Goal: Task Accomplishment & Management: Manage account settings

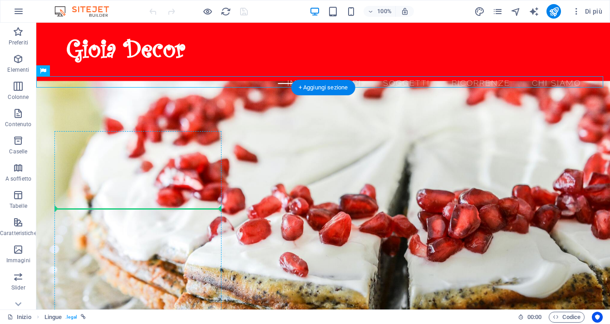
scroll to position [15, 0]
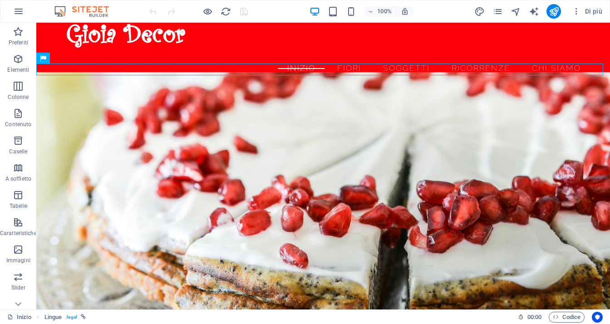
drag, startPoint x: 49, startPoint y: 75, endPoint x: 116, endPoint y: 341, distance: 275.0
click at [116, 324] on html "[PERSON_NAME] Decor Inizio (it) Preferiti Elementi Colonne Contenuto Caselle A …" at bounding box center [305, 162] width 610 height 324
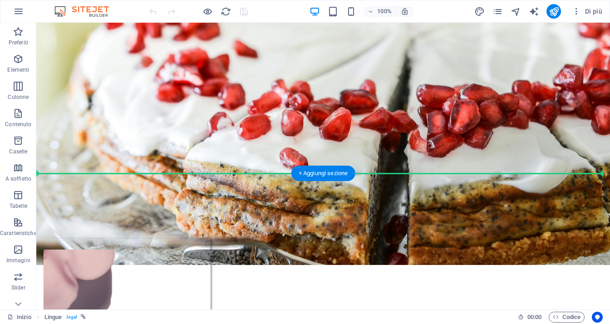
scroll to position [207, 0]
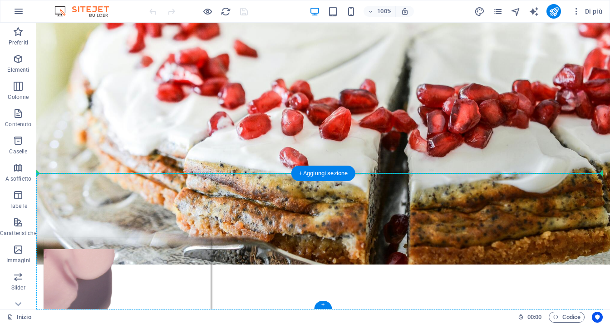
drag, startPoint x: 85, startPoint y: 82, endPoint x: 86, endPoint y: 174, distance: 92.2
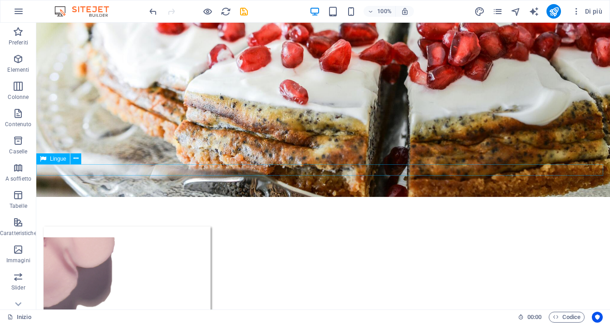
scroll to position [0, 0]
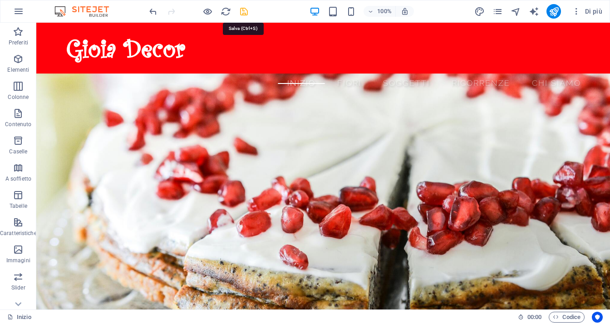
click at [244, 11] on icon "save" at bounding box center [244, 11] width 10 height 10
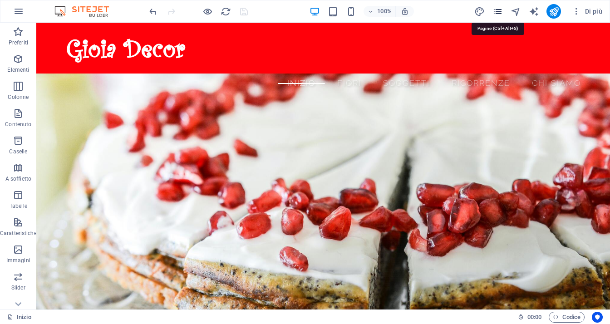
click at [502, 11] on icon "pages" at bounding box center [498, 11] width 10 height 10
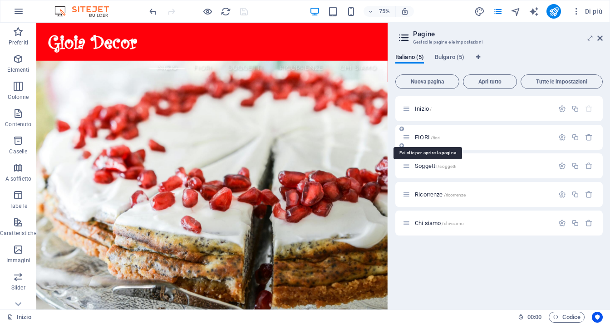
click at [436, 136] on span "/fiori" at bounding box center [436, 137] width 10 height 5
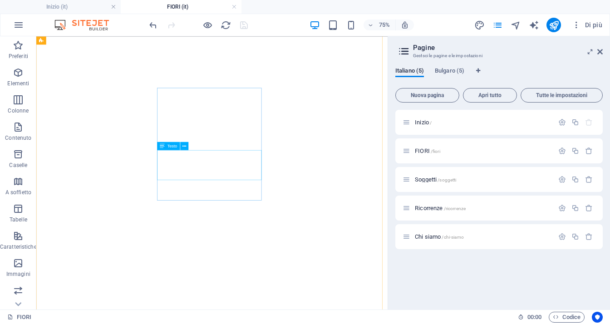
scroll to position [363, 0]
click at [321, 80] on icon at bounding box center [320, 80] width 4 height 7
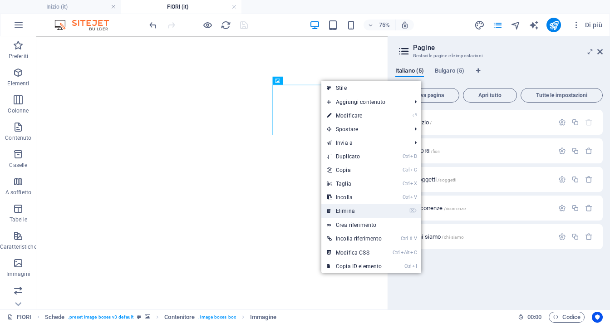
click at [352, 212] on link "⌦ Elimina" at bounding box center [354, 211] width 66 height 14
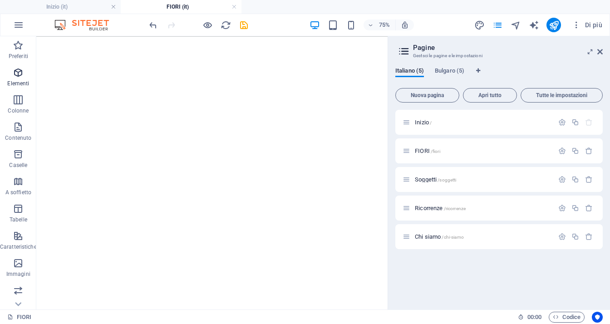
click at [24, 77] on icon "button" at bounding box center [18, 72] width 11 height 11
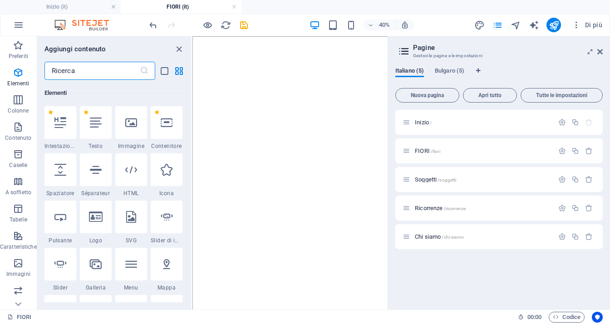
scroll to position [245, 0]
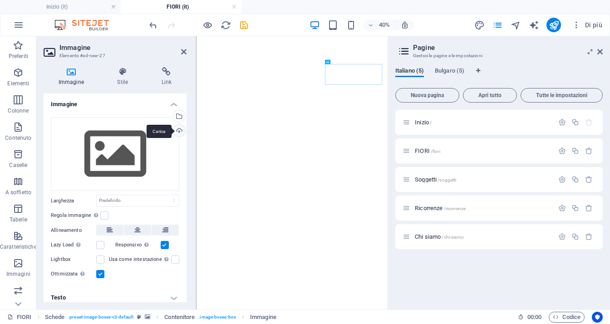
click at [179, 131] on div "Carica" at bounding box center [179, 132] width 14 height 14
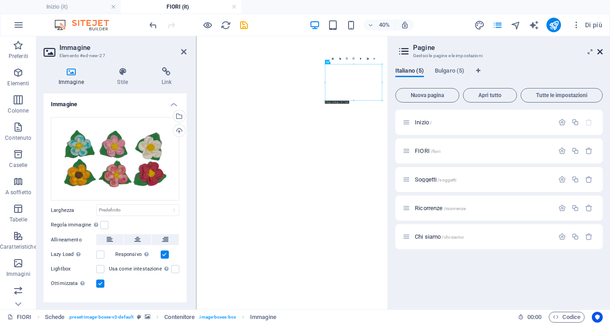
click at [601, 50] on icon at bounding box center [599, 51] width 5 height 7
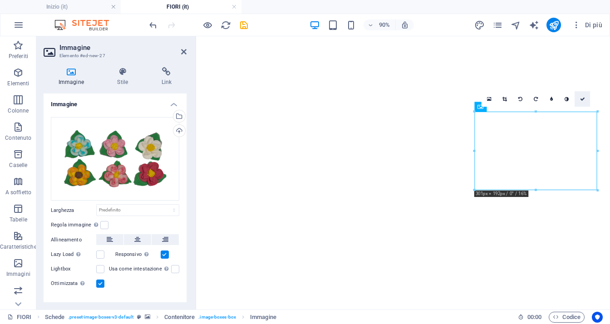
click at [587, 99] on link at bounding box center [582, 98] width 15 height 15
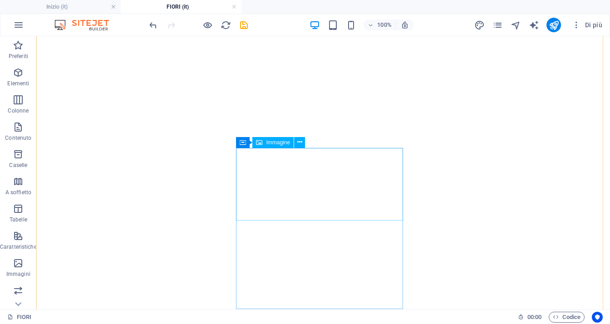
scroll to position [636, 0]
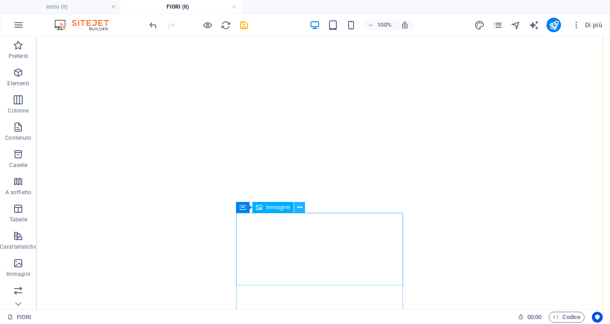
click at [300, 208] on icon at bounding box center [299, 208] width 5 height 10
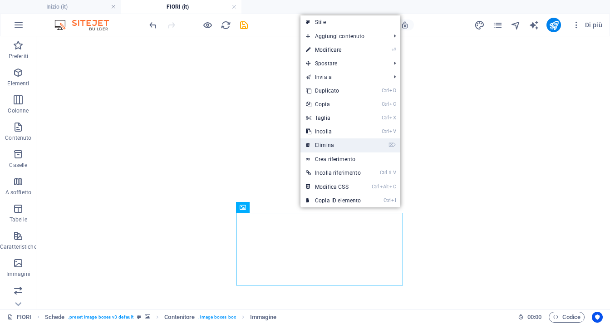
click at [337, 145] on link "⌦ Elimina" at bounding box center [334, 145] width 66 height 14
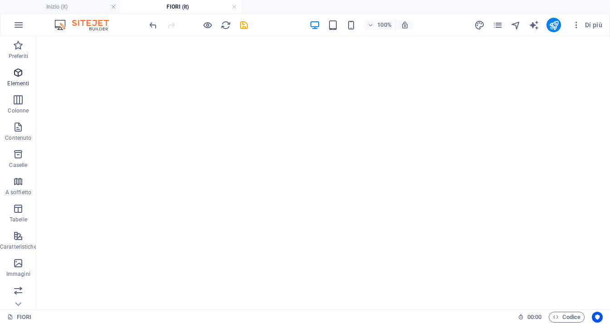
click at [20, 80] on p "Elementi" at bounding box center [18, 83] width 22 height 7
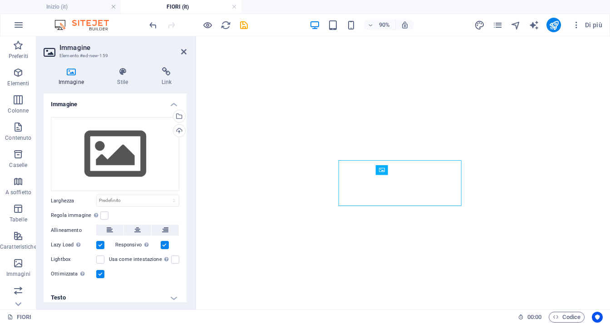
scroll to position [658, 0]
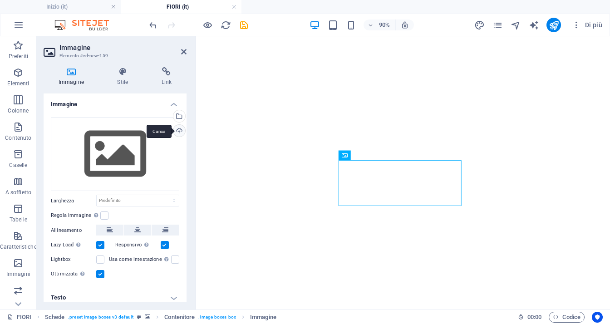
click at [178, 132] on div "Carica" at bounding box center [179, 132] width 14 height 14
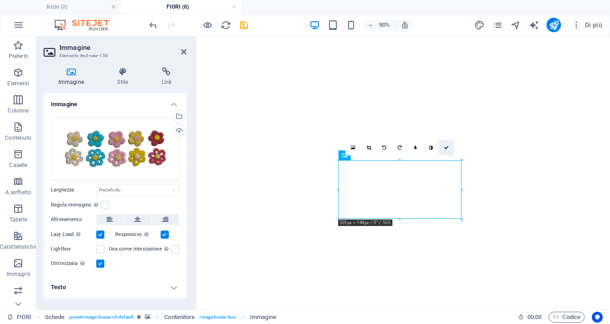
click at [445, 148] on icon at bounding box center [446, 147] width 5 height 5
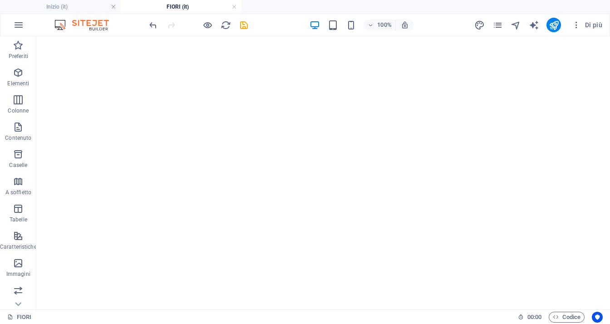
scroll to position [340, 0]
click at [244, 24] on icon "save" at bounding box center [244, 25] width 10 height 10
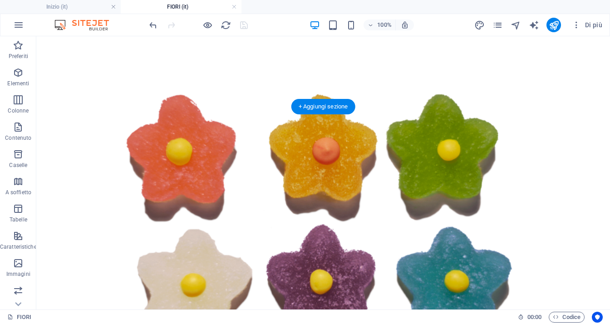
scroll to position [973, 0]
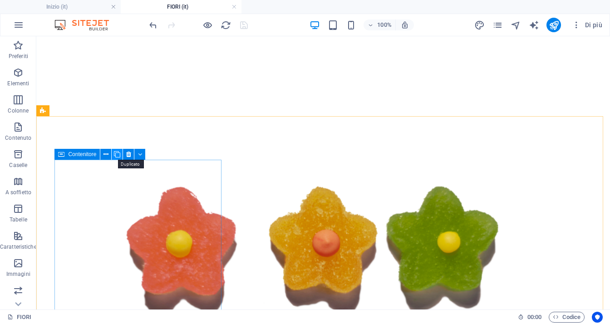
click at [118, 154] on icon at bounding box center [117, 155] width 6 height 10
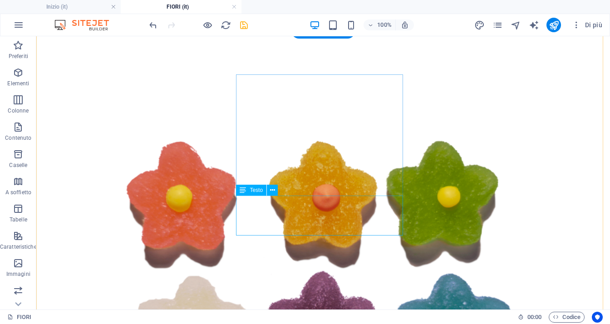
scroll to position [1110, 0]
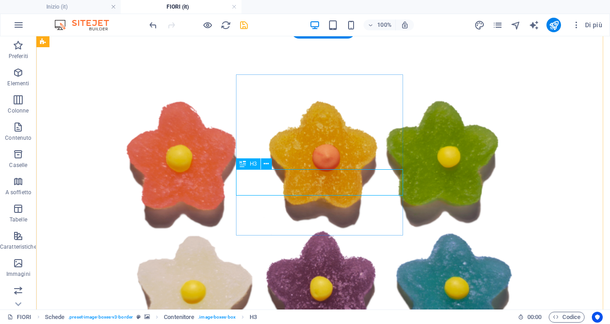
scroll to position [1055, 0]
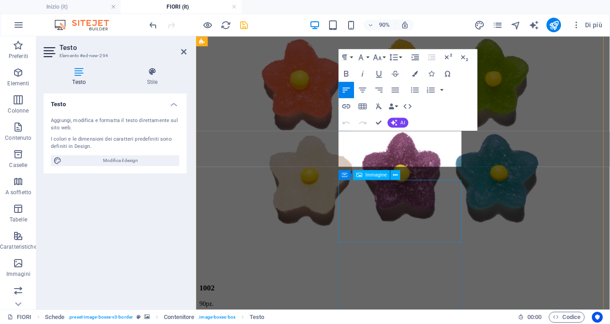
scroll to position [1096, 0]
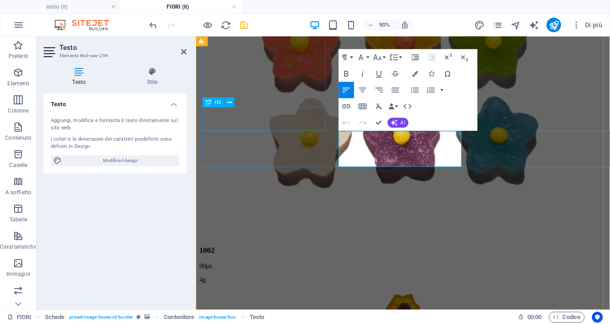
drag, startPoint x: 383, startPoint y: 164, endPoint x: 327, endPoint y: 138, distance: 61.8
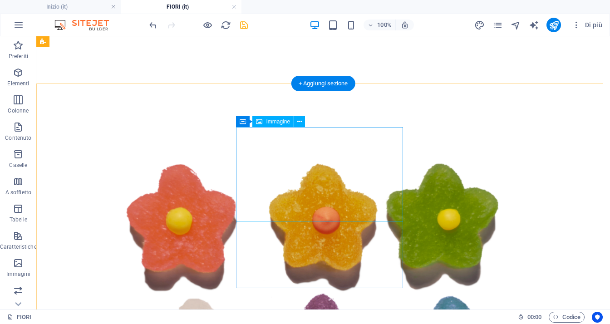
scroll to position [996, 0]
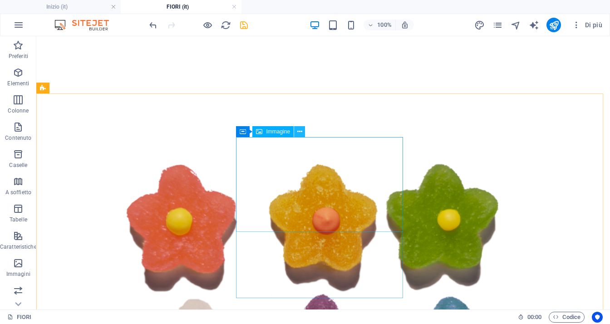
click at [303, 133] on button at bounding box center [299, 131] width 11 height 11
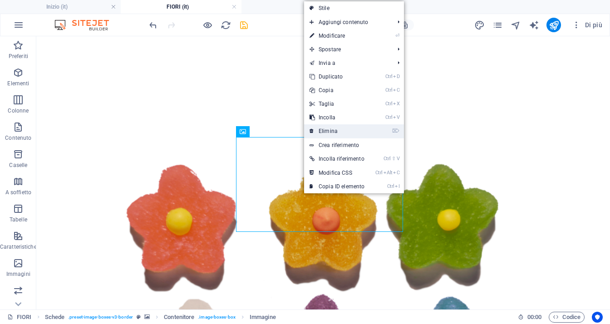
click at [338, 131] on link "⌦ Elimina" at bounding box center [337, 131] width 66 height 14
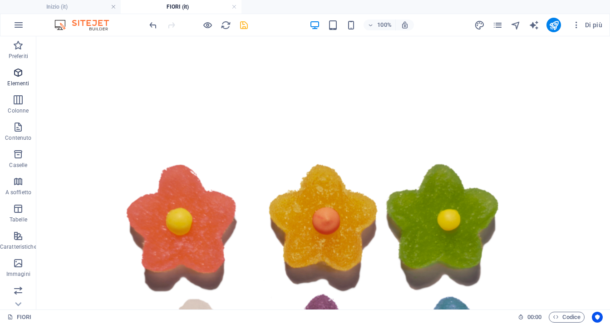
click at [22, 78] on icon "button" at bounding box center [18, 72] width 11 height 11
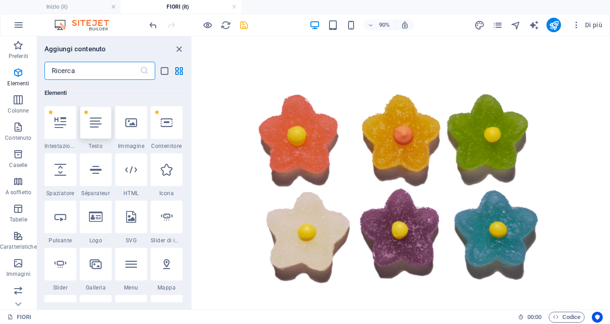
scroll to position [245, 0]
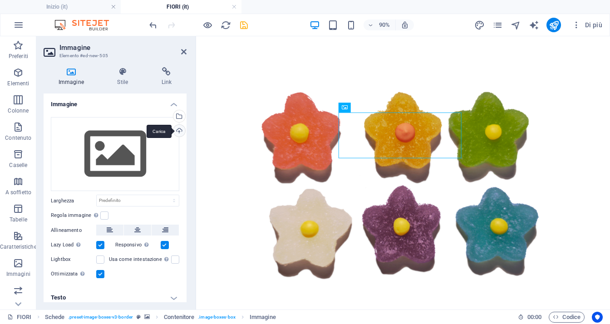
click at [175, 130] on div "Carica" at bounding box center [179, 132] width 14 height 14
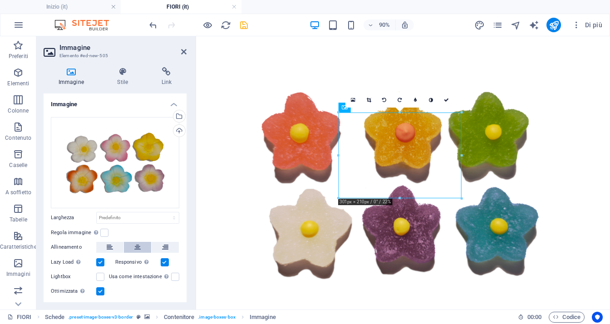
click at [138, 244] on icon at bounding box center [137, 247] width 6 height 11
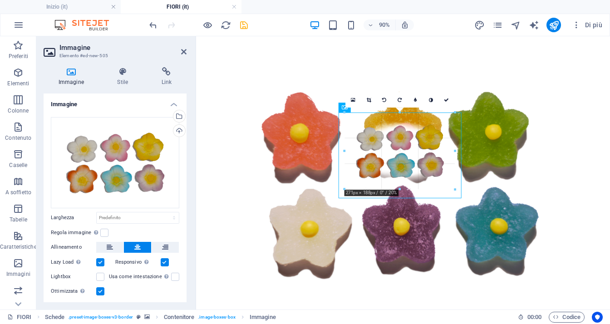
drag, startPoint x: 463, startPoint y: 199, endPoint x: 278, endPoint y: 168, distance: 187.4
type input "273"
select select "px"
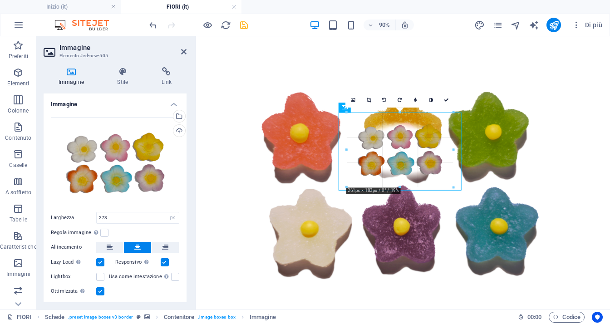
drag, startPoint x: 458, startPoint y: 191, endPoint x: 450, endPoint y: 185, distance: 9.4
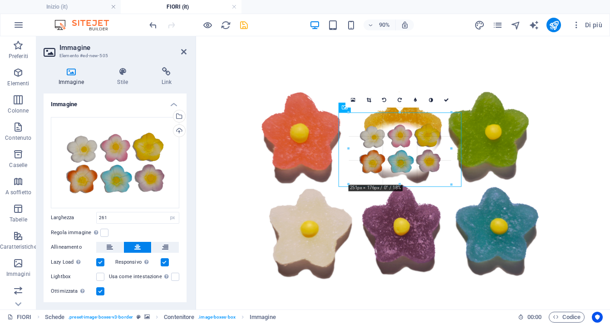
drag, startPoint x: 454, startPoint y: 188, endPoint x: 447, endPoint y: 181, distance: 9.3
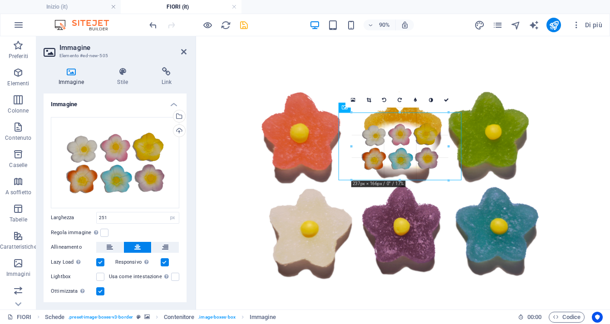
drag, startPoint x: 449, startPoint y: 182, endPoint x: 444, endPoint y: 175, distance: 8.8
type input "237"
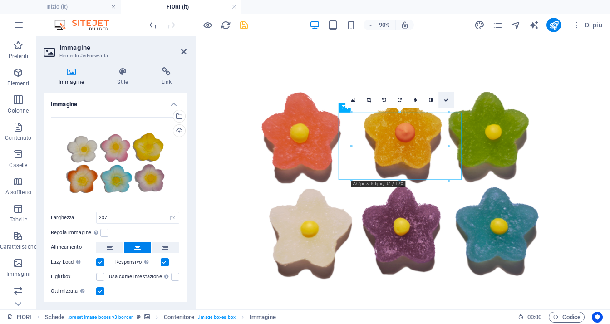
click at [447, 97] on icon at bounding box center [446, 99] width 5 height 5
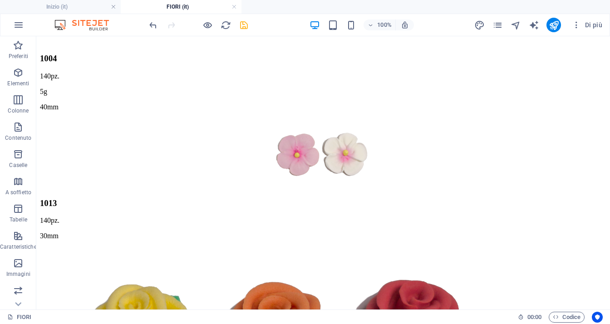
scroll to position [1947, 0]
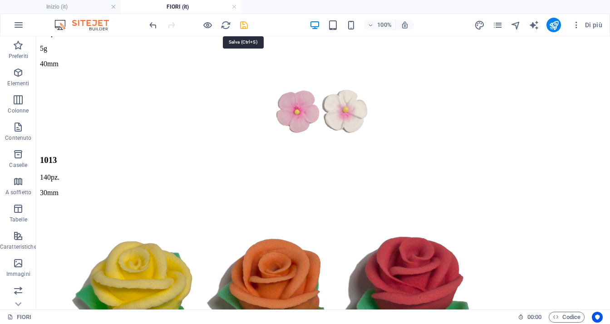
click at [244, 21] on icon "save" at bounding box center [244, 25] width 10 height 10
click at [500, 26] on icon "pages" at bounding box center [498, 25] width 10 height 10
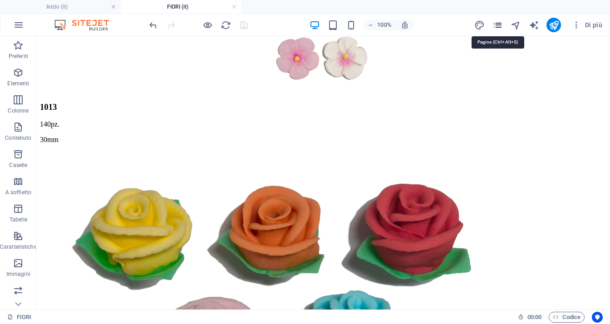
scroll to position [1784, 0]
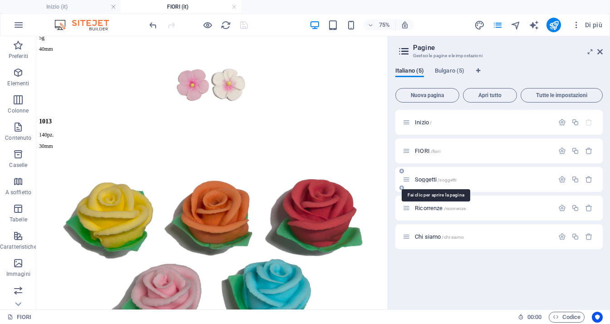
click at [435, 181] on span "Soggetti /soggetti" at bounding box center [435, 179] width 41 height 7
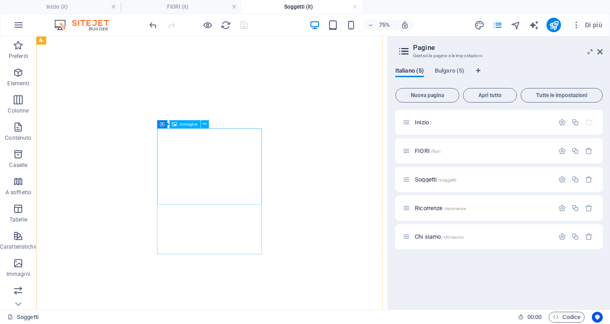
scroll to position [318, 0]
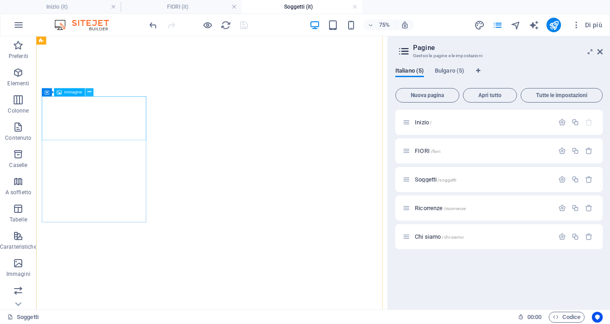
click at [88, 90] on icon at bounding box center [90, 92] width 4 height 7
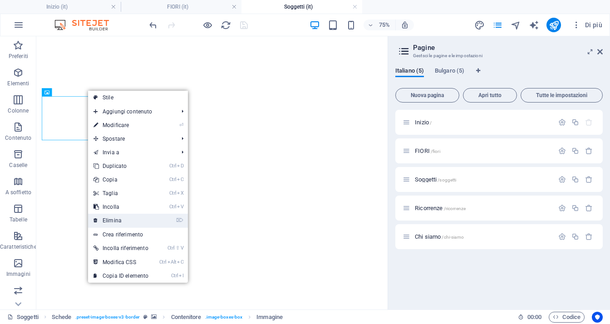
click at [124, 217] on link "⌦ Elimina" at bounding box center [121, 221] width 66 height 14
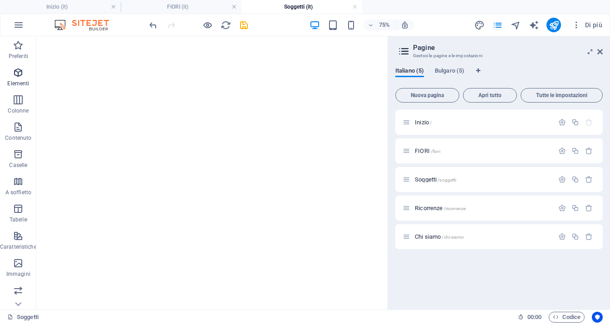
click at [26, 83] on p "Elementi" at bounding box center [18, 83] width 22 height 7
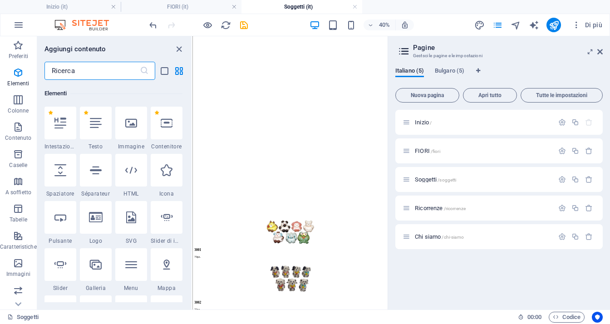
scroll to position [245, 0]
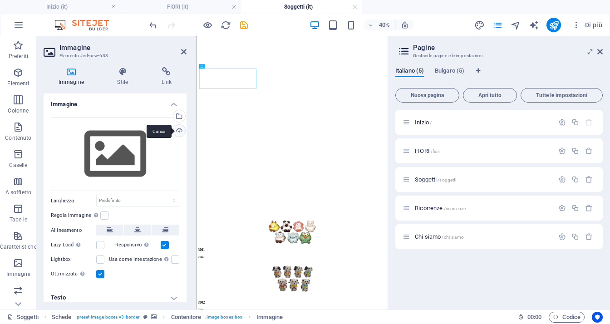
click at [178, 132] on div "Carica" at bounding box center [179, 132] width 14 height 14
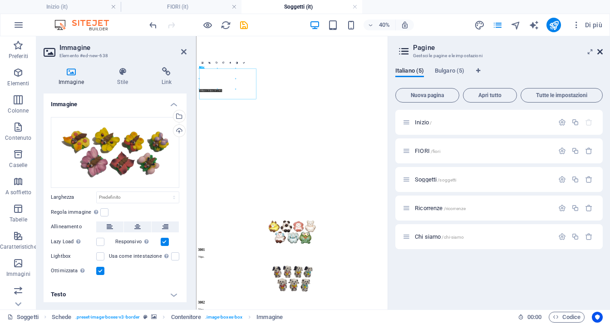
click at [598, 51] on icon at bounding box center [599, 51] width 5 height 7
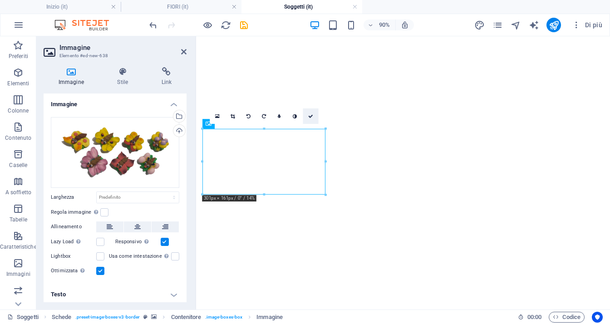
click at [315, 117] on link at bounding box center [310, 115] width 15 height 15
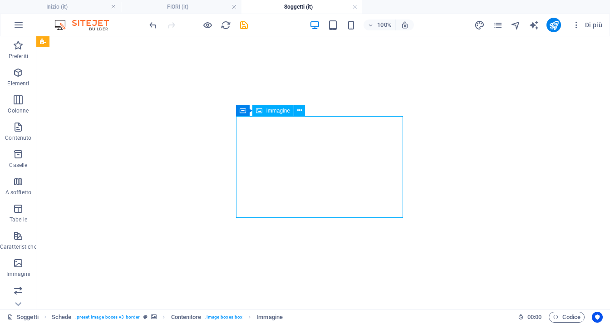
select select "px"
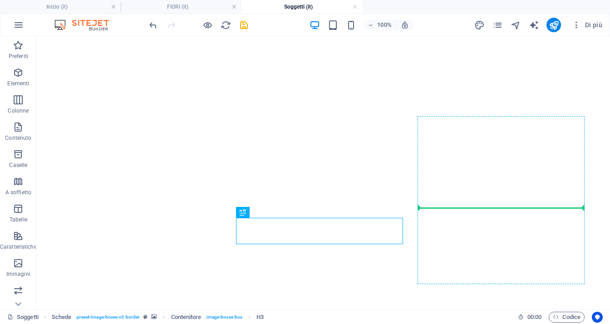
drag, startPoint x: 496, startPoint y: 258, endPoint x: 450, endPoint y: 214, distance: 63.6
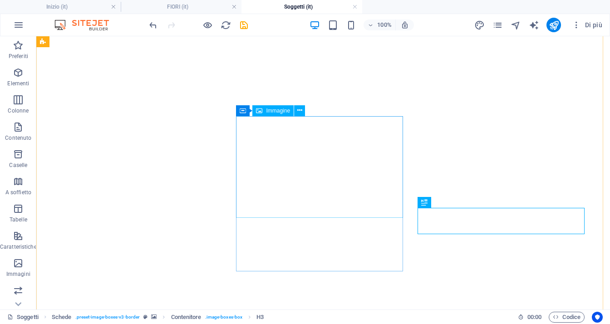
select select "px"
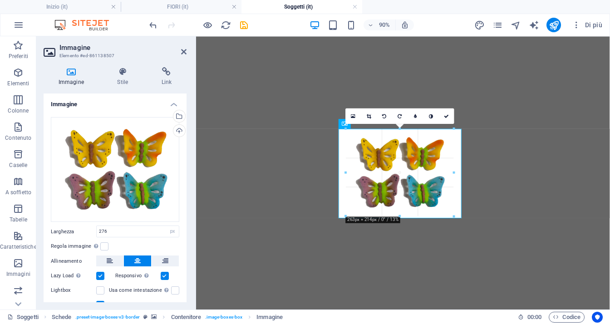
drag, startPoint x: 457, startPoint y: 222, endPoint x: 447, endPoint y: 214, distance: 12.9
type input "254"
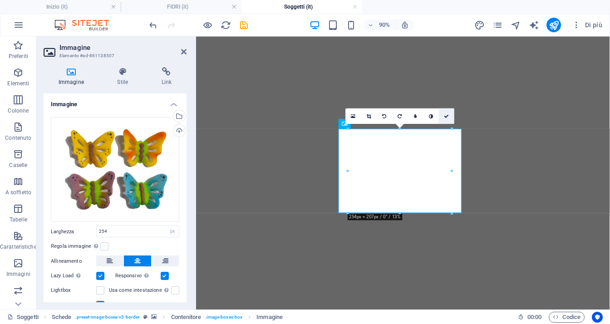
click at [446, 116] on icon at bounding box center [446, 116] width 5 height 5
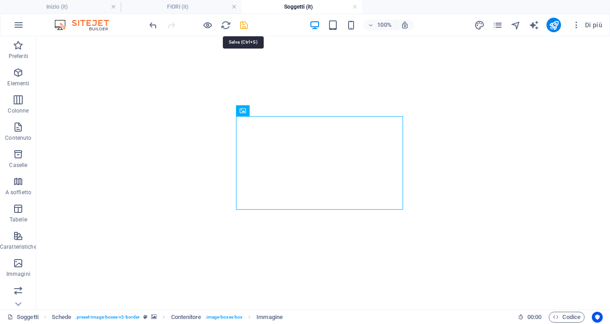
click at [242, 26] on icon "save" at bounding box center [244, 25] width 10 height 10
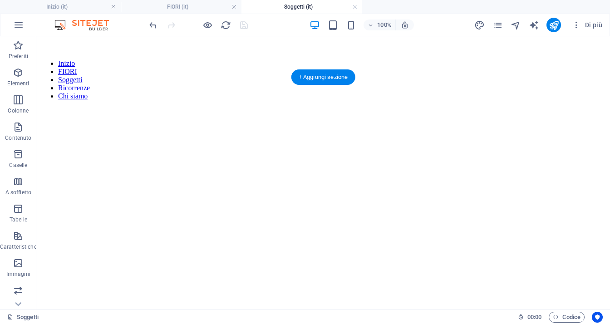
scroll to position [0, 0]
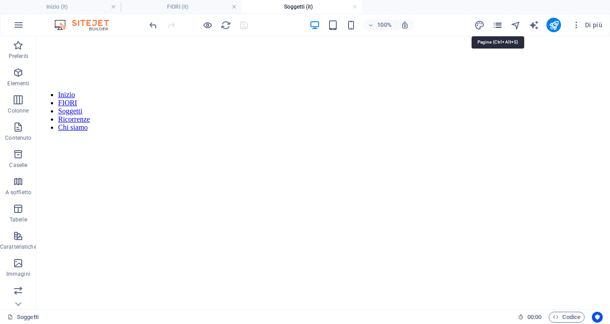
click at [498, 24] on icon "pages" at bounding box center [498, 25] width 10 height 10
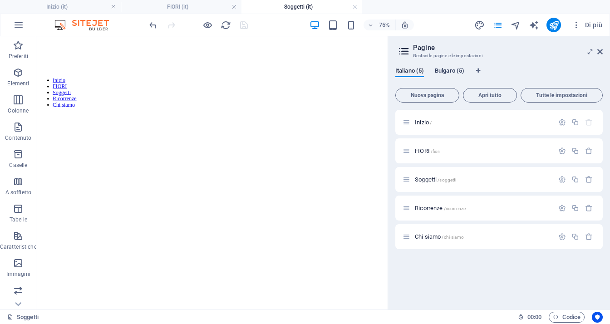
click at [458, 74] on span "Bulgaro (5)" at bounding box center [450, 71] width 30 height 13
click at [85, 9] on h4 "Inizio (it)" at bounding box center [60, 7] width 121 height 10
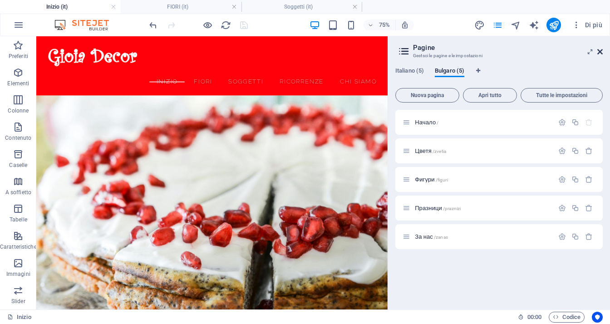
click at [601, 49] on icon at bounding box center [599, 51] width 5 height 7
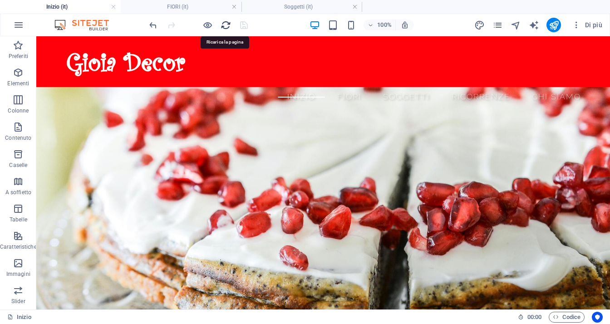
click at [227, 22] on icon "reload" at bounding box center [226, 25] width 10 height 10
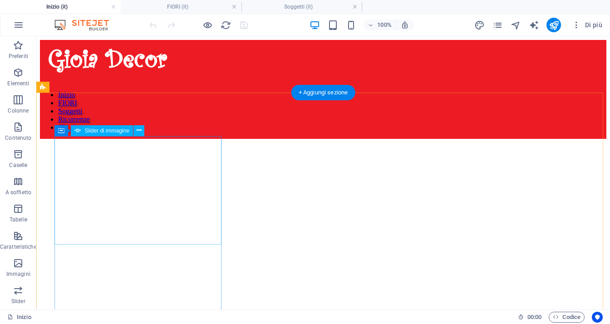
select select "ms"
select select "s"
select select "progressive"
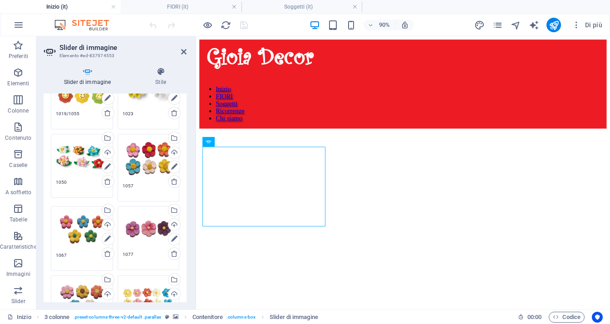
scroll to position [318, 0]
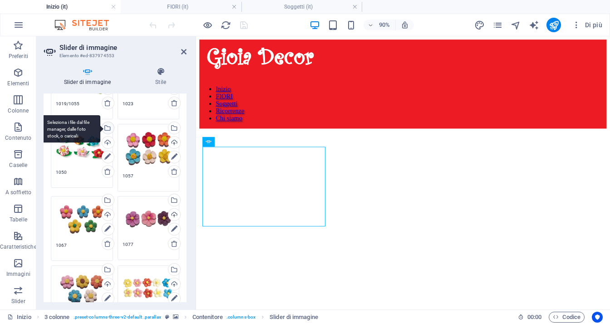
click at [110, 128] on div "Seleziona i file dal file manager, dalle foto stock, o caricali" at bounding box center [107, 129] width 14 height 14
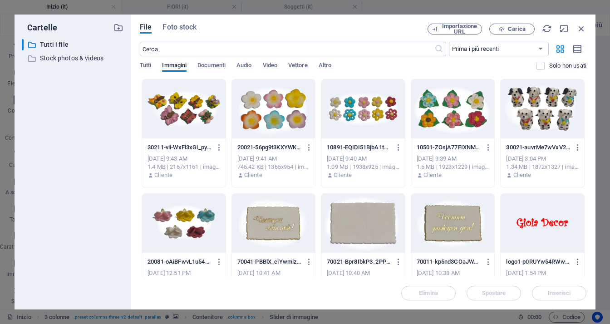
click at [462, 113] on div at bounding box center [453, 108] width 84 height 59
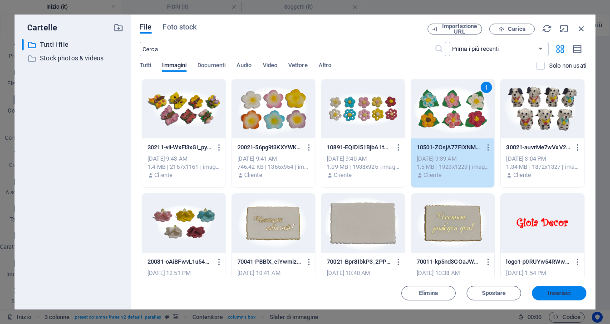
click at [563, 296] on button "Inserisci" at bounding box center [559, 293] width 54 height 15
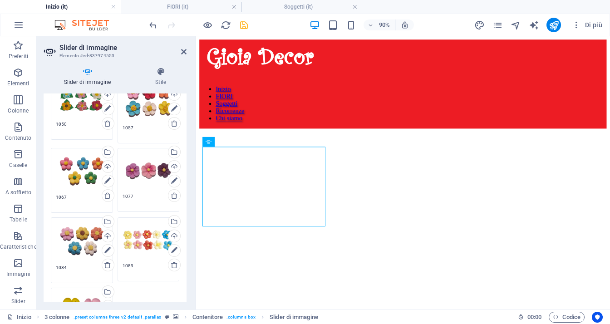
scroll to position [409, 0]
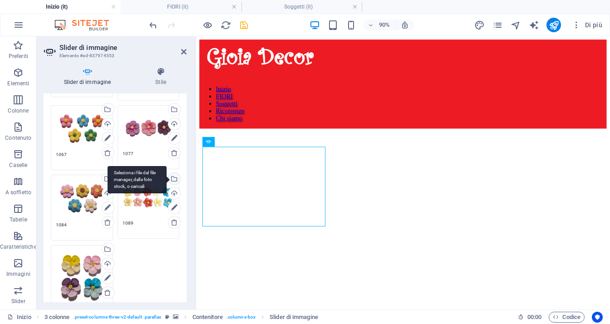
click at [176, 177] on div "Seleziona i file dal file manager, dalle foto stock, o caricali" at bounding box center [174, 180] width 14 height 14
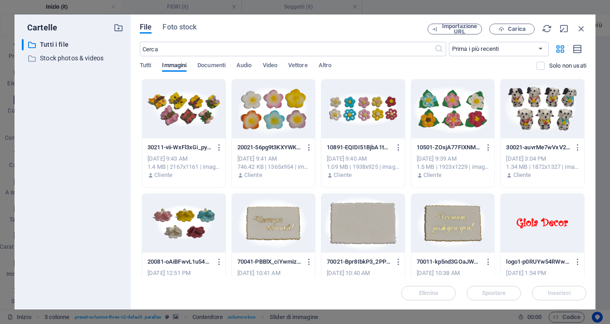
click at [370, 105] on div at bounding box center [363, 108] width 84 height 59
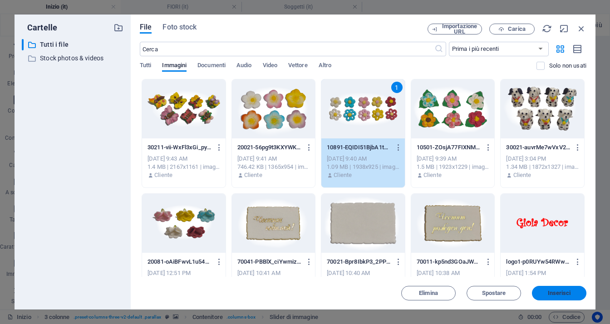
click at [549, 293] on span "Inserisci" at bounding box center [559, 293] width 23 height 5
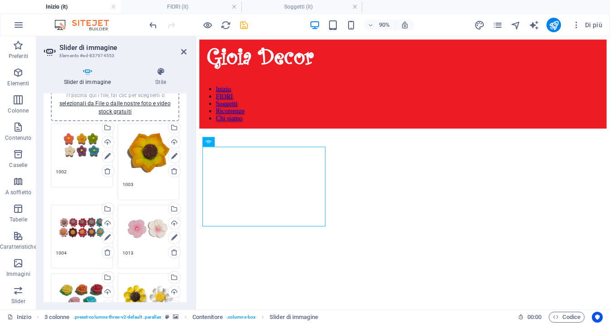
scroll to position [0, 0]
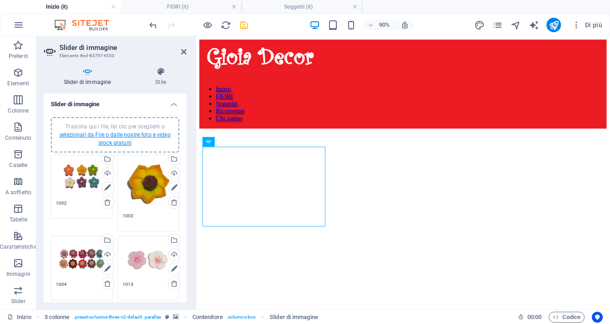
click at [145, 133] on link "selezionali da File o dalle nostre foto e video stock gratuiti" at bounding box center [114, 139] width 111 height 15
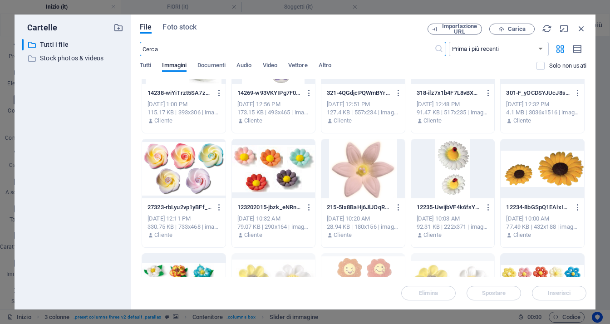
scroll to position [1680, 0]
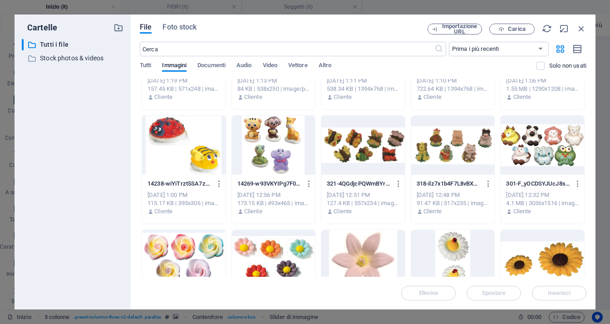
click at [368, 155] on div at bounding box center [363, 145] width 84 height 59
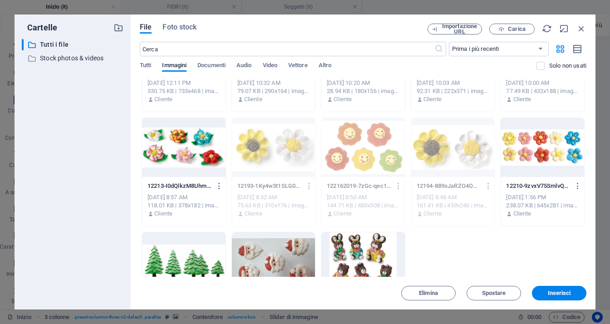
scroll to position [1907, 0]
click at [185, 150] on div at bounding box center [184, 147] width 84 height 59
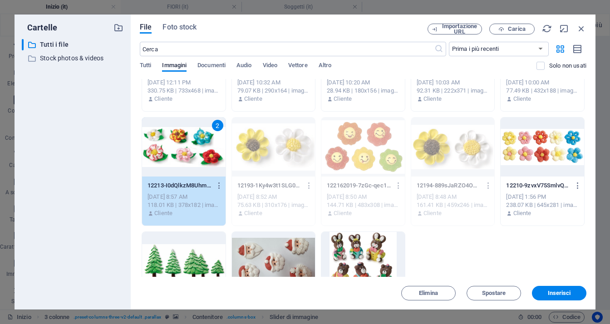
click at [553, 165] on div at bounding box center [543, 147] width 84 height 59
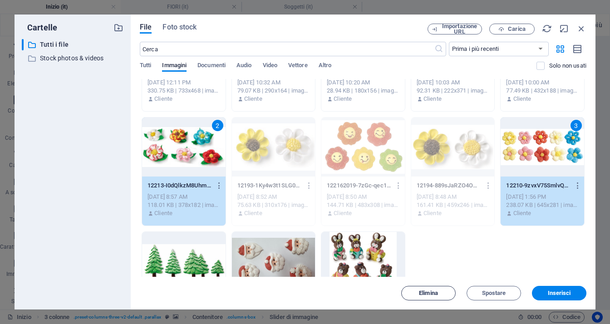
click at [442, 293] on span "Elimina" at bounding box center [428, 293] width 46 height 5
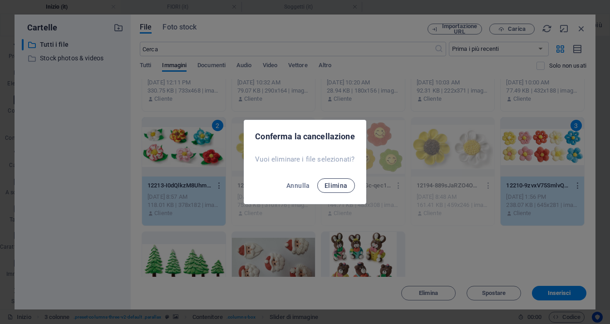
click at [341, 183] on span "Elimina" at bounding box center [336, 185] width 23 height 7
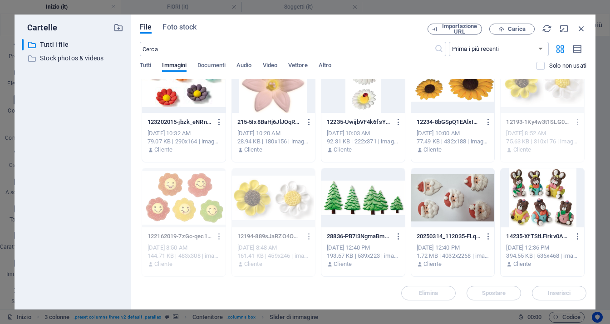
scroll to position [1792, 0]
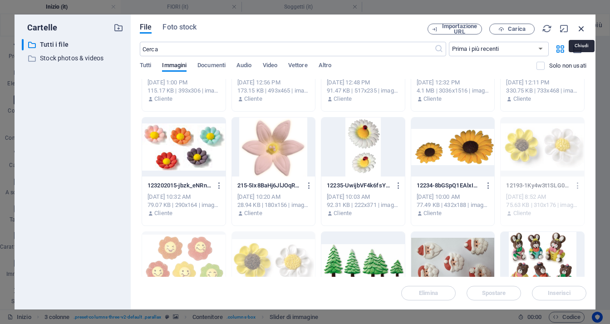
click at [583, 30] on icon "button" at bounding box center [582, 29] width 10 height 10
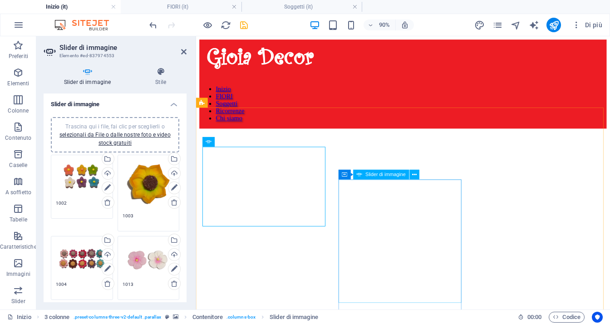
select select "ms"
select select "s"
select select "progressive"
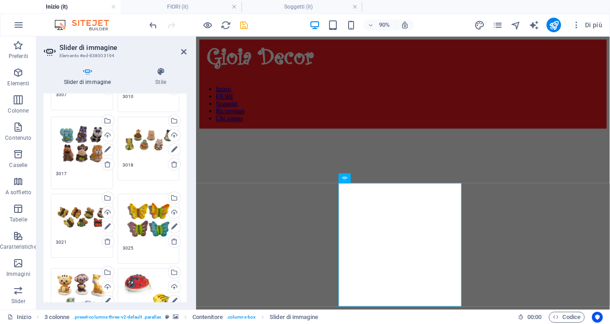
scroll to position [182, 0]
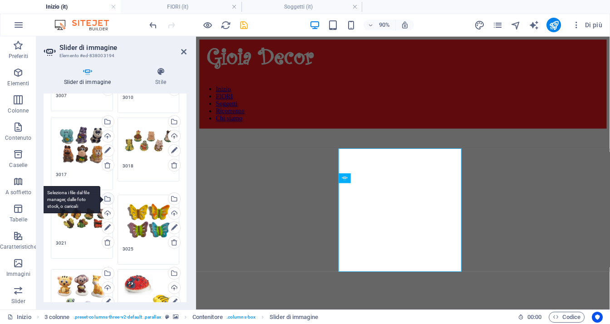
click at [109, 197] on div "Seleziona i file dal file manager, dalle foto stock, o caricali" at bounding box center [107, 200] width 14 height 14
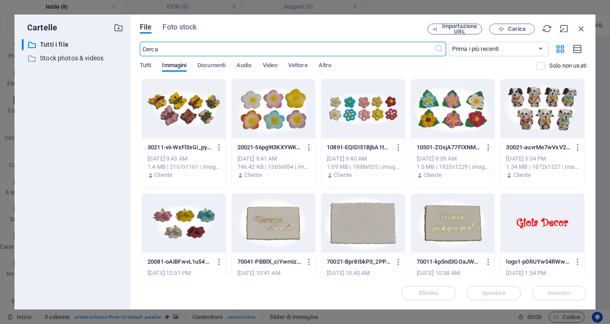
click at [205, 113] on div at bounding box center [184, 108] width 84 height 59
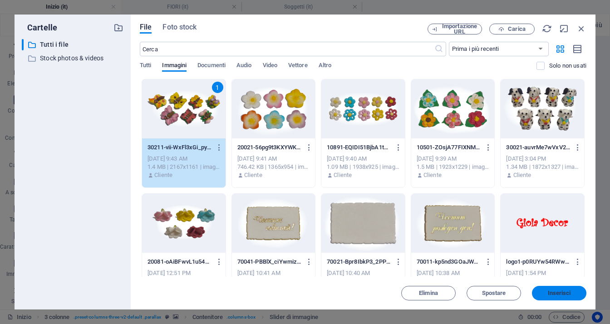
click at [567, 291] on span "Inserisci" at bounding box center [559, 293] width 23 height 5
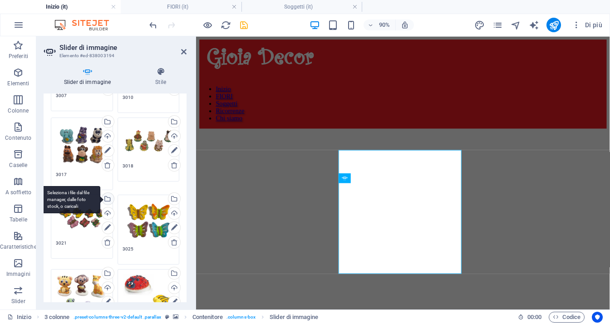
click at [107, 197] on div "Seleziona i file dal file manager, dalle foto stock, o caricali" at bounding box center [107, 200] width 14 height 14
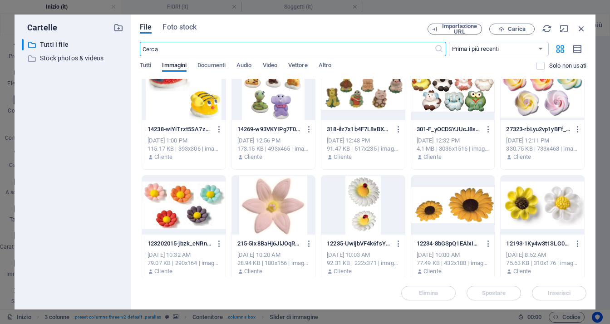
scroll to position [1856, 0]
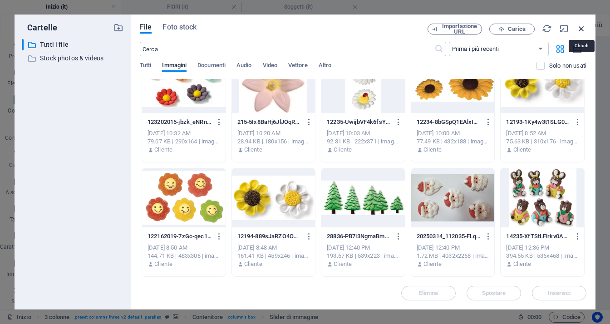
click at [582, 31] on icon "button" at bounding box center [582, 29] width 10 height 10
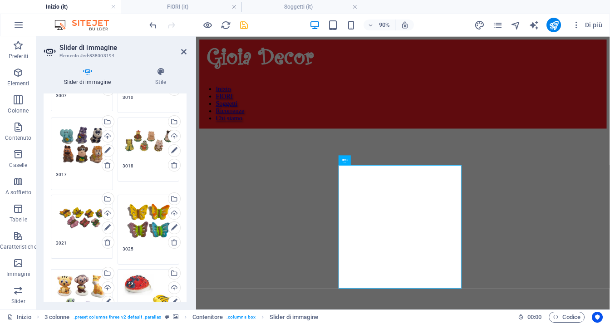
click at [330, 99] on figure at bounding box center [426, 99] width 453 height 0
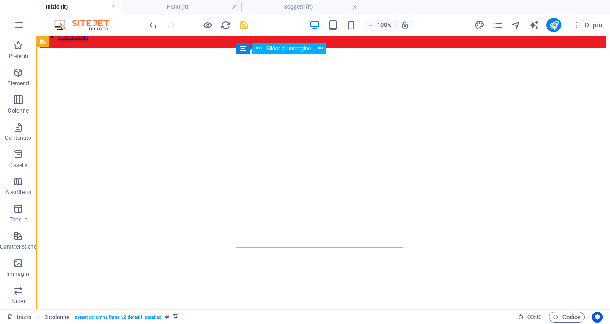
scroll to position [136, 0]
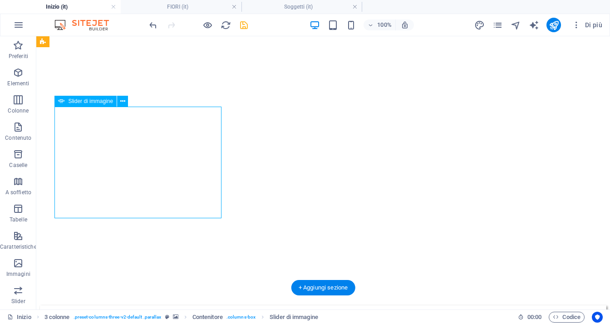
select select "ms"
select select "s"
select select "progressive"
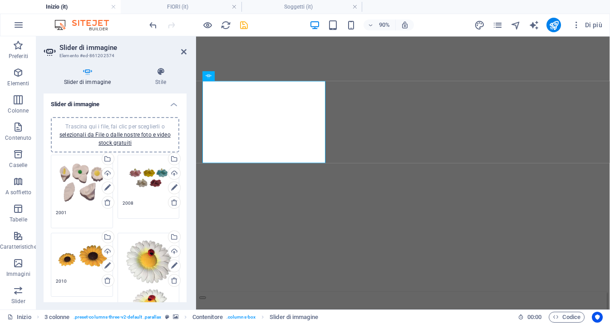
click at [123, 138] on div "Trascina qui i file, fai clic per sceglierli o selezionali da File o dalle nost…" at bounding box center [115, 135] width 118 height 25
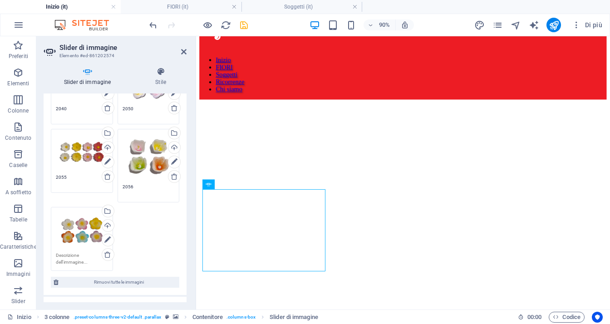
scroll to position [590, 0]
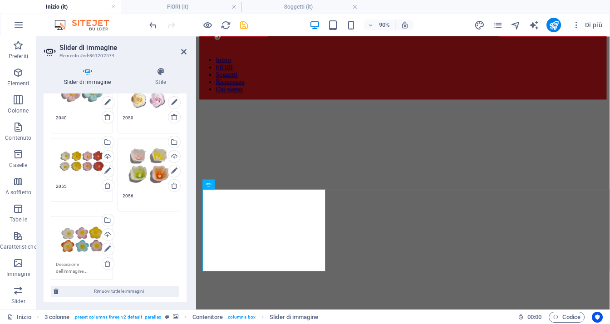
click at [69, 261] on textarea at bounding box center [82, 268] width 52 height 14
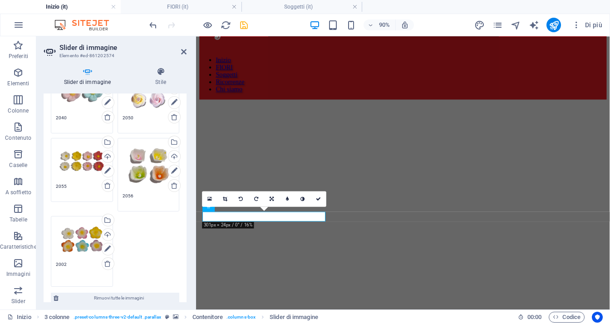
type textarea "2002"
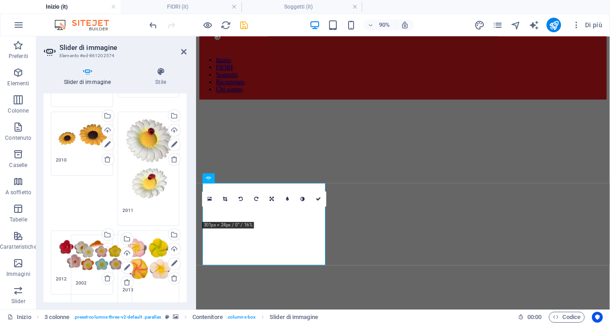
scroll to position [0, 0]
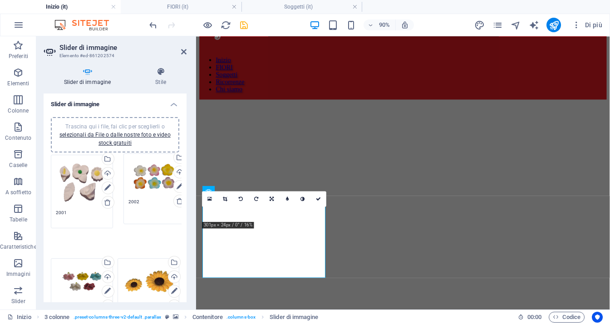
drag, startPoint x: 78, startPoint y: 234, endPoint x: 151, endPoint y: 177, distance: 92.7
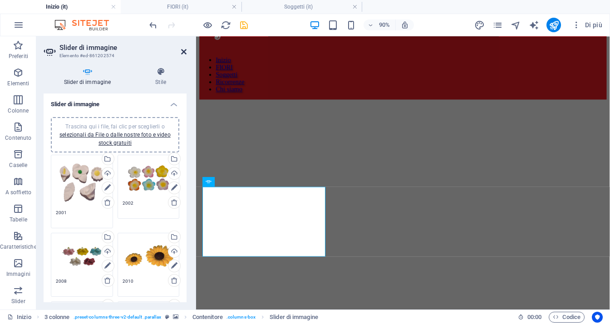
click at [183, 52] on icon at bounding box center [183, 51] width 5 height 7
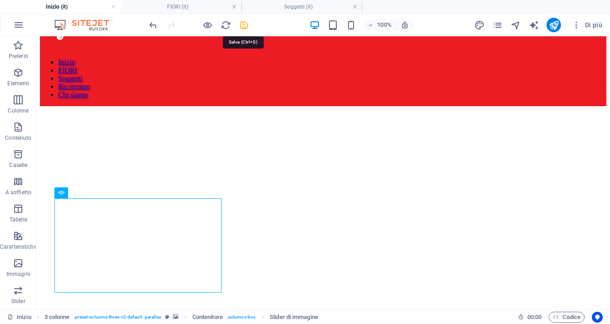
click at [242, 28] on icon "save" at bounding box center [244, 25] width 10 height 10
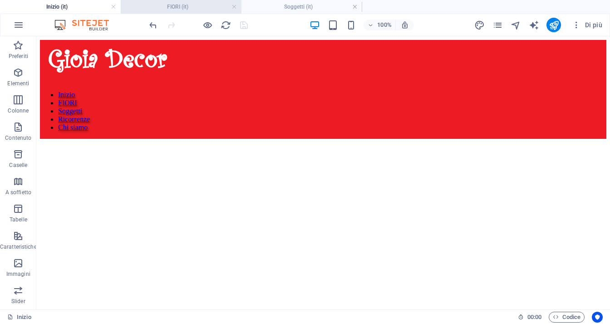
click at [190, 11] on h4 "FIORI (it)" at bounding box center [181, 7] width 121 height 10
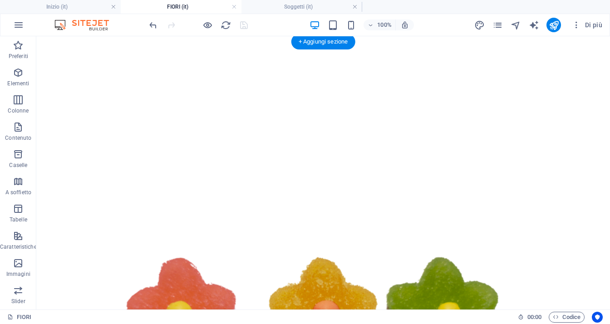
scroll to position [1084, 0]
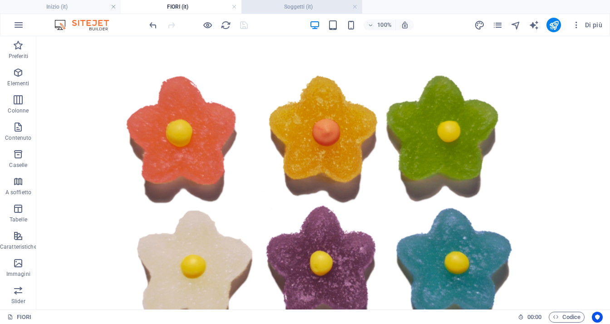
click at [316, 9] on h4 "Soggetti (it)" at bounding box center [302, 7] width 121 height 10
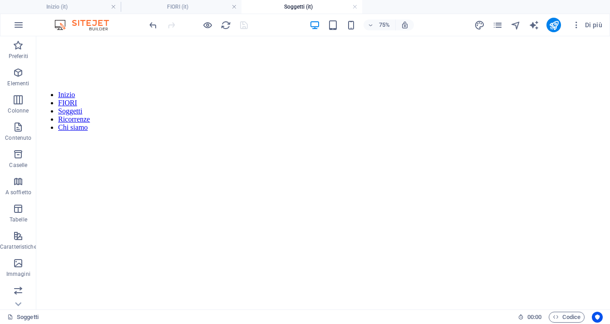
scroll to position [0, 0]
click at [494, 25] on icon "pages" at bounding box center [498, 25] width 10 height 10
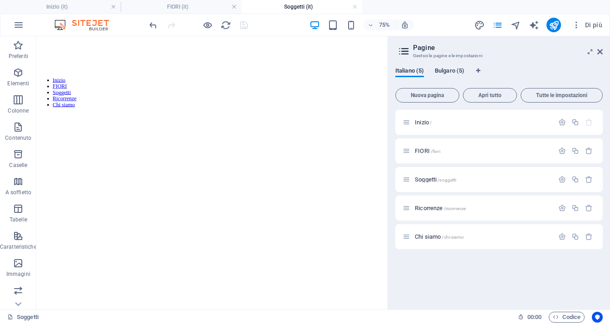
click at [454, 73] on span "Bulgaro (5)" at bounding box center [450, 71] width 30 height 13
click at [430, 123] on span "Начало /" at bounding box center [427, 122] width 24 height 7
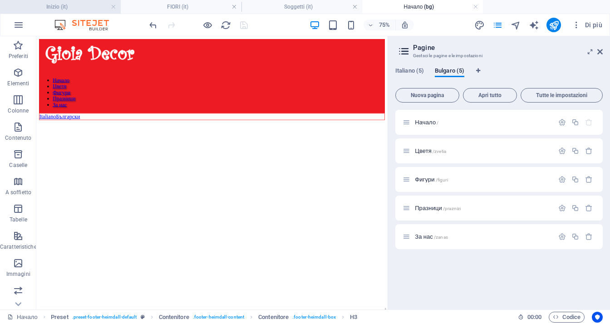
click at [81, 5] on h4 "Inizio (it)" at bounding box center [60, 7] width 121 height 10
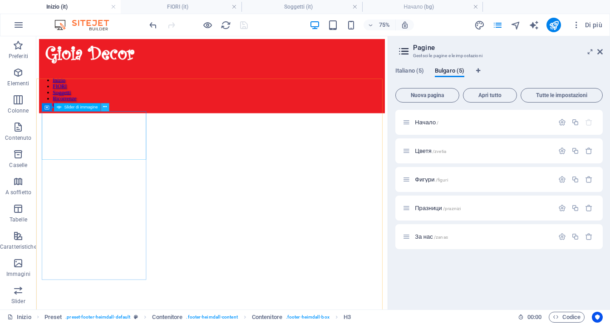
click at [104, 108] on icon at bounding box center [105, 107] width 4 height 7
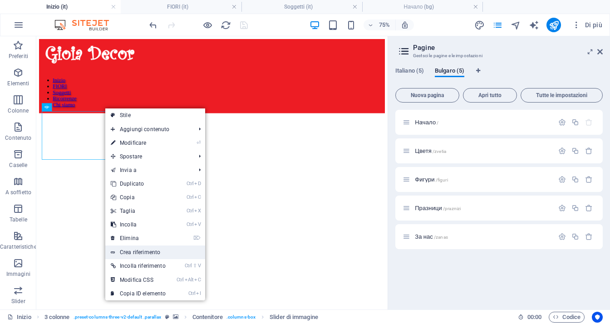
click at [162, 252] on link "Crea riferimento" at bounding box center [155, 253] width 100 height 14
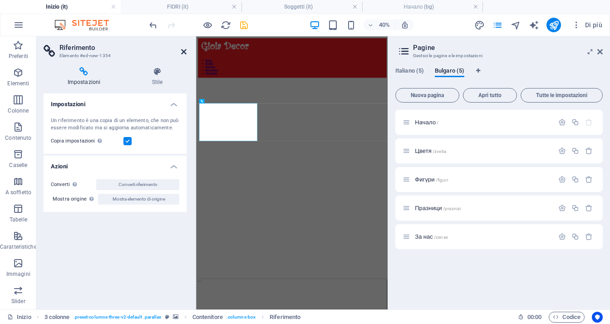
click at [183, 50] on icon at bounding box center [183, 51] width 5 height 7
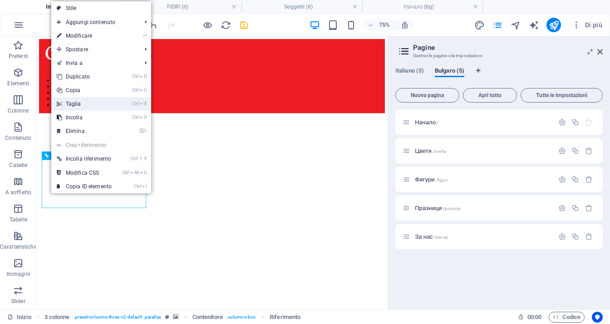
click at [98, 104] on link "Ctrl X Taglia" at bounding box center [84, 104] width 66 height 14
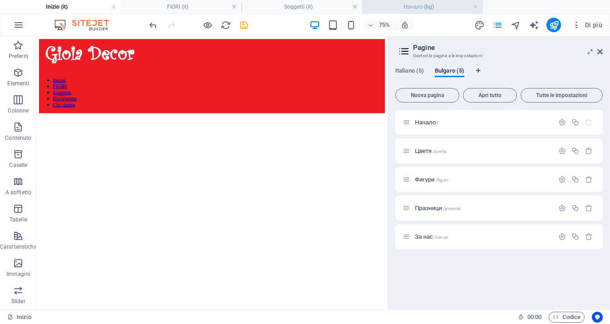
click at [395, 3] on h4 "Начало (bg)" at bounding box center [422, 7] width 121 height 10
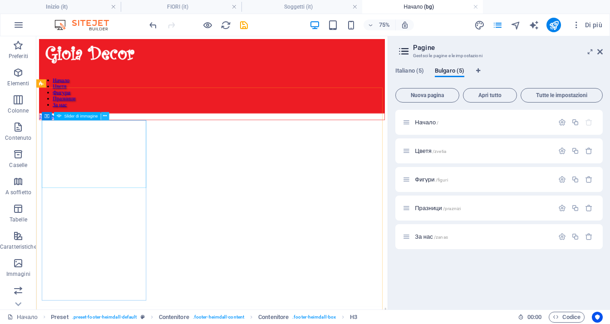
click at [106, 118] on icon at bounding box center [105, 115] width 4 height 7
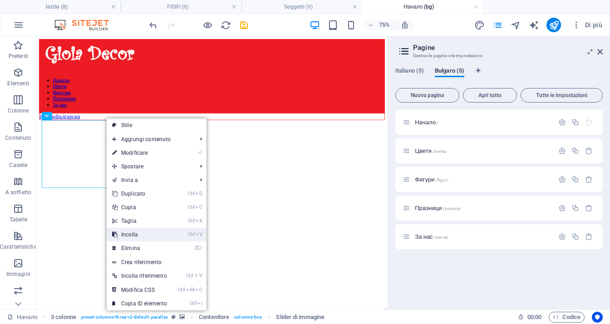
click at [150, 235] on link "Ctrl V Incolla" at bounding box center [140, 235] width 66 height 14
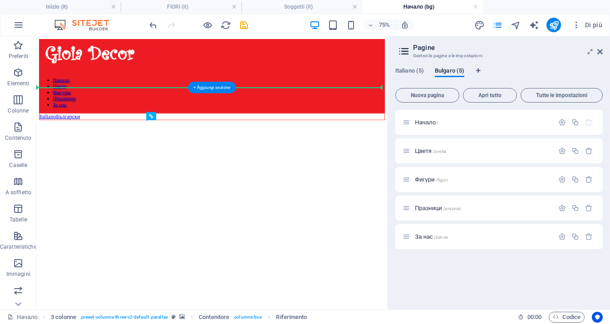
drag, startPoint x: 191, startPoint y: 153, endPoint x: 309, endPoint y: 203, distance: 128.3
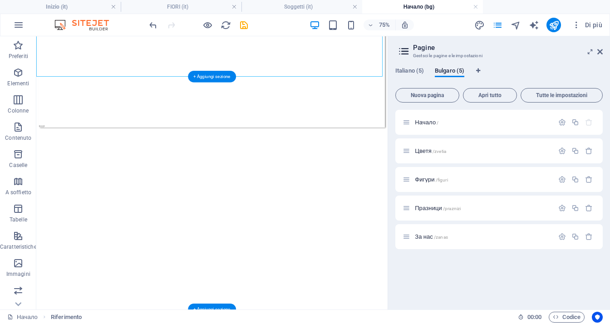
scroll to position [228, 0]
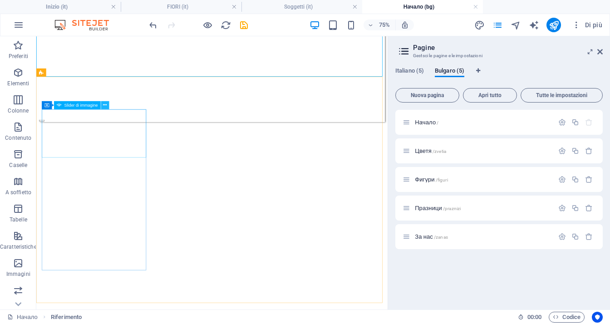
click at [107, 105] on icon at bounding box center [105, 105] width 4 height 7
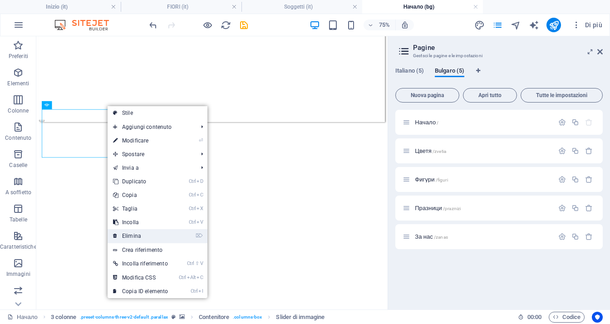
click at [151, 237] on link "⌦ Elimina" at bounding box center [141, 236] width 66 height 14
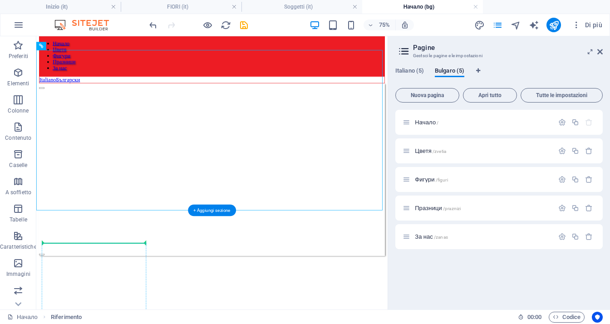
scroll to position [53, 0]
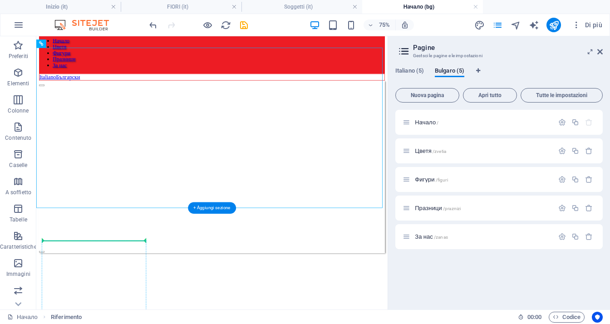
drag, startPoint x: 91, startPoint y: 121, endPoint x: 102, endPoint y: 315, distance: 194.6
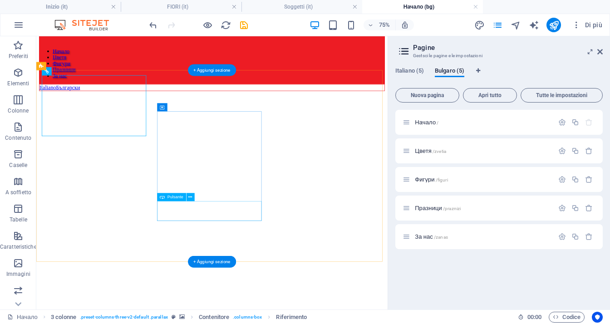
scroll to position [0, 0]
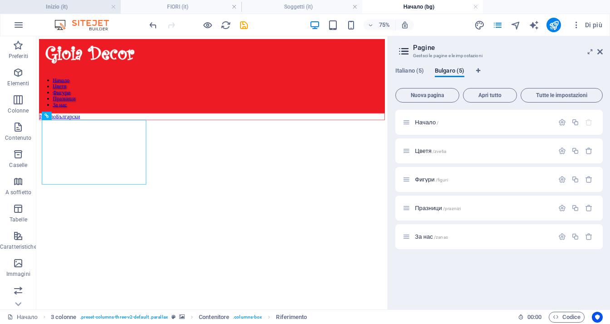
click at [84, 8] on h4 "Inizio (it)" at bounding box center [60, 7] width 121 height 10
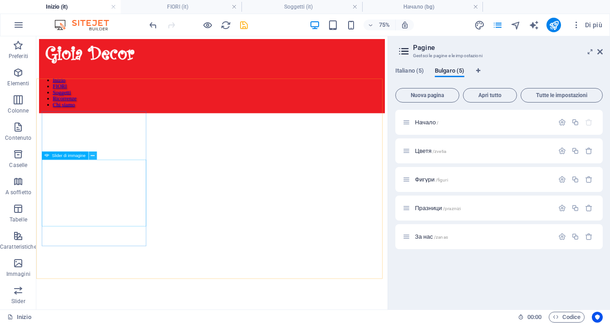
click at [92, 157] on icon at bounding box center [93, 155] width 4 height 7
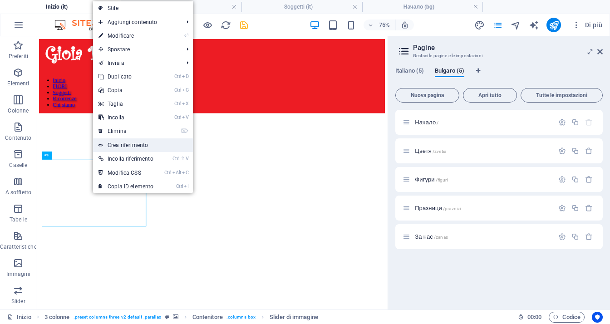
click at [127, 147] on link "Crea riferimento" at bounding box center [143, 145] width 100 height 14
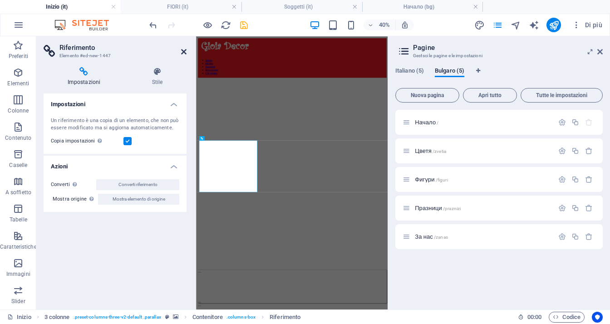
click at [184, 51] on icon at bounding box center [183, 51] width 5 height 7
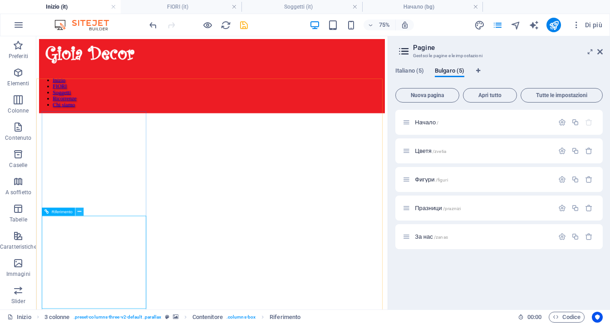
click at [79, 213] on icon at bounding box center [80, 211] width 4 height 7
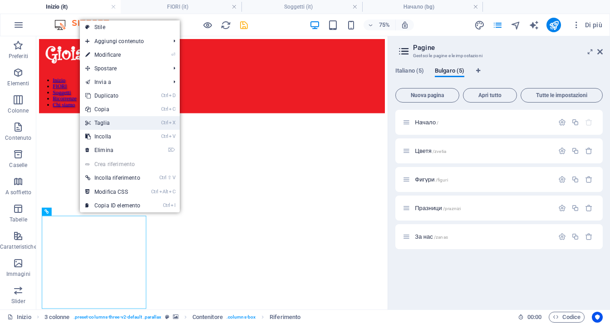
click at [113, 122] on link "Ctrl X Taglia" at bounding box center [113, 123] width 66 height 14
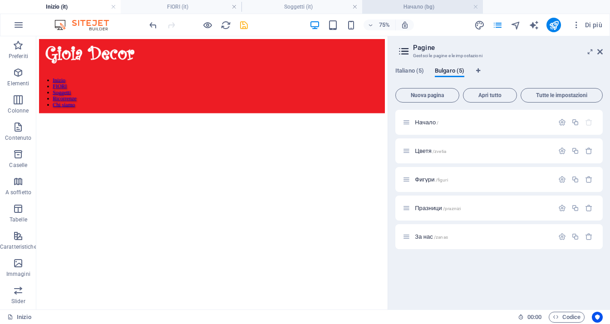
click at [392, 10] on h4 "Начало (bg)" at bounding box center [422, 7] width 121 height 10
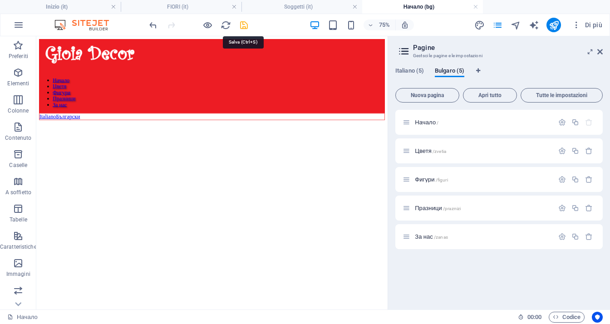
click at [244, 26] on icon "save" at bounding box center [244, 25] width 10 height 10
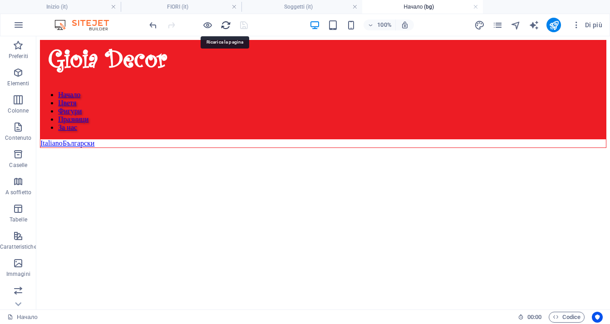
click at [224, 25] on icon "reload" at bounding box center [226, 25] width 10 height 10
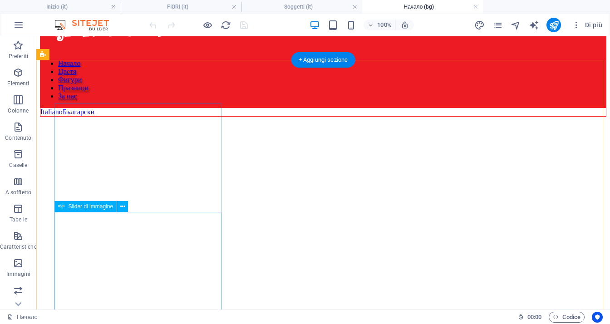
scroll to position [45, 0]
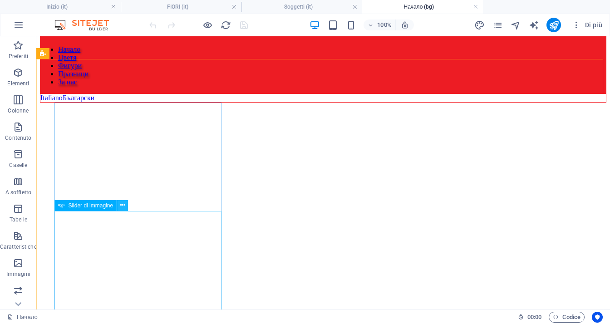
click at [123, 206] on icon at bounding box center [122, 206] width 5 height 10
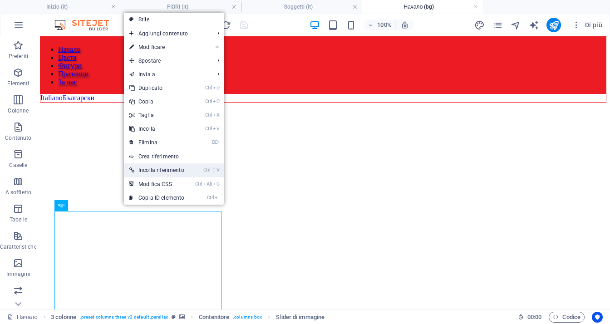
click at [167, 169] on link "Ctrl ⇧ V Incolla riferimento" at bounding box center [157, 170] width 66 height 14
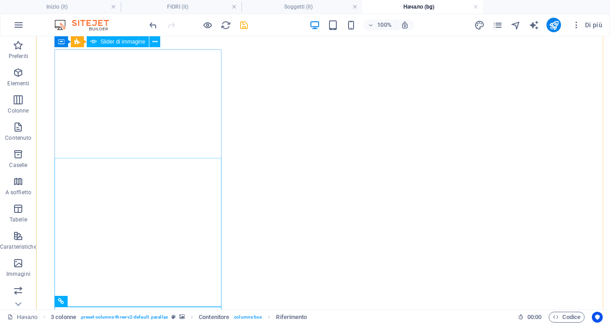
scroll to position [34, 0]
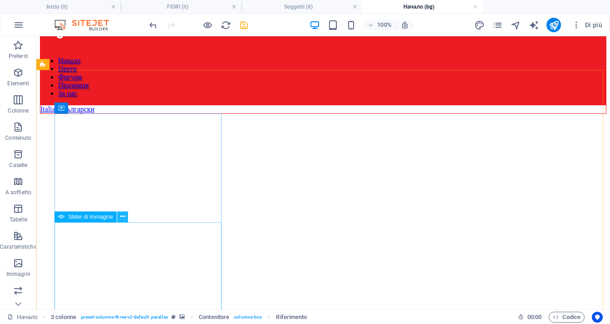
click at [120, 218] on icon at bounding box center [122, 217] width 5 height 10
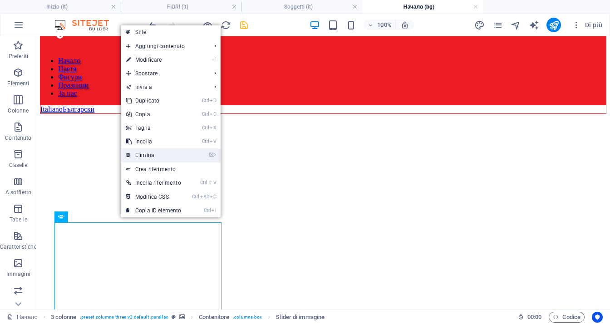
click at [146, 155] on link "⌦ Elimina" at bounding box center [154, 155] width 66 height 14
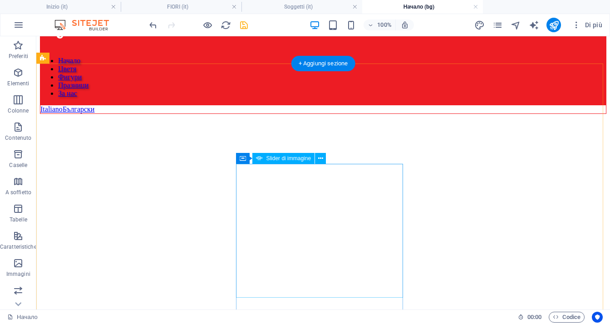
scroll to position [79, 0]
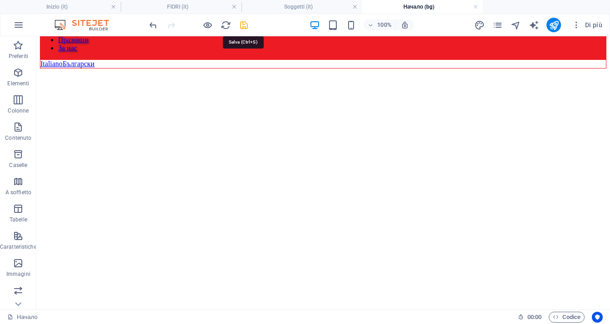
click at [245, 29] on icon "save" at bounding box center [244, 25] width 10 height 10
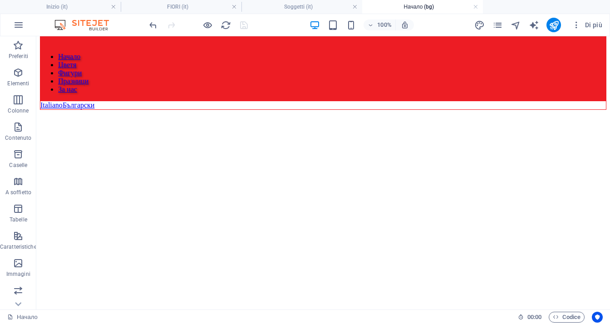
scroll to position [91, 0]
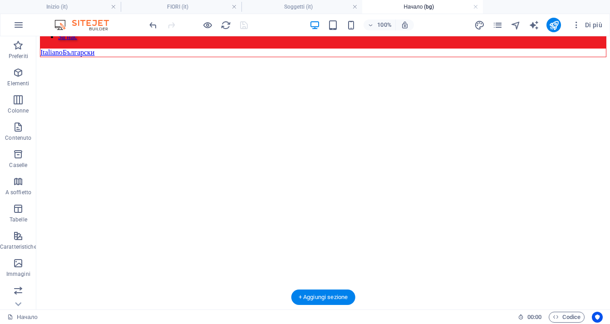
drag, startPoint x: 92, startPoint y: 125, endPoint x: 44, endPoint y: 140, distance: 50.4
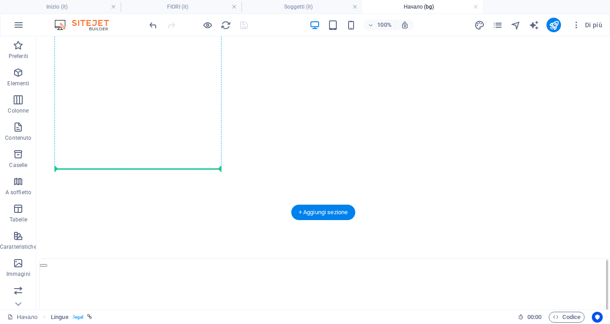
scroll to position [182, 0]
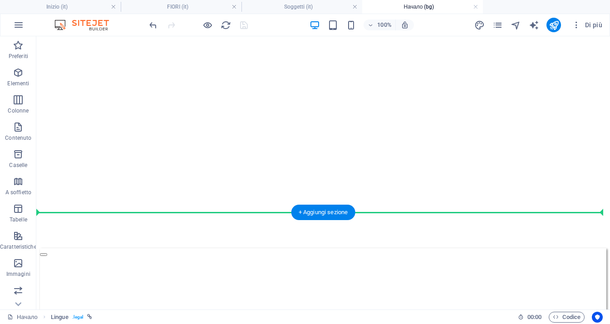
drag, startPoint x: 96, startPoint y: 125, endPoint x: 85, endPoint y: 201, distance: 76.2
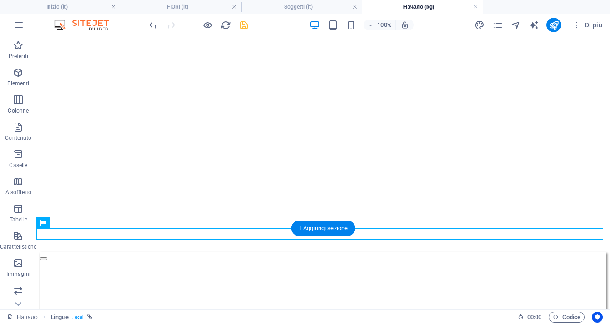
scroll to position [0, 0]
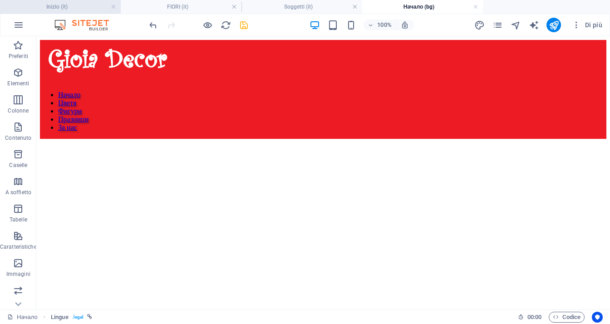
click at [78, 9] on h4 "Inizio (it)" at bounding box center [60, 7] width 121 height 10
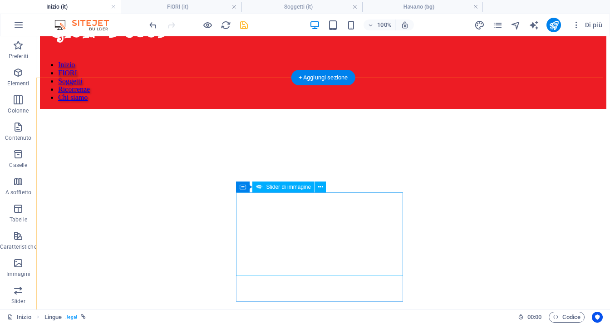
scroll to position [45, 0]
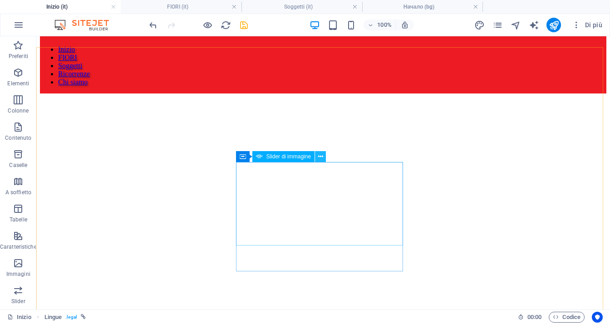
click at [322, 158] on icon at bounding box center [320, 157] width 5 height 10
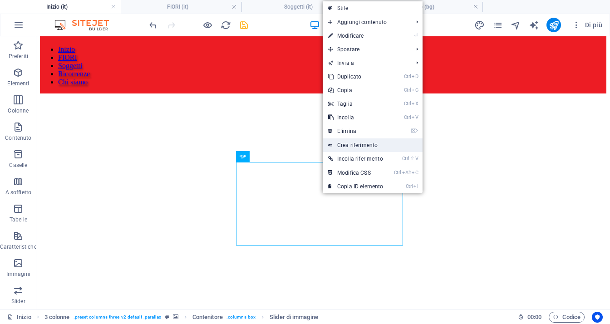
click at [390, 149] on link "Crea riferimento" at bounding box center [373, 145] width 100 height 14
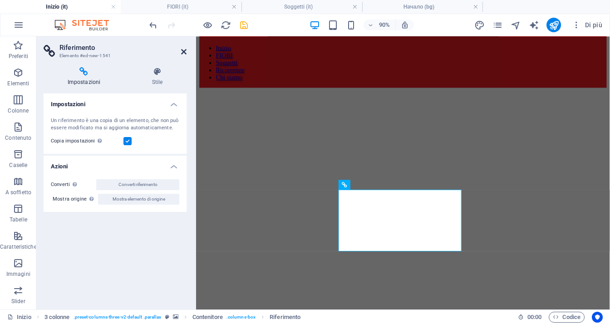
click at [185, 51] on icon at bounding box center [183, 51] width 5 height 7
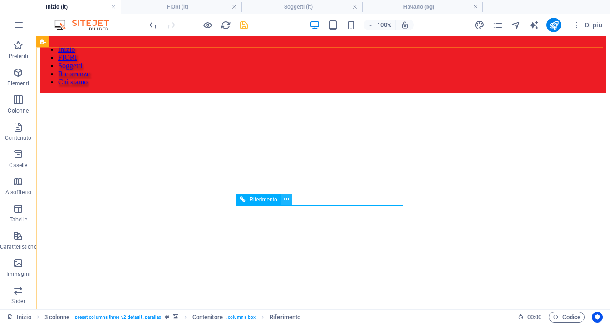
click at [288, 200] on icon at bounding box center [286, 200] width 5 height 10
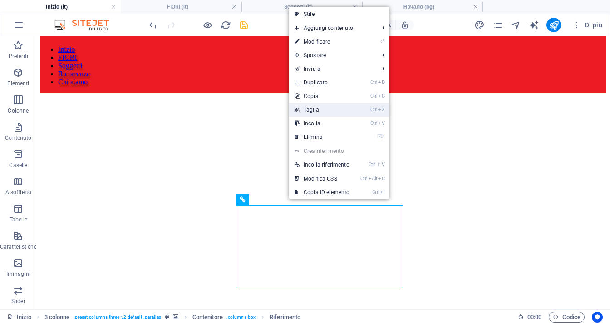
click at [336, 111] on link "Ctrl X Taglia" at bounding box center [322, 110] width 66 height 14
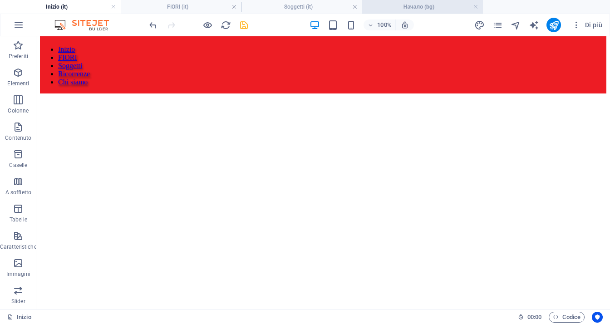
click at [408, 11] on h4 "Начало (bg)" at bounding box center [422, 7] width 121 height 10
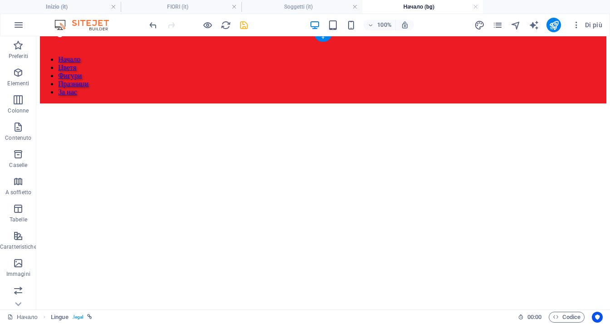
scroll to position [0, 0]
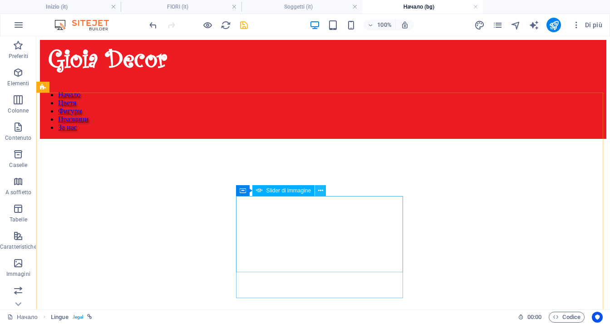
click at [320, 188] on icon at bounding box center [320, 191] width 5 height 10
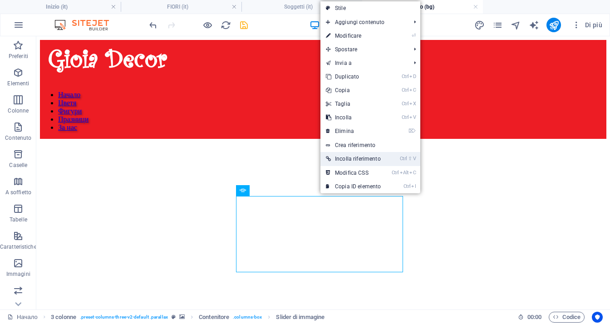
click at [349, 160] on link "Ctrl ⇧ V Incolla riferimento" at bounding box center [354, 159] width 66 height 14
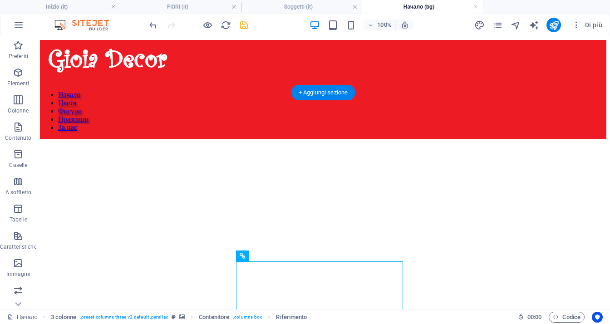
scroll to position [91, 0]
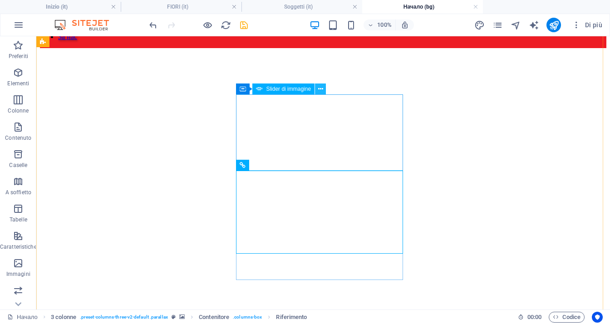
click at [322, 89] on icon at bounding box center [320, 89] width 5 height 10
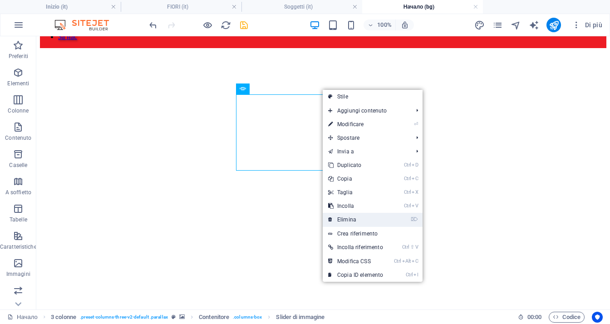
click at [361, 220] on link "⌦ Elimina" at bounding box center [356, 220] width 66 height 14
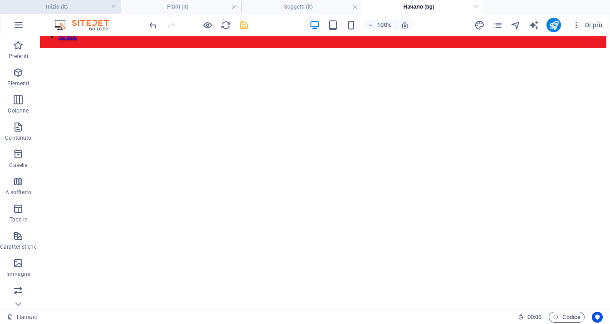
click at [65, 8] on h4 "Inizio (it)" at bounding box center [60, 7] width 121 height 10
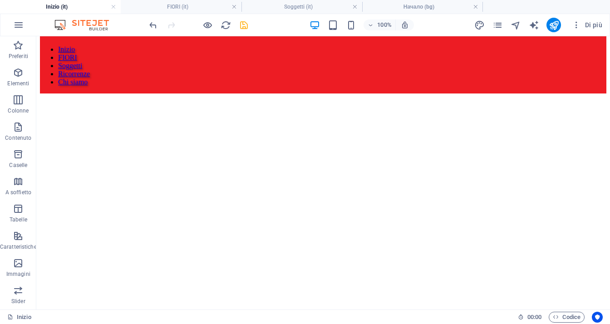
scroll to position [0, 0]
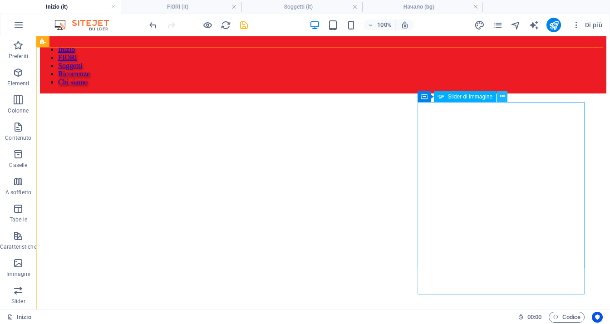
click at [500, 98] on icon at bounding box center [502, 97] width 5 height 10
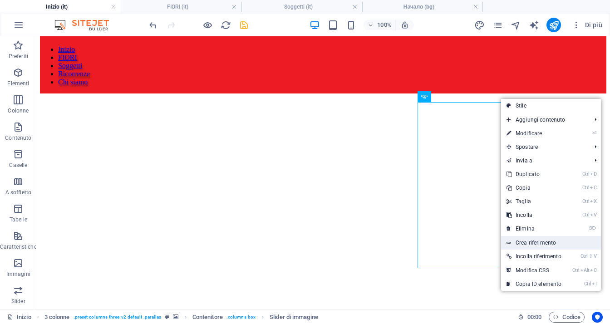
drag, startPoint x: 522, startPoint y: 242, endPoint x: 306, endPoint y: 94, distance: 262.3
click at [522, 242] on link "Crea riferimento" at bounding box center [551, 243] width 100 height 14
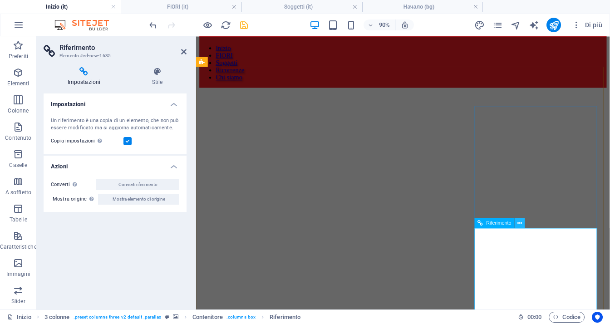
click at [519, 225] on icon at bounding box center [520, 223] width 5 height 9
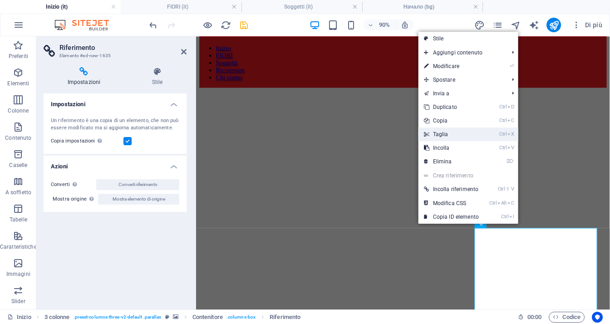
click at [455, 134] on link "Ctrl X Taglia" at bounding box center [452, 135] width 66 height 14
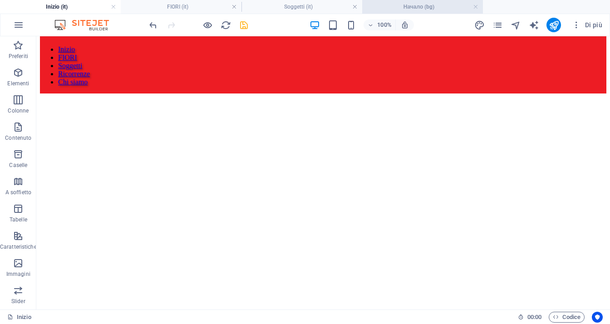
click at [392, 4] on h4 "Начало (bg)" at bounding box center [422, 7] width 121 height 10
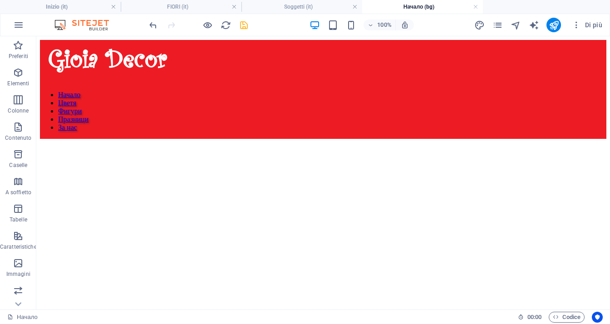
scroll to position [91, 0]
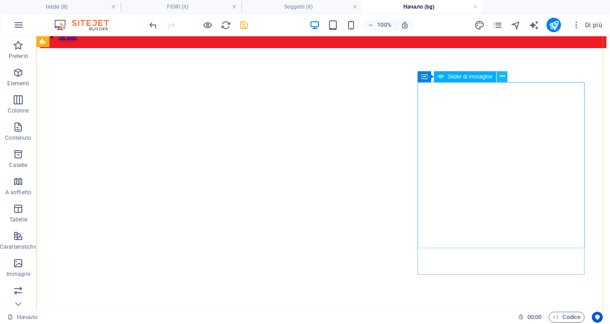
click at [503, 75] on icon at bounding box center [502, 77] width 5 height 10
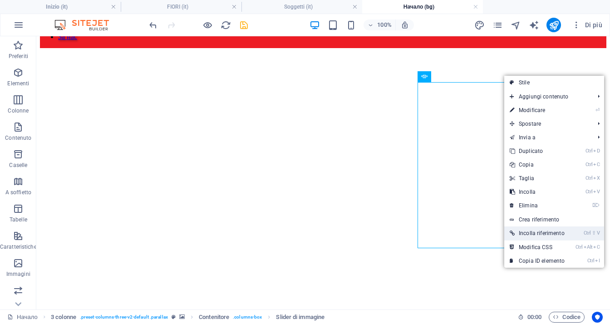
drag, startPoint x: 543, startPoint y: 235, endPoint x: 498, endPoint y: 202, distance: 55.9
click at [543, 235] on link "Ctrl ⇧ V Incolla riferimento" at bounding box center [537, 234] width 66 height 14
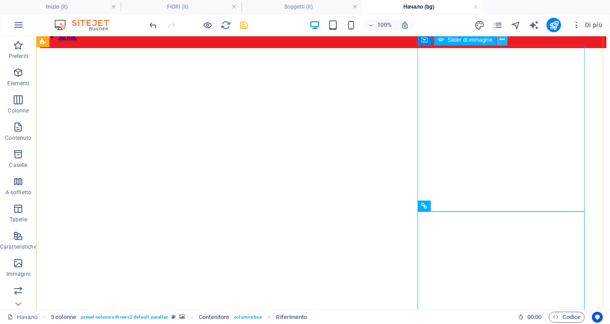
click at [503, 40] on icon at bounding box center [502, 40] width 5 height 10
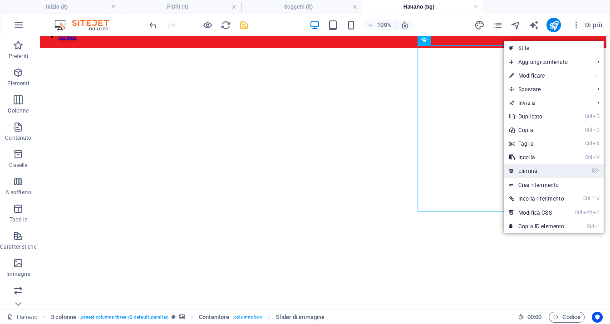
click at [531, 173] on link "⌦ Elimina" at bounding box center [537, 171] width 66 height 14
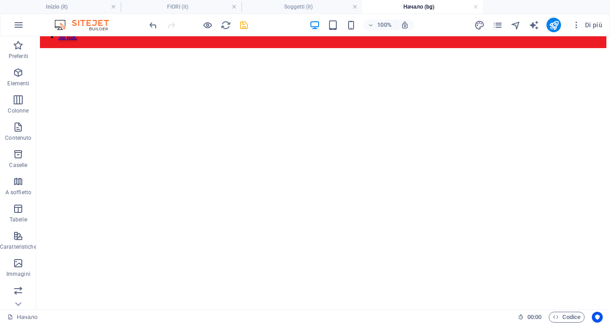
click at [357, 65] on figure at bounding box center [323, 65] width 567 height 0
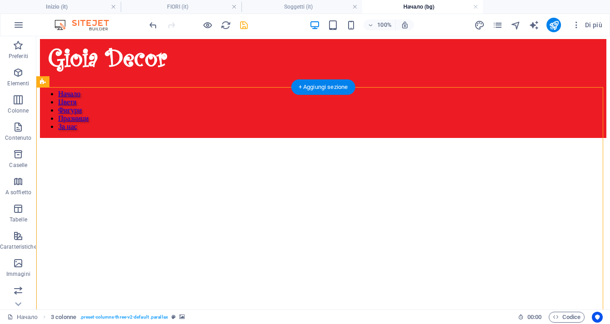
scroll to position [0, 0]
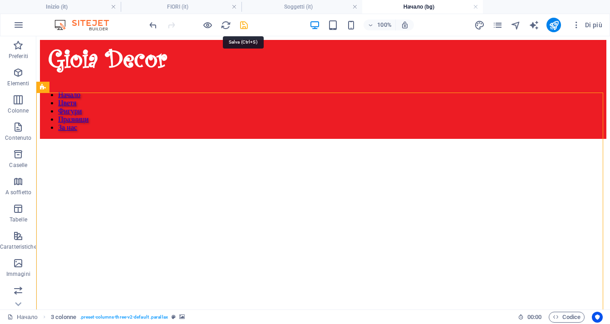
click at [245, 27] on icon "save" at bounding box center [244, 25] width 10 height 10
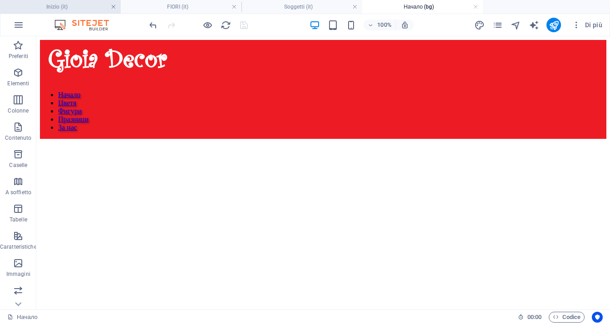
click at [113, 8] on link at bounding box center [113, 7] width 5 height 9
click at [356, 6] on link at bounding box center [354, 7] width 5 height 9
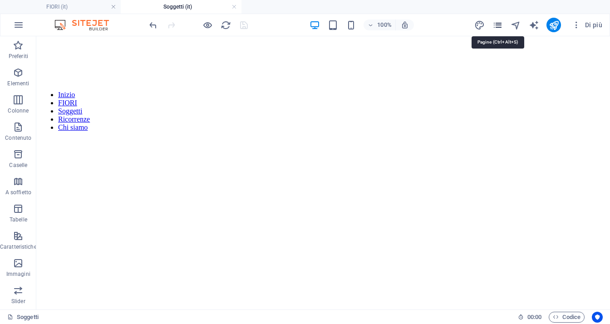
click at [501, 23] on icon "pages" at bounding box center [498, 25] width 10 height 10
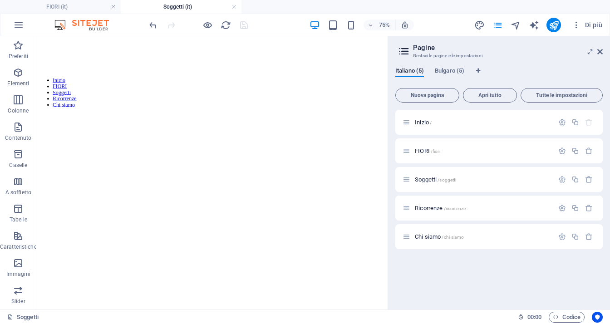
click at [444, 64] on div "Italiano (5) Bulgaro (5) Nuova pagina Apri tutto Tutte le impostazioni Inizio /…" at bounding box center [499, 185] width 222 height 250
click at [443, 69] on span "Bulgaro (5)" at bounding box center [450, 71] width 30 height 13
click at [423, 148] on span "Цветя /zvetia" at bounding box center [430, 151] width 31 height 7
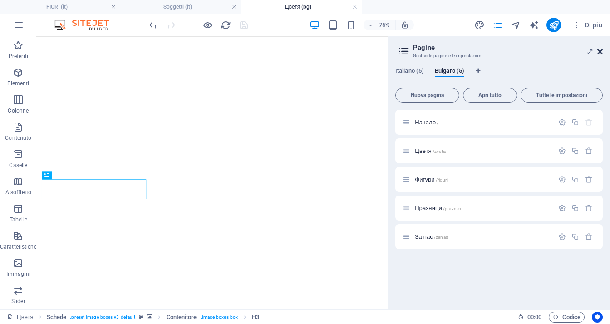
click at [600, 52] on icon at bounding box center [599, 51] width 5 height 7
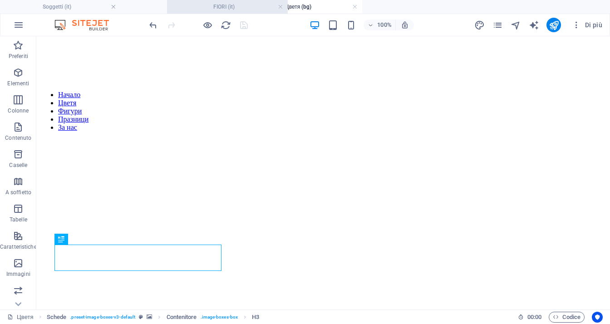
drag, startPoint x: 57, startPoint y: 6, endPoint x: 223, endPoint y: 5, distance: 166.2
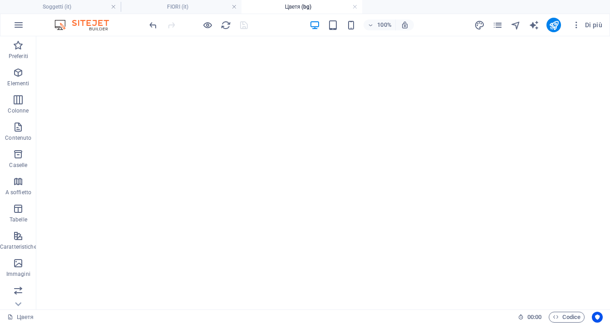
scroll to position [409, 0]
click at [171, 10] on h4 "FIORI (it)" at bounding box center [181, 7] width 121 height 10
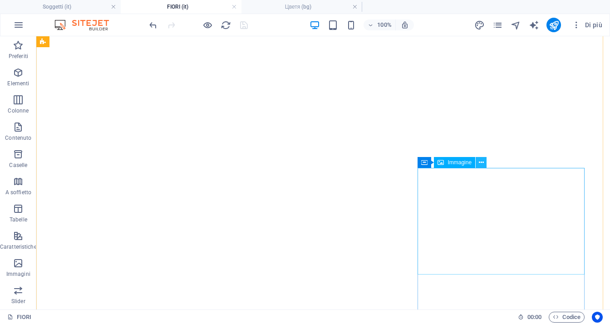
click at [484, 165] on button at bounding box center [481, 162] width 11 height 11
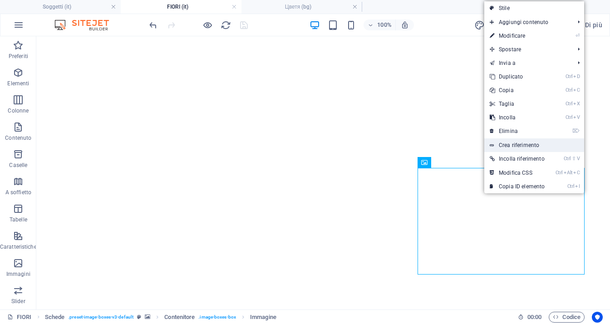
click at [526, 145] on link "Crea riferimento" at bounding box center [534, 145] width 100 height 14
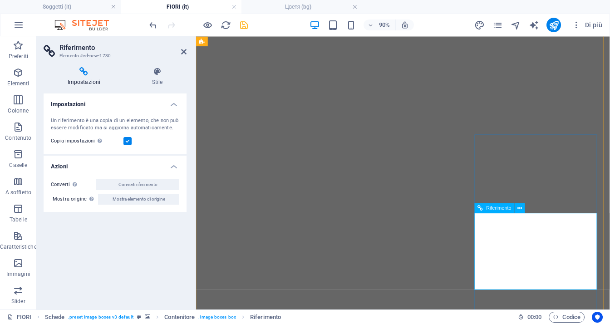
scroll to position [358, 0]
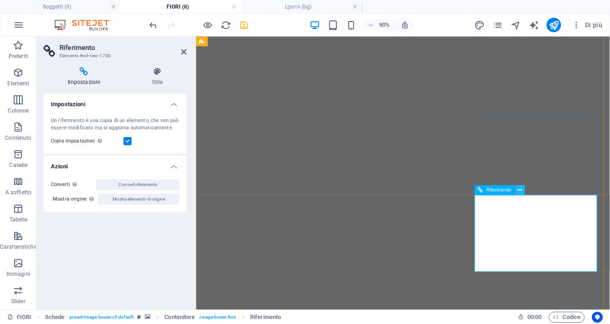
click at [522, 192] on icon at bounding box center [520, 190] width 5 height 9
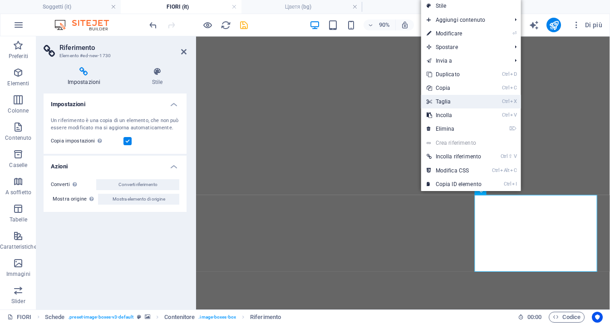
click at [460, 100] on link "Ctrl X Taglia" at bounding box center [454, 102] width 66 height 14
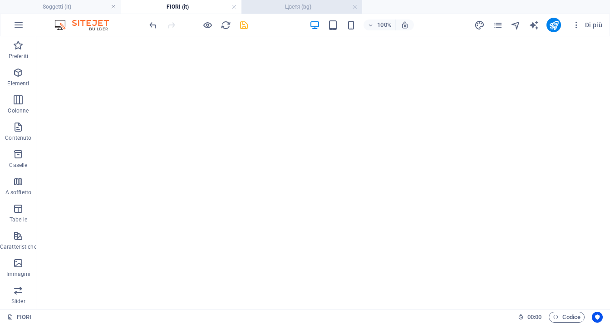
click at [307, 7] on h4 "Цветя (bg)" at bounding box center [302, 7] width 121 height 10
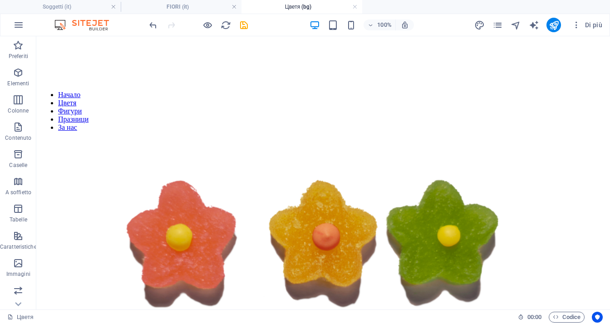
scroll to position [409, 0]
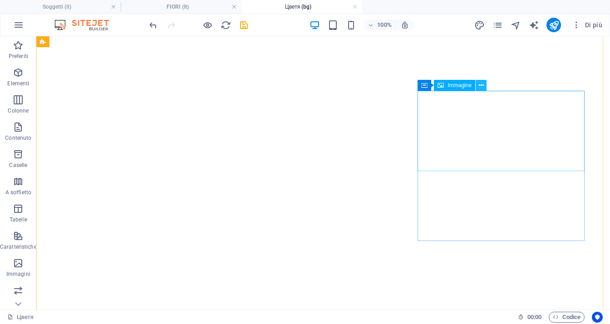
click at [482, 88] on icon at bounding box center [481, 86] width 5 height 10
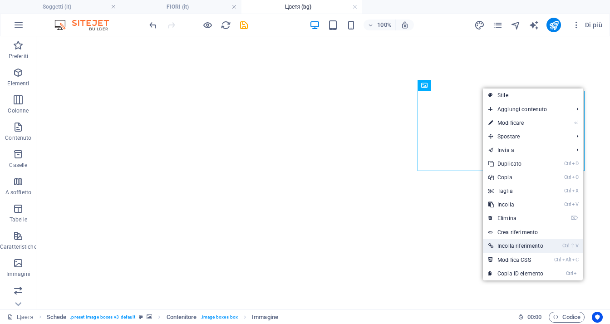
click at [513, 246] on link "Ctrl ⇧ V Incolla riferimento" at bounding box center [516, 246] width 66 height 14
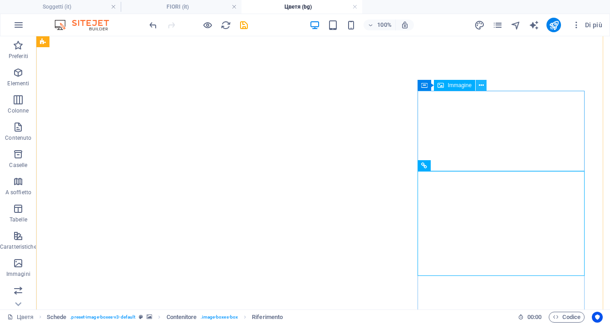
click at [483, 88] on icon at bounding box center [481, 86] width 5 height 10
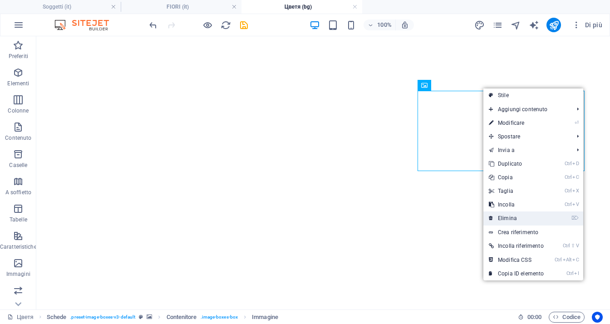
click at [509, 220] on link "⌦ Elimina" at bounding box center [517, 219] width 66 height 14
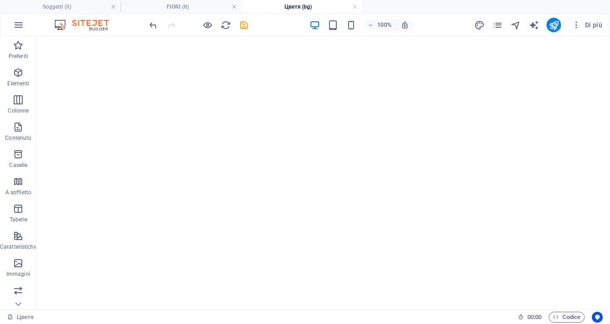
scroll to position [772, 0]
click at [197, 12] on li "FIORI (it)" at bounding box center [181, 7] width 121 height 14
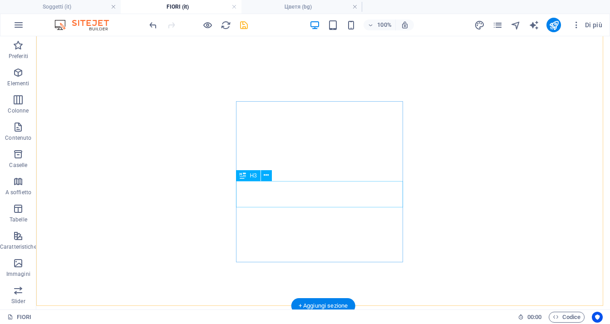
scroll to position [766, 0]
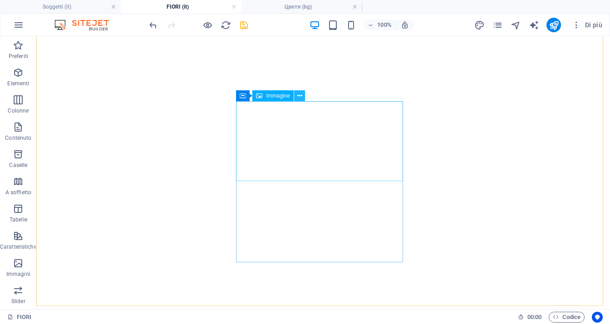
click at [298, 97] on icon at bounding box center [299, 96] width 5 height 10
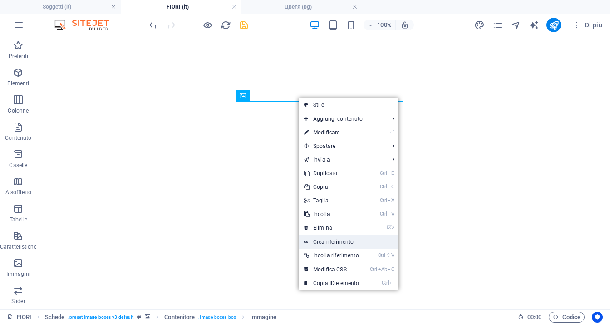
click at [338, 240] on link "Crea riferimento" at bounding box center [349, 242] width 100 height 14
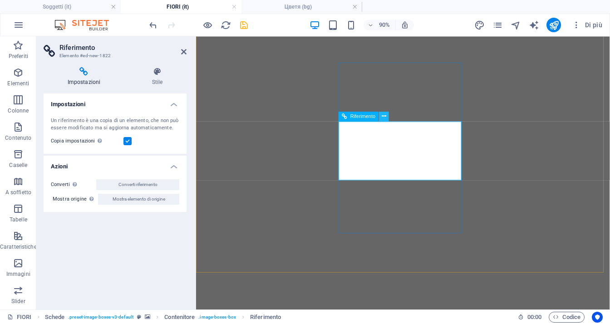
click at [385, 116] on icon at bounding box center [384, 116] width 5 height 9
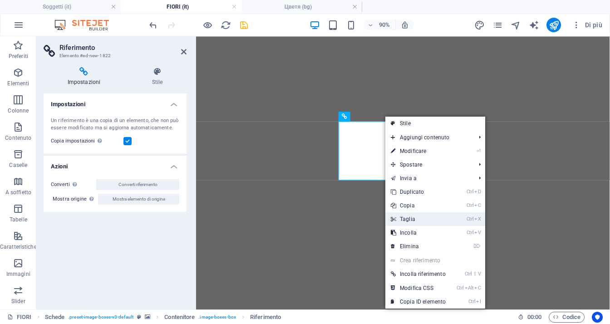
click at [427, 219] on link "Ctrl X Taglia" at bounding box center [418, 219] width 66 height 14
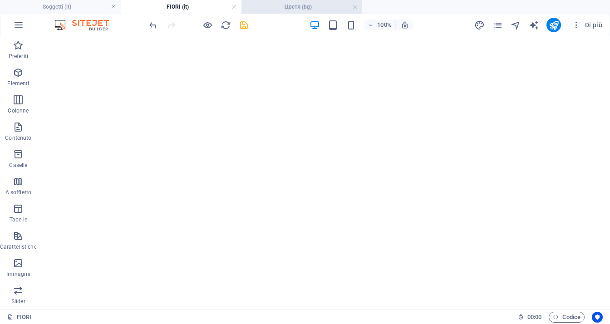
click at [294, 4] on h4 "Цветя (bg)" at bounding box center [302, 7] width 121 height 10
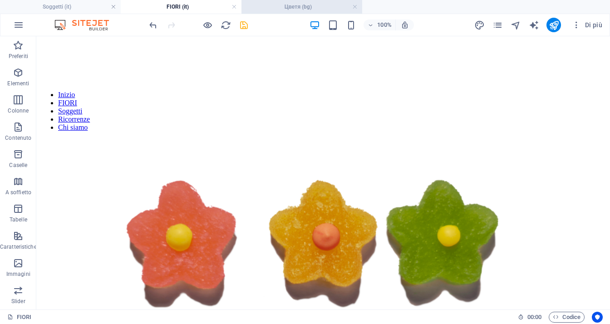
scroll to position [772, 0]
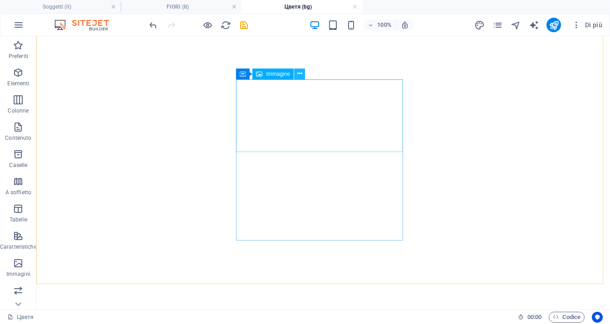
click at [301, 72] on icon at bounding box center [299, 74] width 5 height 10
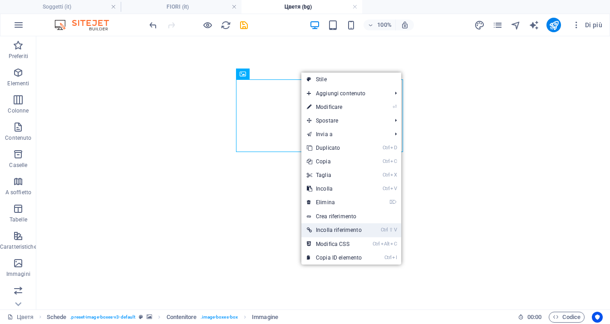
click at [347, 227] on link "Ctrl ⇧ V Incolla riferimento" at bounding box center [334, 230] width 66 height 14
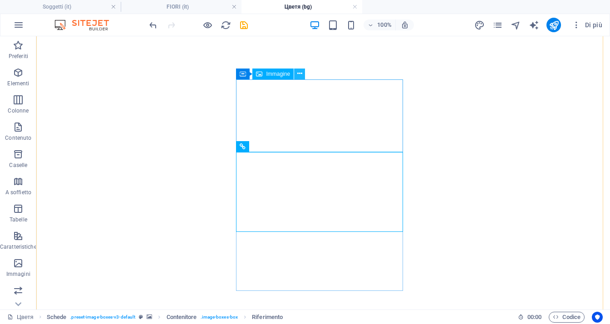
click at [301, 75] on icon at bounding box center [299, 74] width 5 height 10
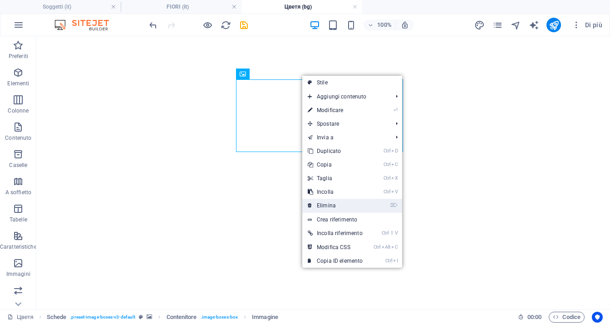
click at [335, 205] on link "⌦ Elimina" at bounding box center [335, 206] width 66 height 14
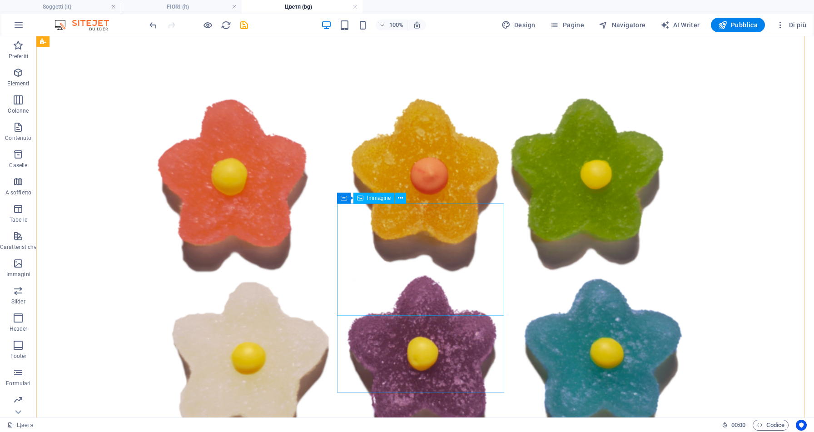
scroll to position [1014, 0]
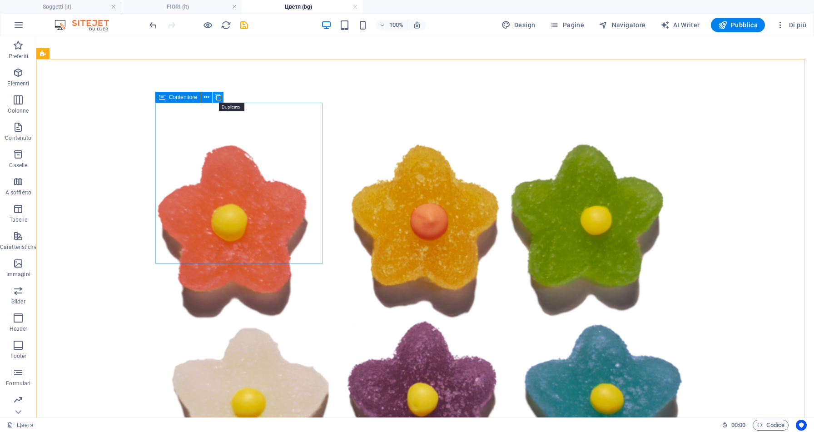
click at [221, 99] on icon at bounding box center [218, 98] width 6 height 10
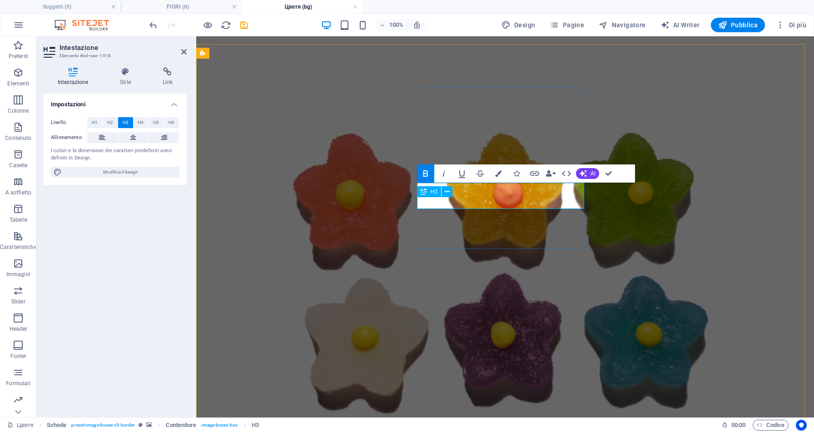
scroll to position [1033, 0]
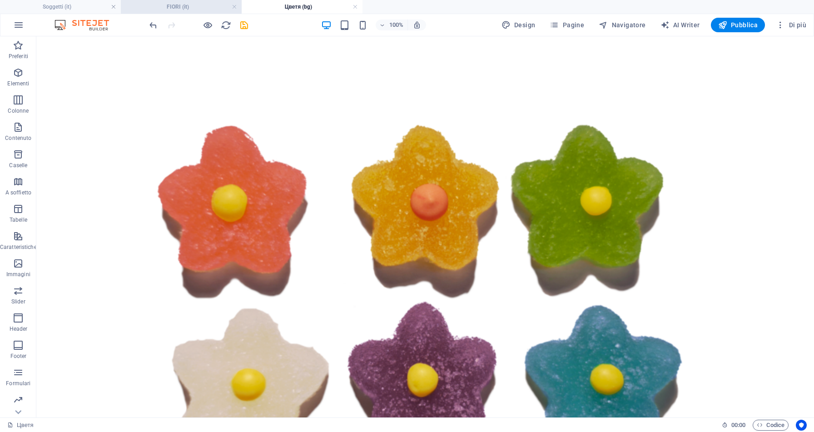
click at [193, 9] on h4 "FIORI (it)" at bounding box center [181, 7] width 121 height 10
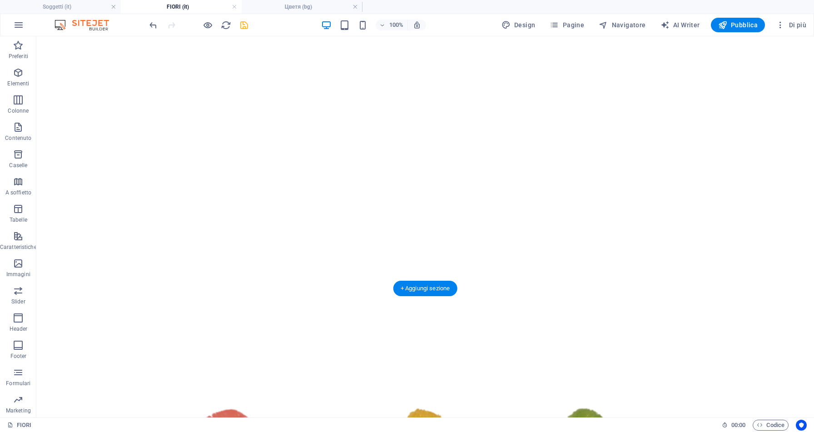
scroll to position [948, 0]
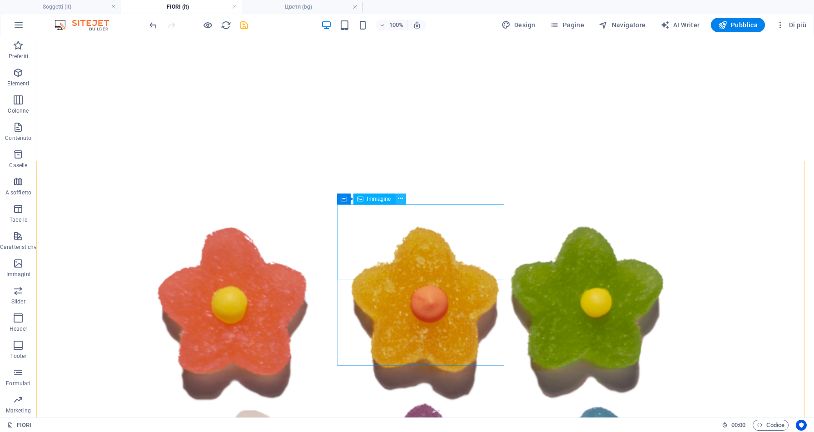
click at [401, 199] on icon at bounding box center [400, 199] width 5 height 10
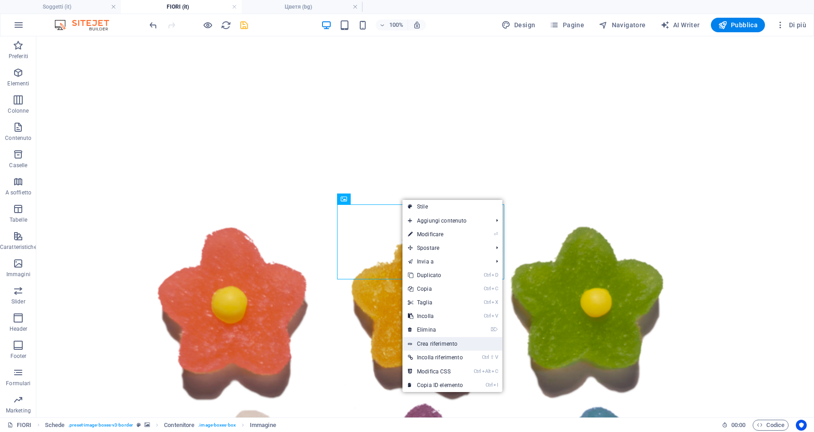
click at [452, 324] on link "Crea riferimento" at bounding box center [452, 344] width 100 height 14
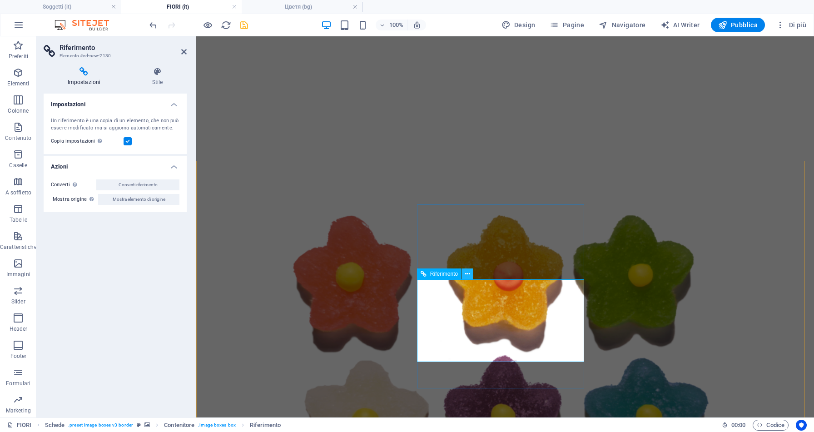
click at [469, 275] on icon at bounding box center [467, 274] width 5 height 10
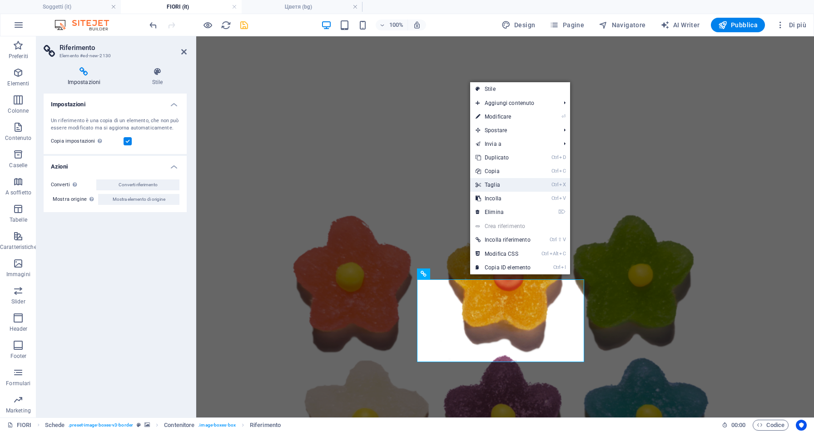
click at [507, 186] on link "Ctrl X Taglia" at bounding box center [503, 185] width 66 height 14
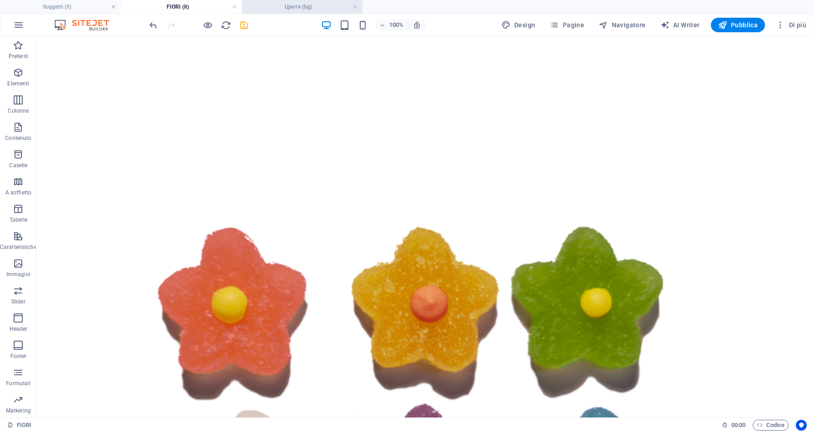
click at [301, 3] on h4 "Цветя (bg)" at bounding box center [302, 7] width 121 height 10
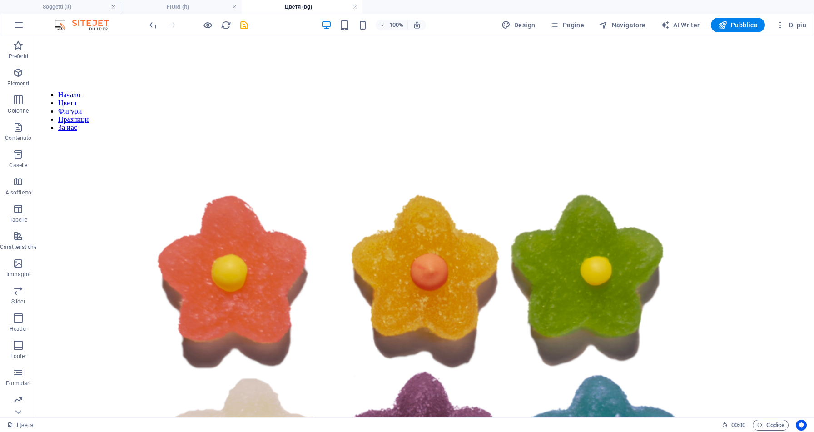
scroll to position [1033, 0]
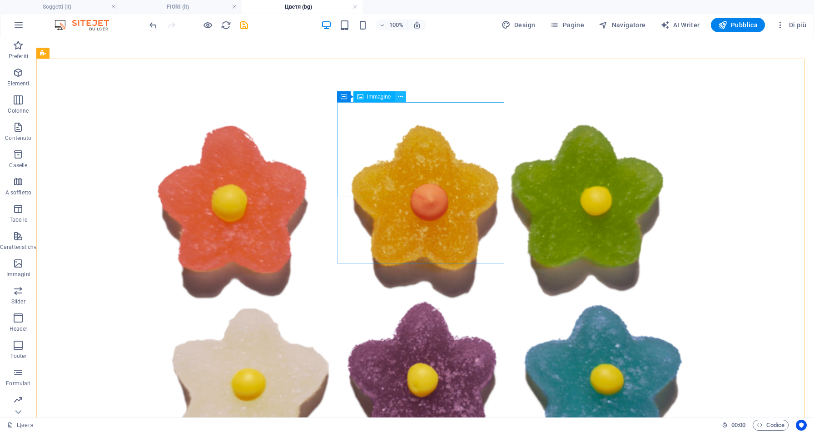
click at [401, 100] on icon at bounding box center [400, 97] width 5 height 10
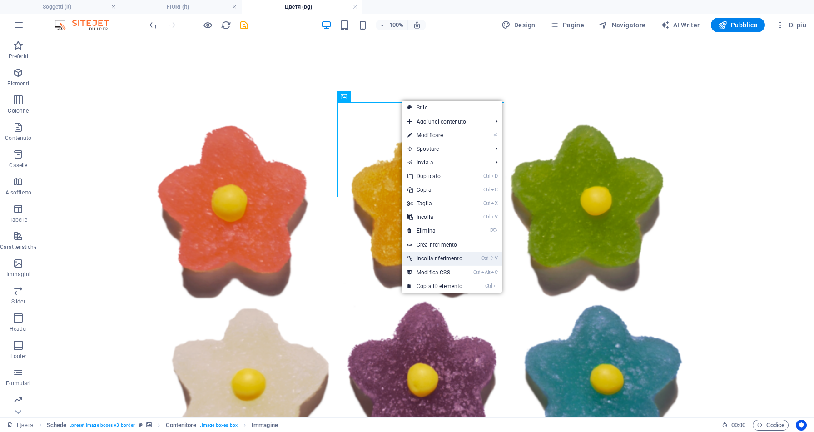
click at [437, 260] on link "Ctrl ⇧ V Incolla riferimento" at bounding box center [435, 259] width 66 height 14
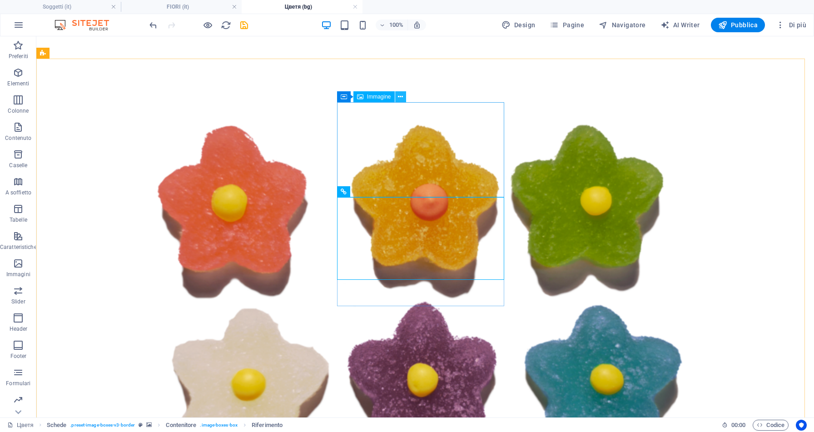
click at [399, 98] on icon at bounding box center [400, 97] width 5 height 10
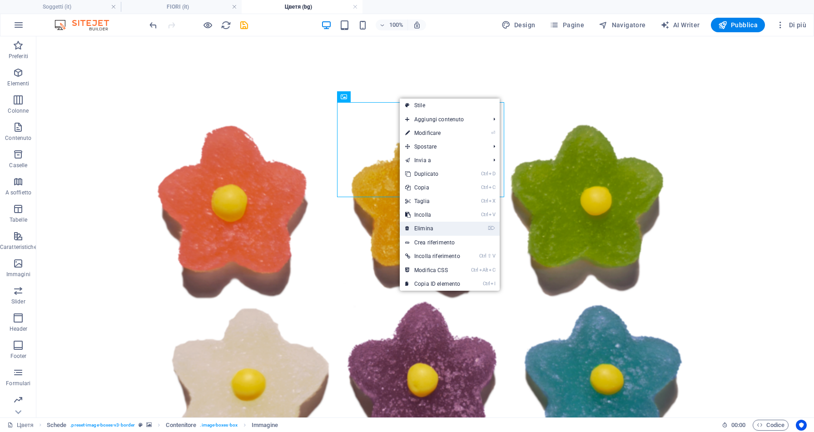
click at [434, 229] on link "⌦ Elimina" at bounding box center [433, 229] width 66 height 14
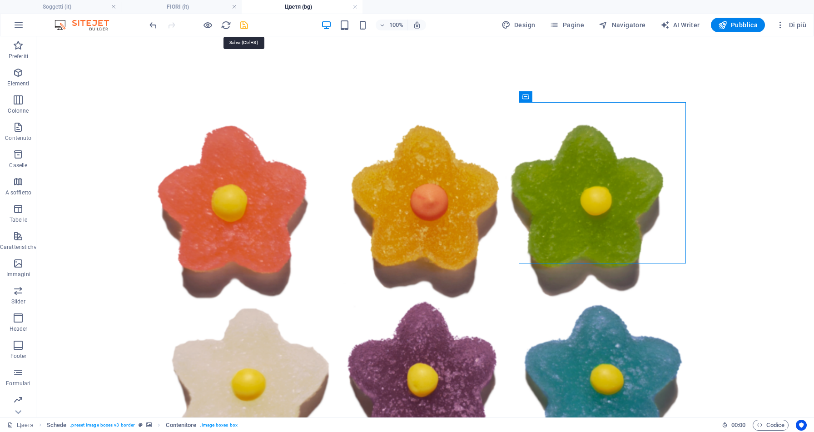
click at [242, 25] on icon "save" at bounding box center [244, 25] width 10 height 10
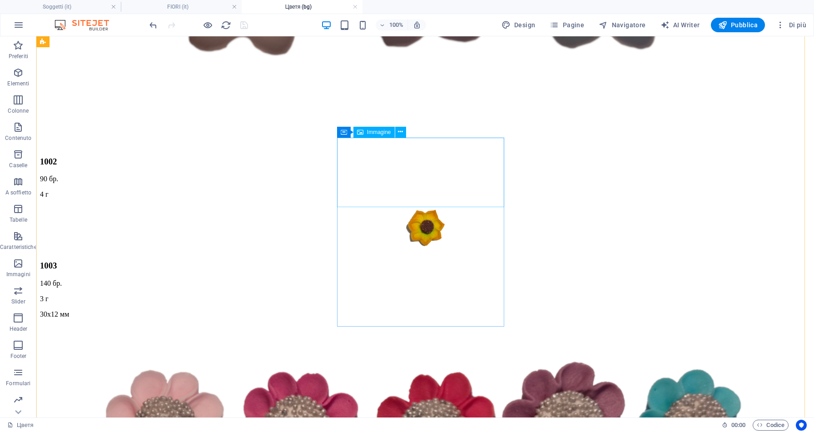
scroll to position [1154, 0]
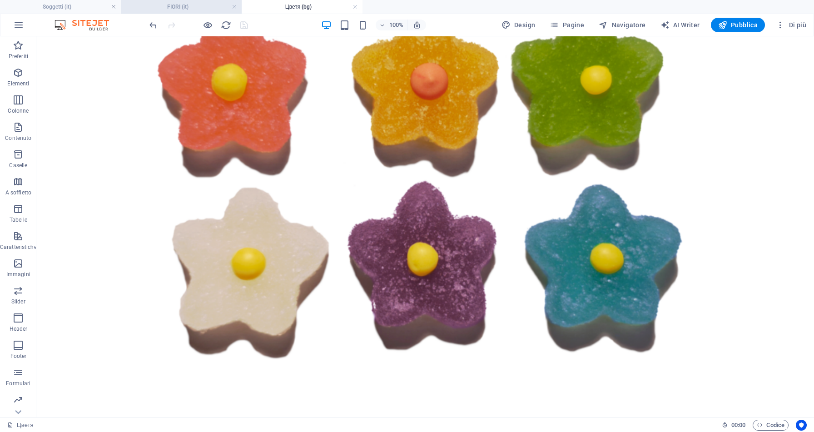
click at [174, 6] on h4 "FIORI (it)" at bounding box center [181, 7] width 121 height 10
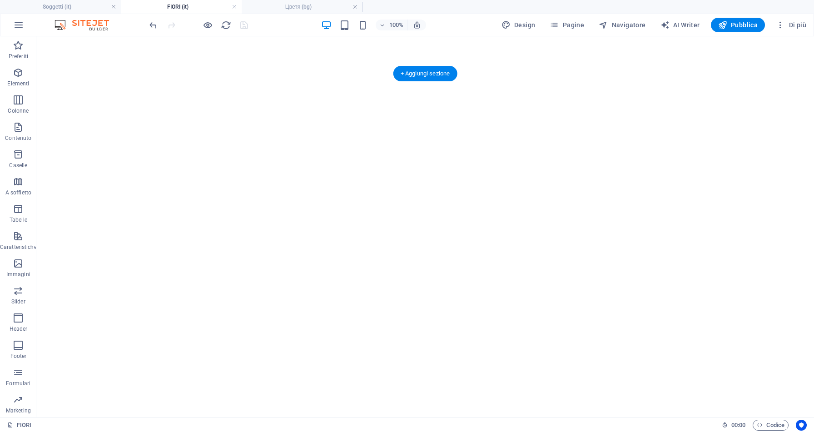
scroll to position [0, 0]
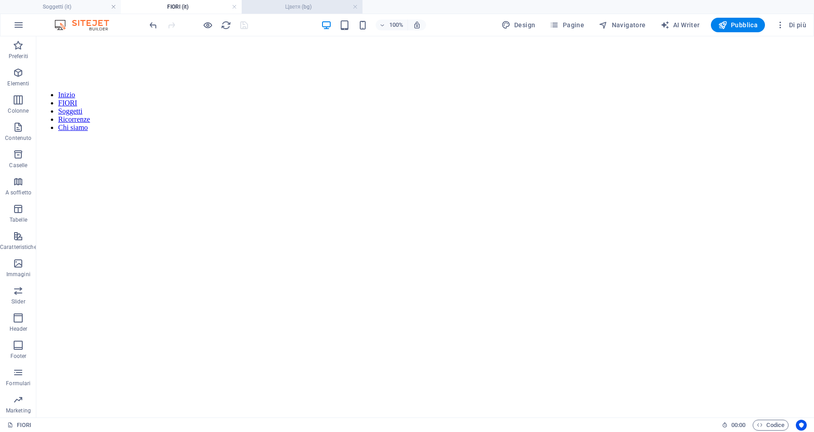
click at [292, 6] on h4 "Цветя (bg)" at bounding box center [302, 7] width 121 height 10
click at [187, 8] on h4 "FIORI (it)" at bounding box center [181, 7] width 121 height 10
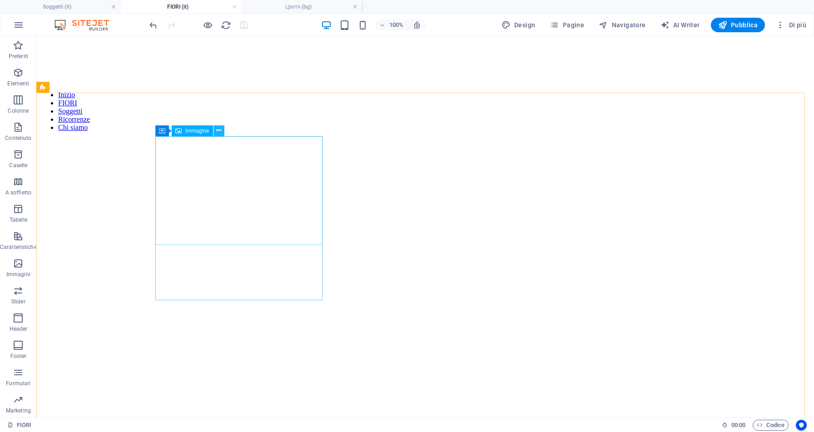
click at [221, 133] on button at bounding box center [218, 130] width 11 height 11
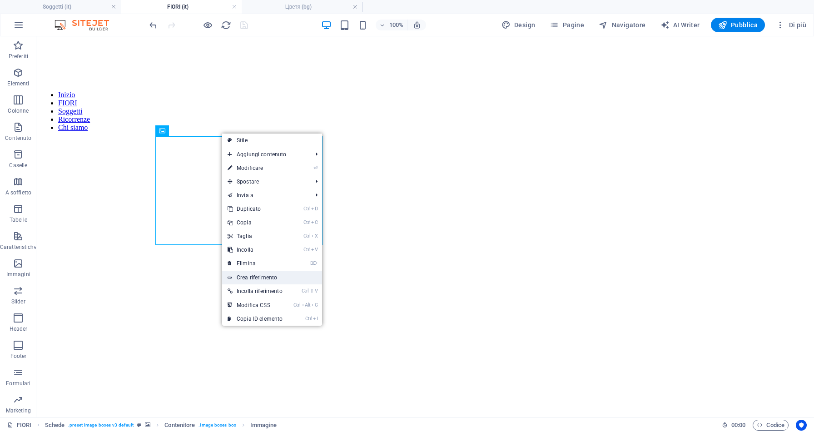
click at [267, 280] on link "Crea riferimento" at bounding box center [272, 278] width 100 height 14
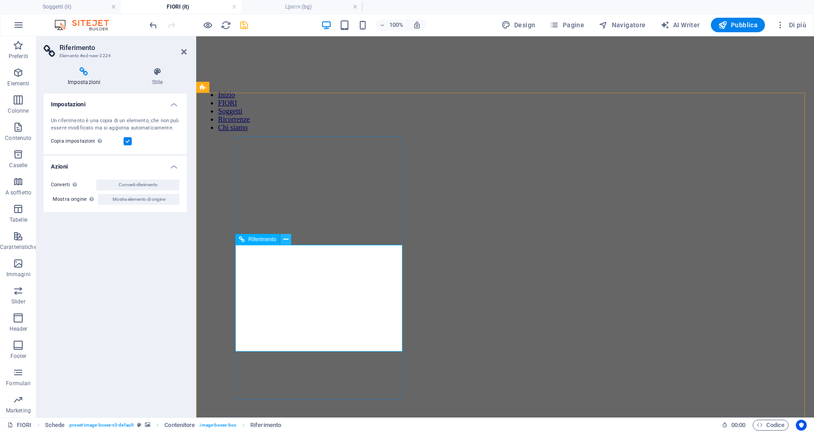
click at [283, 239] on icon at bounding box center [285, 240] width 5 height 10
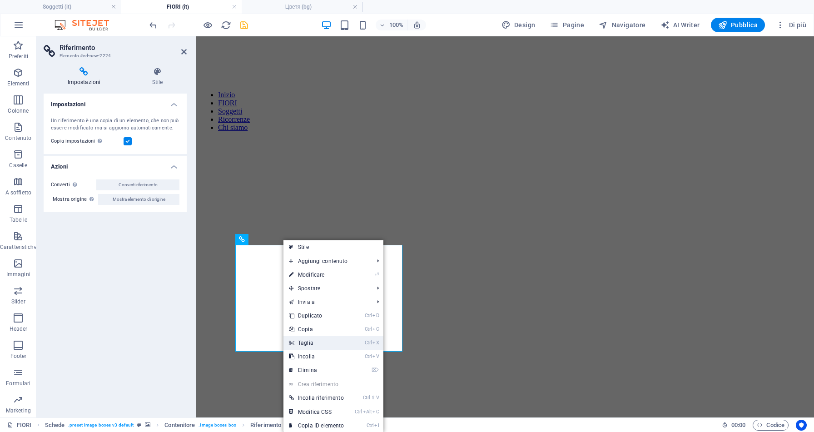
click at [320, 324] on link "Ctrl X Taglia" at bounding box center [316, 343] width 66 height 14
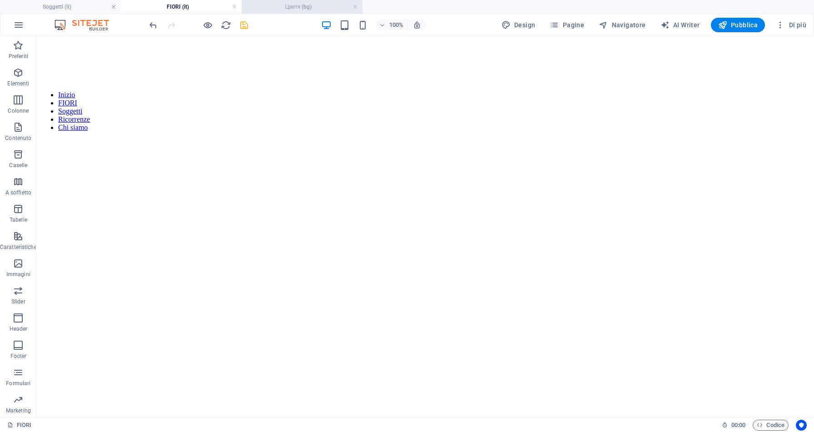
click at [287, 9] on h4 "Цветя (bg)" at bounding box center [302, 7] width 121 height 10
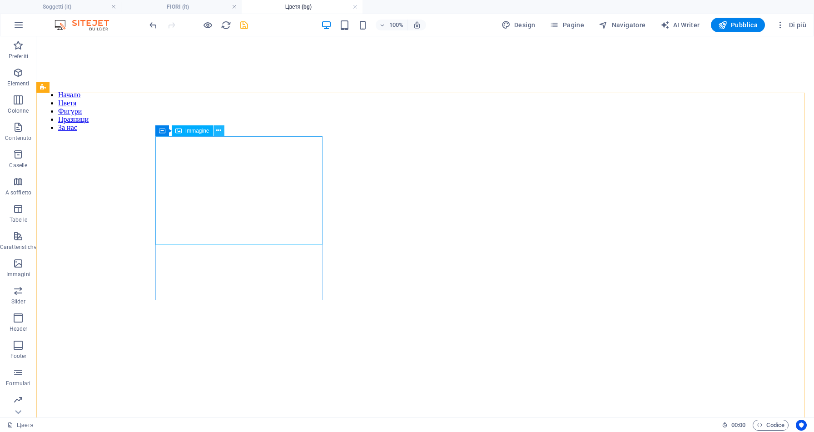
click at [220, 132] on icon at bounding box center [218, 131] width 5 height 10
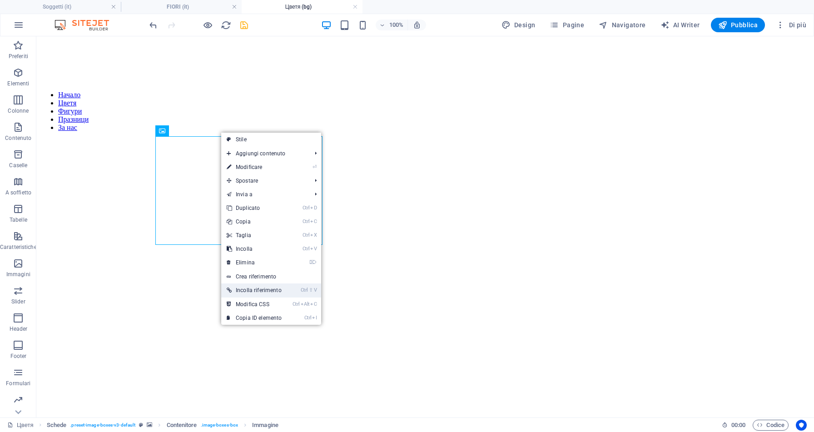
click at [270, 292] on link "Ctrl ⇧ V Incolla riferimento" at bounding box center [254, 290] width 66 height 14
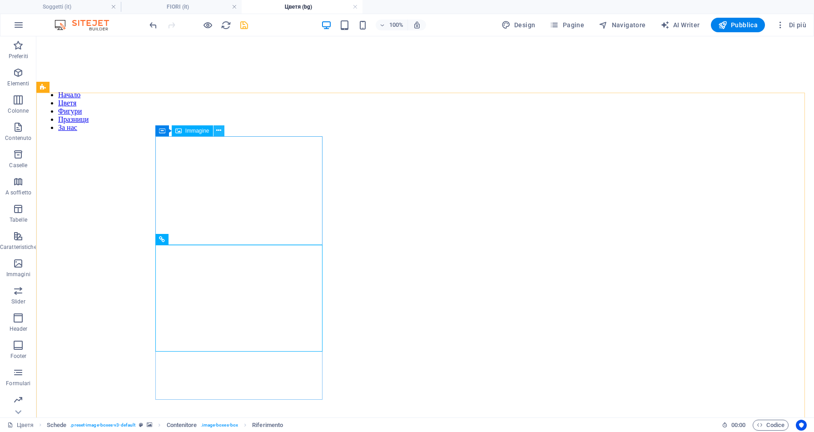
click at [222, 133] on button at bounding box center [218, 130] width 11 height 11
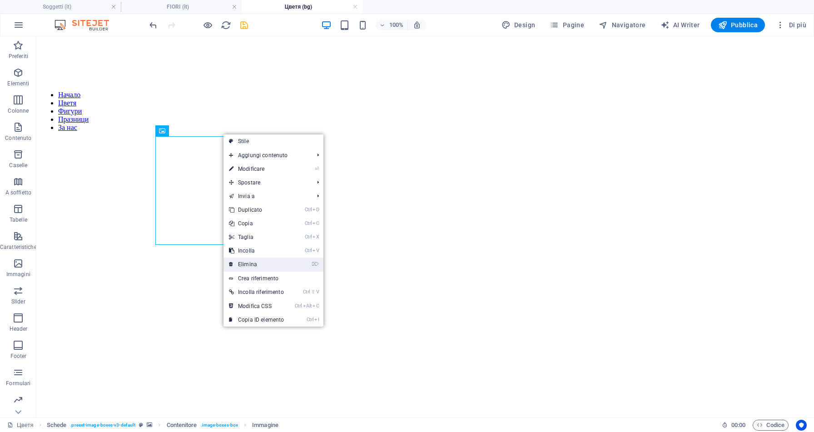
click at [264, 263] on link "⌦ Elimina" at bounding box center [256, 264] width 66 height 14
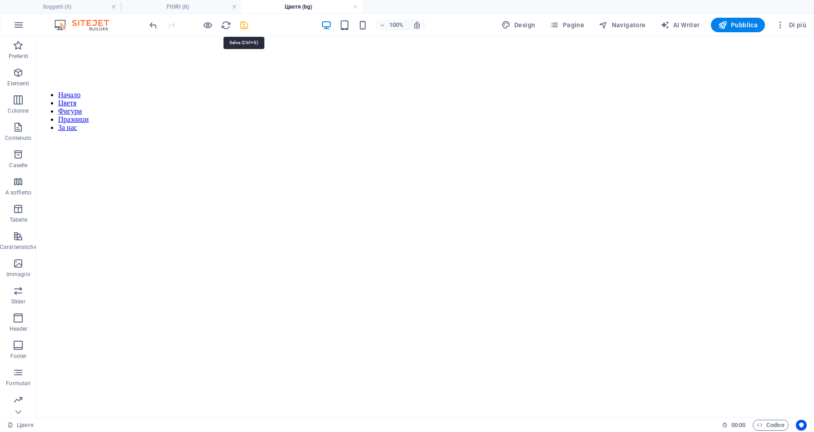
click at [246, 26] on icon "save" at bounding box center [244, 25] width 10 height 10
click at [190, 5] on h4 "FIORI (it)" at bounding box center [181, 7] width 121 height 10
click at [291, 10] on h4 "Цветя (bg)" at bounding box center [302, 7] width 121 height 10
click at [202, 9] on h4 "FIORI (it)" at bounding box center [181, 7] width 121 height 10
click at [290, 7] on h4 "Цветя (bg)" at bounding box center [302, 7] width 121 height 10
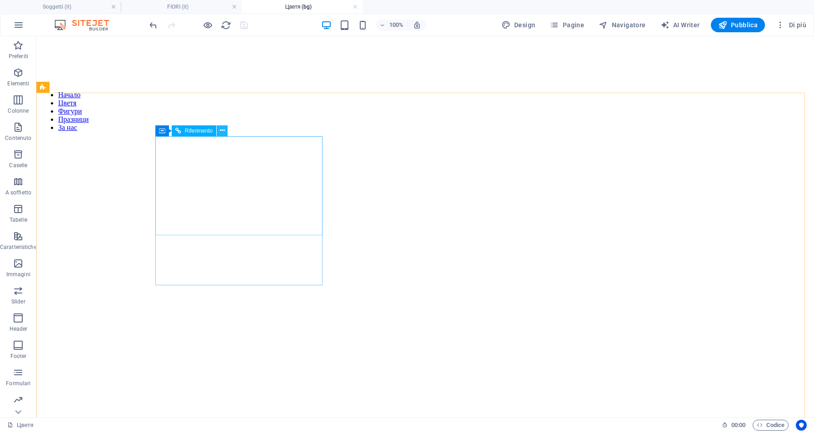
click at [220, 128] on icon at bounding box center [222, 131] width 5 height 10
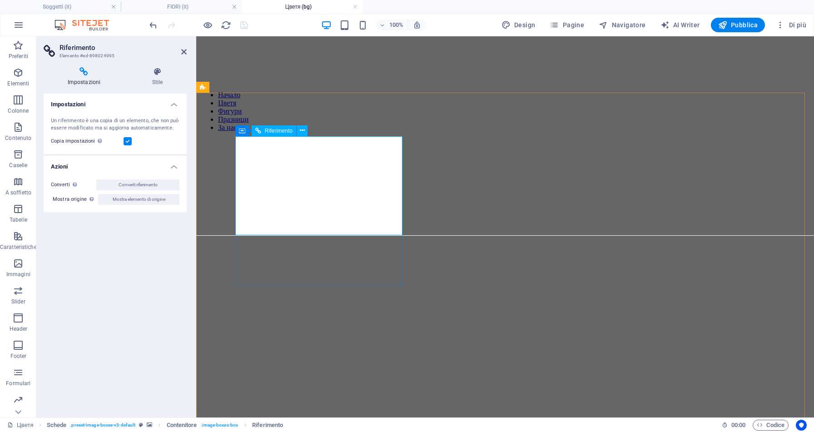
click at [161, 76] on icon at bounding box center [157, 71] width 59 height 9
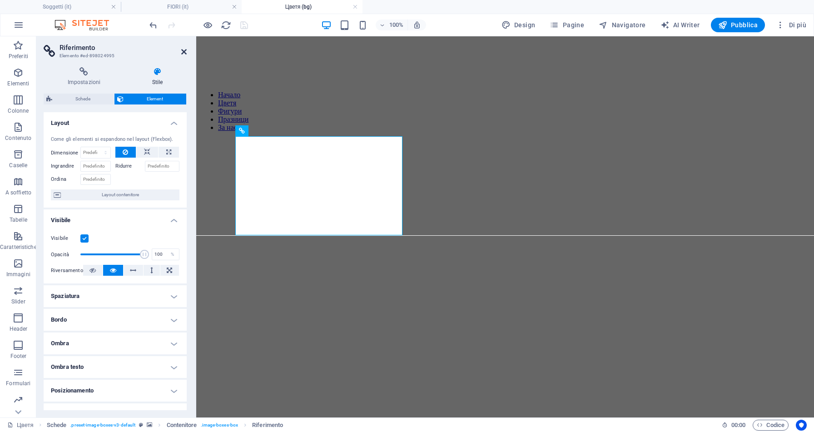
click at [186, 52] on icon at bounding box center [183, 51] width 5 height 7
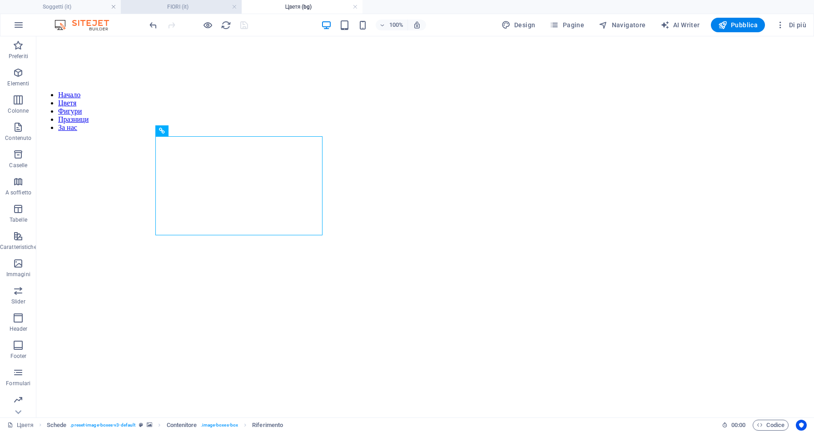
click at [185, 10] on h4 "FIORI (it)" at bounding box center [181, 7] width 121 height 10
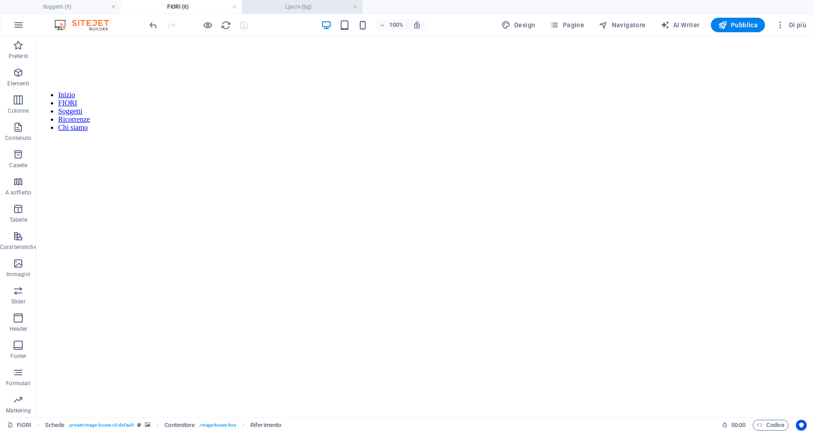
click at [289, 5] on h4 "Цветя (bg)" at bounding box center [302, 7] width 121 height 10
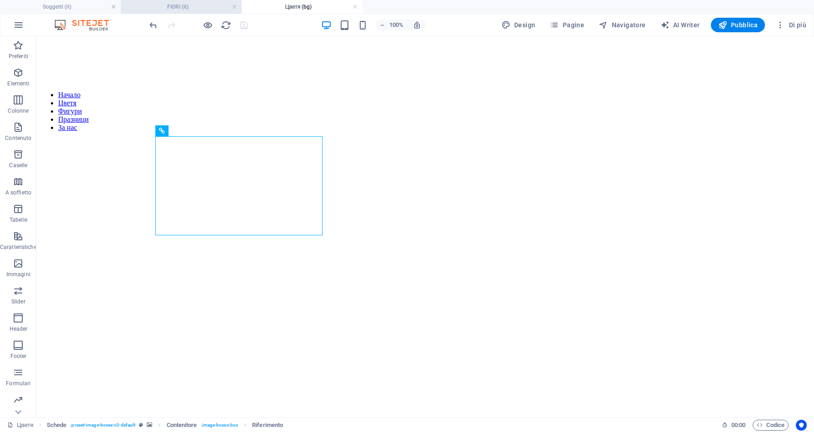
click at [200, 10] on h4 "FIORI (it)" at bounding box center [181, 7] width 121 height 10
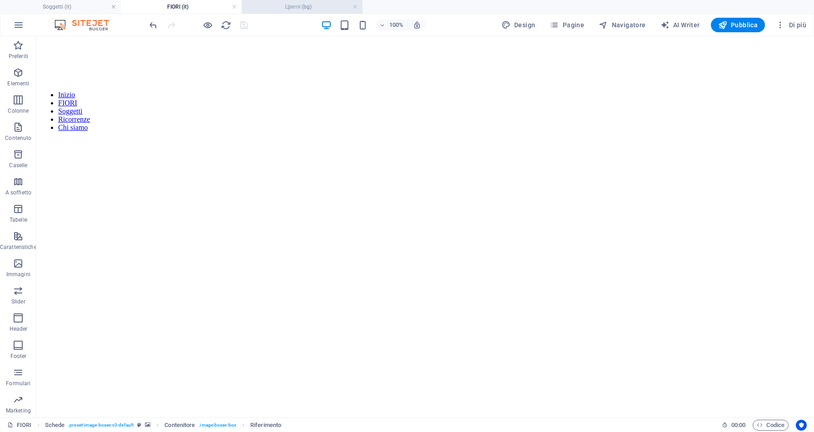
click at [291, 8] on h4 "Цветя (bg)" at bounding box center [302, 7] width 121 height 10
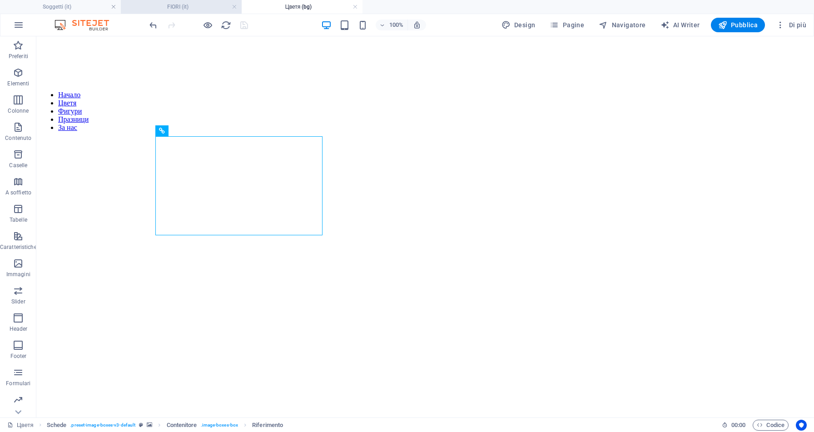
click at [192, 9] on h4 "FIORI (it)" at bounding box center [181, 7] width 121 height 10
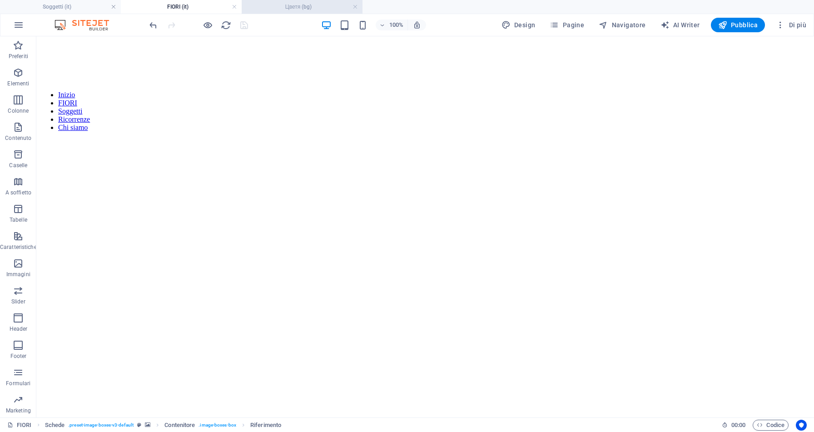
click at [285, 11] on h4 "Цветя (bg)" at bounding box center [302, 7] width 121 height 10
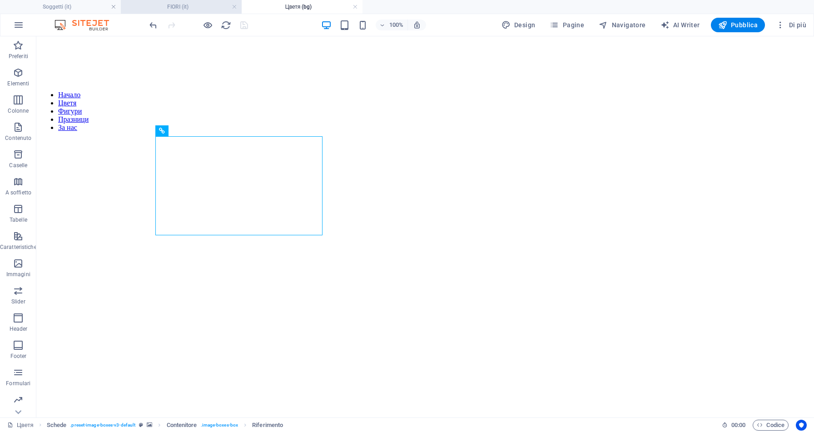
click at [189, 9] on h4 "FIORI (it)" at bounding box center [181, 7] width 121 height 10
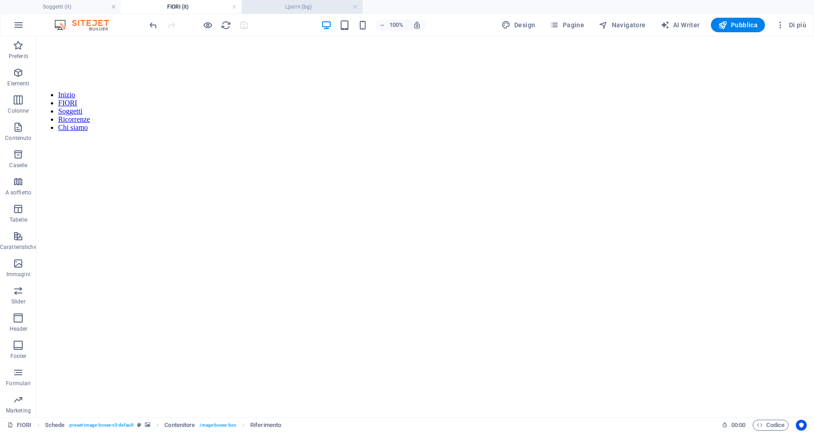
click at [279, 13] on li "Цветя (bg)" at bounding box center [302, 7] width 121 height 14
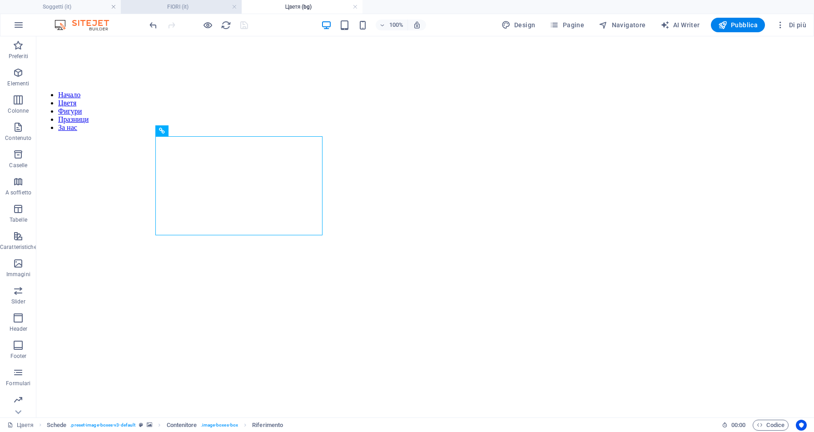
click at [206, 13] on li "FIORI (it)" at bounding box center [181, 7] width 121 height 14
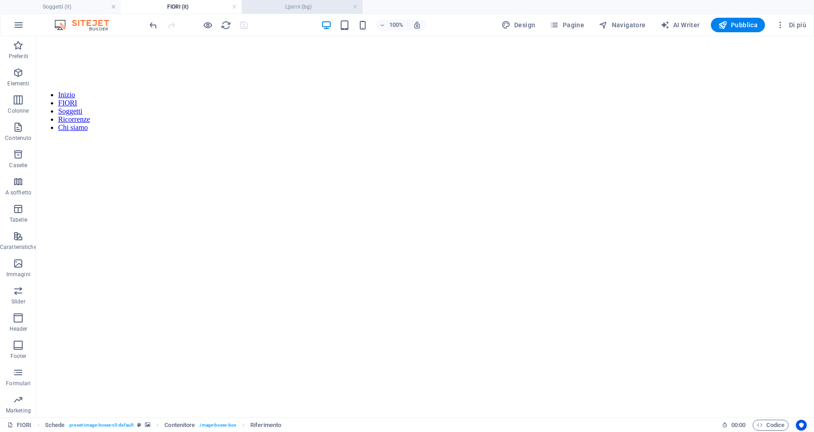
click at [270, 11] on h4 "Цветя (bg)" at bounding box center [302, 7] width 121 height 10
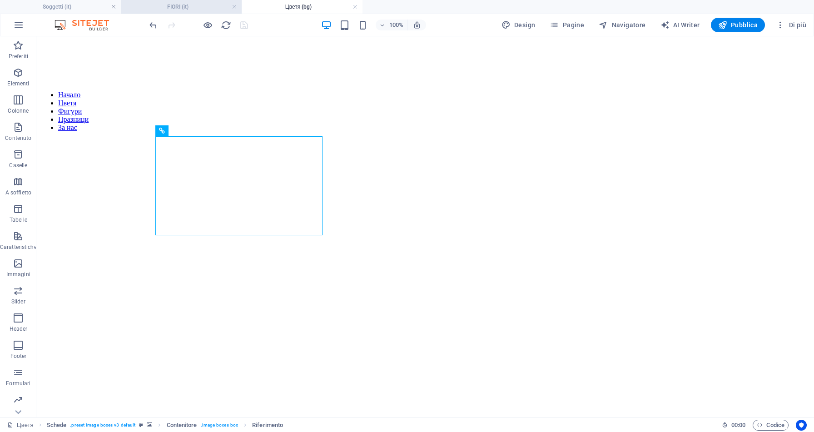
click at [214, 9] on h4 "FIORI (it)" at bounding box center [181, 7] width 121 height 10
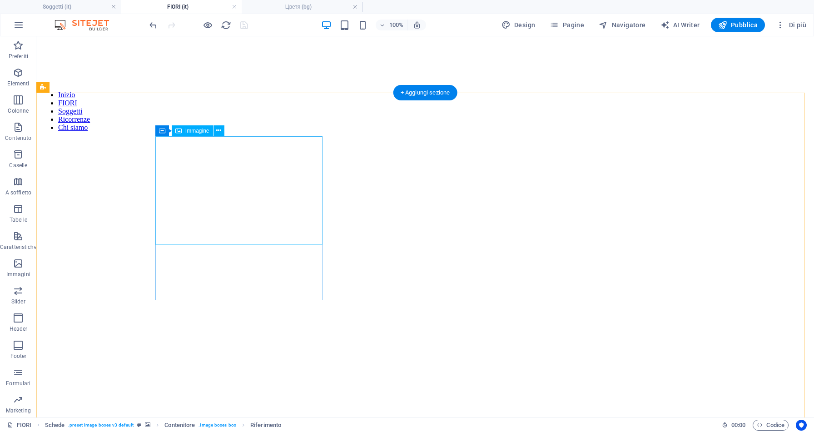
select select "%"
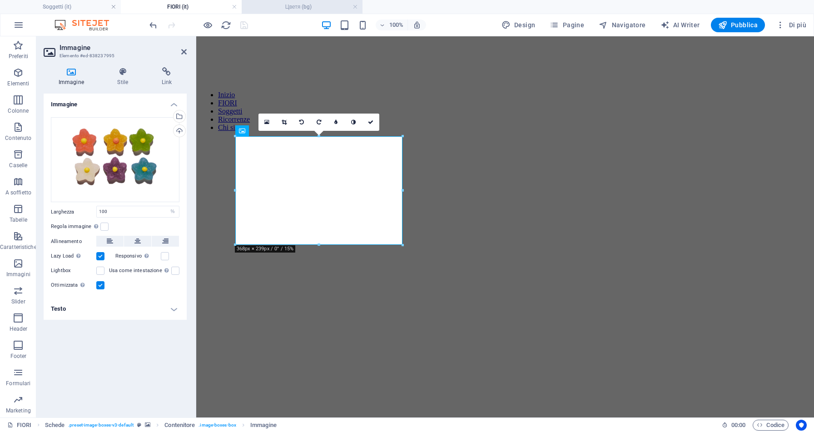
click at [295, 11] on h4 "Цветя (bg)" at bounding box center [302, 7] width 121 height 10
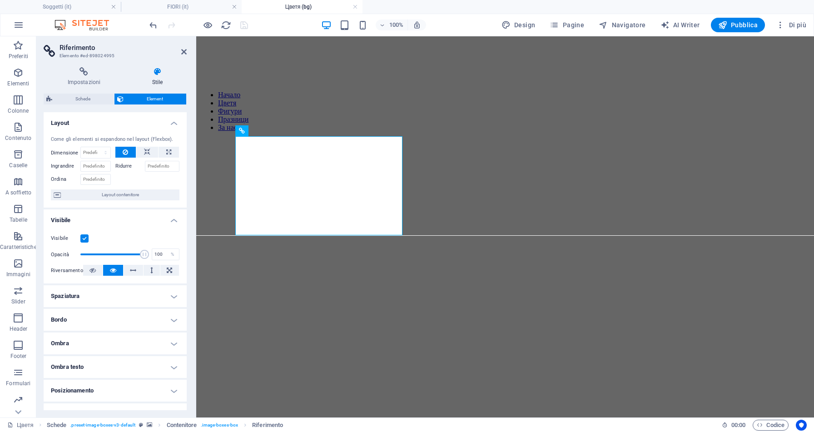
click at [200, 139] on figure at bounding box center [505, 139] width 610 height 0
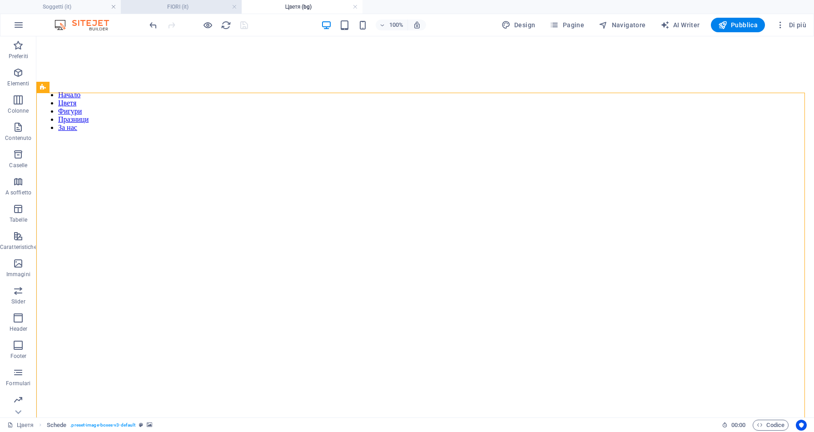
click at [187, 7] on h4 "FIORI (it)" at bounding box center [181, 7] width 121 height 10
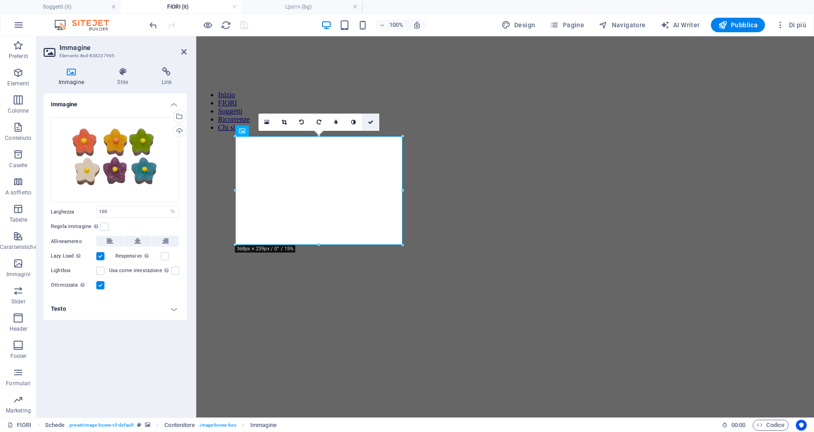
click at [369, 123] on icon at bounding box center [370, 121] width 5 height 5
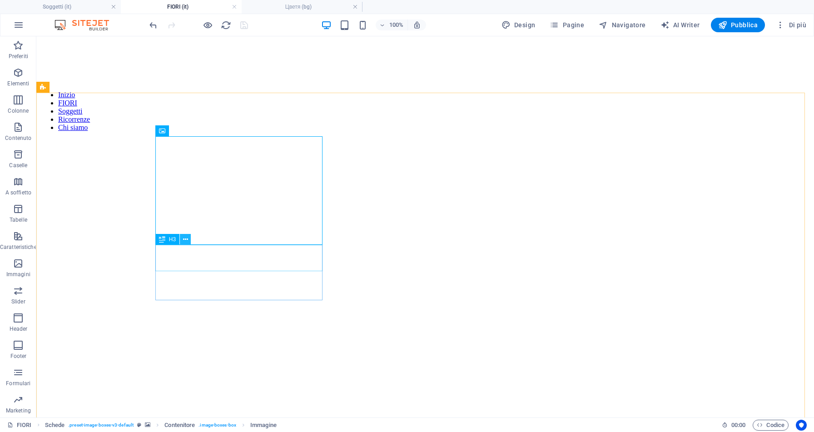
click at [187, 242] on icon at bounding box center [185, 240] width 5 height 10
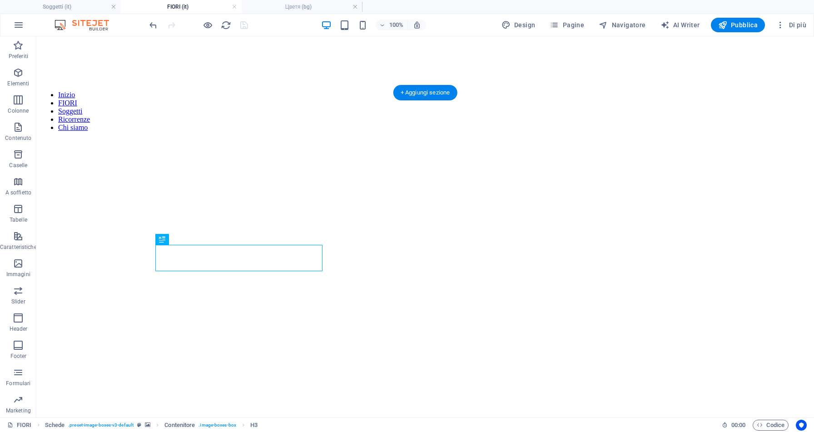
click at [331, 139] on figure at bounding box center [425, 139] width 770 height 0
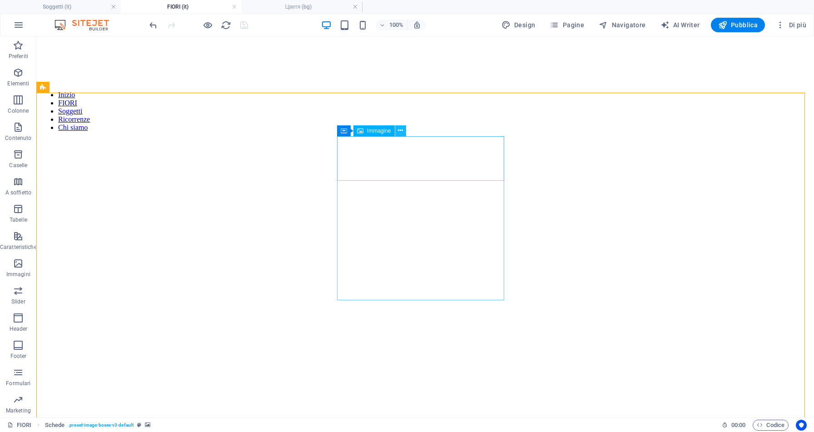
click at [403, 132] on button at bounding box center [400, 130] width 11 height 11
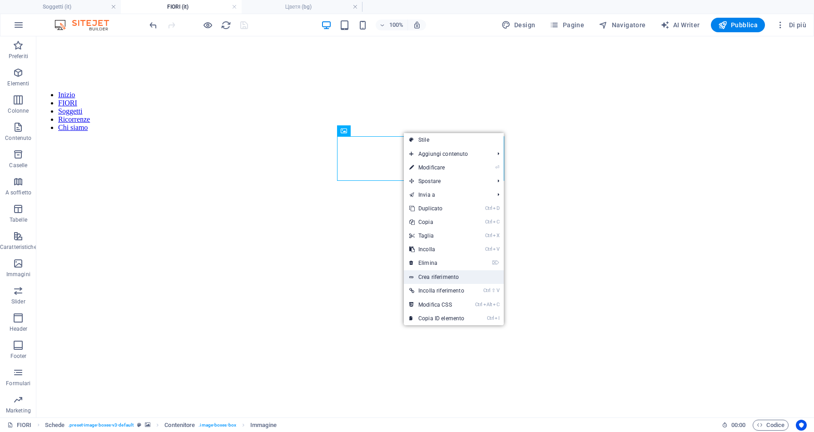
click at [449, 276] on link "Crea riferimento" at bounding box center [454, 277] width 100 height 14
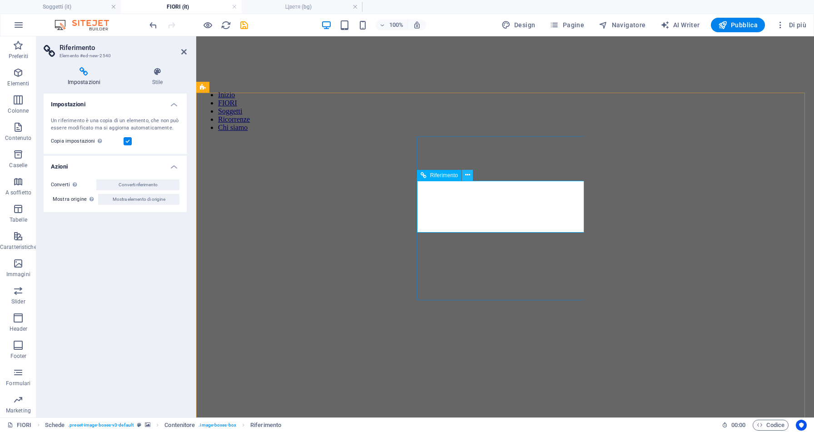
click at [468, 176] on icon at bounding box center [467, 175] width 5 height 10
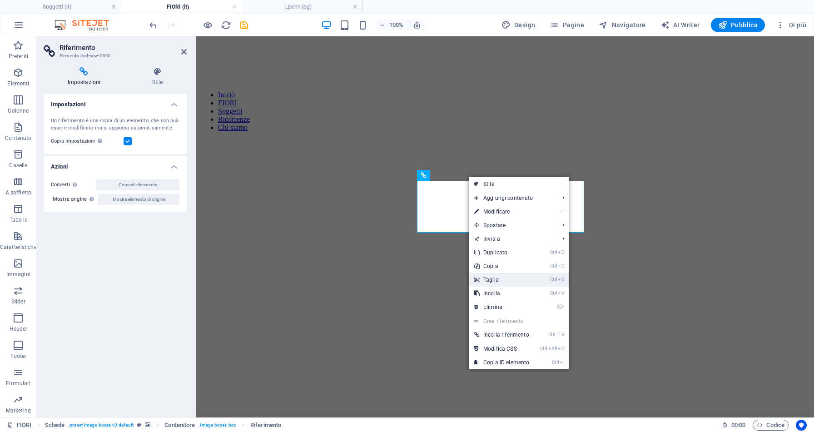
click at [513, 283] on link "Ctrl X Taglia" at bounding box center [502, 280] width 66 height 14
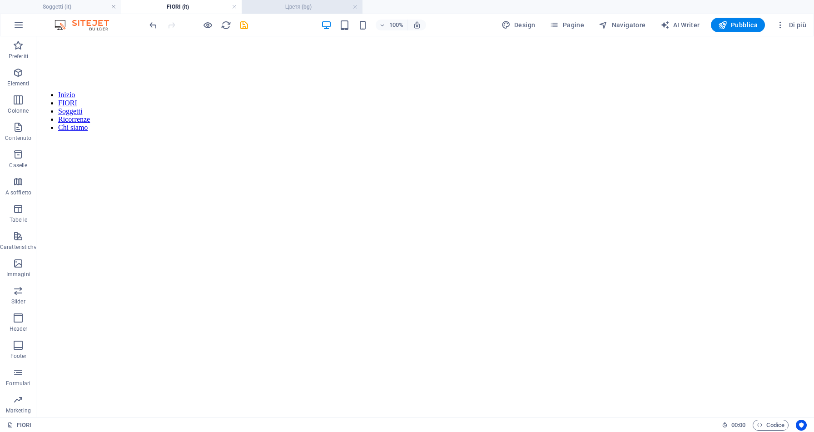
click at [295, 10] on h4 "Цветя (bg)" at bounding box center [302, 7] width 121 height 10
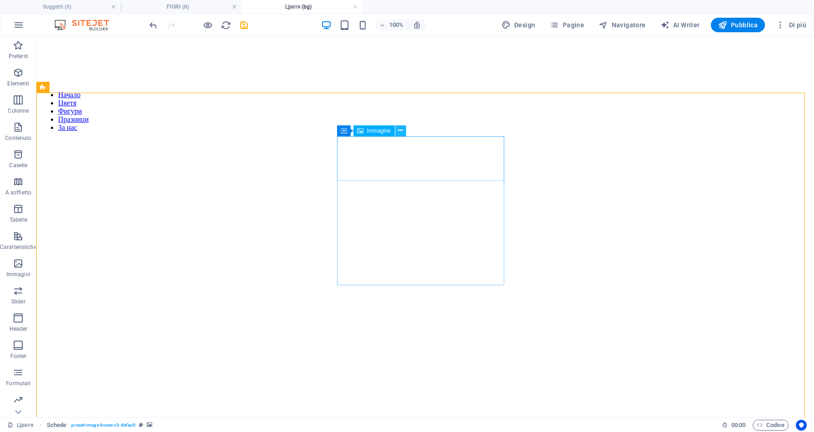
click at [401, 133] on icon at bounding box center [400, 131] width 5 height 10
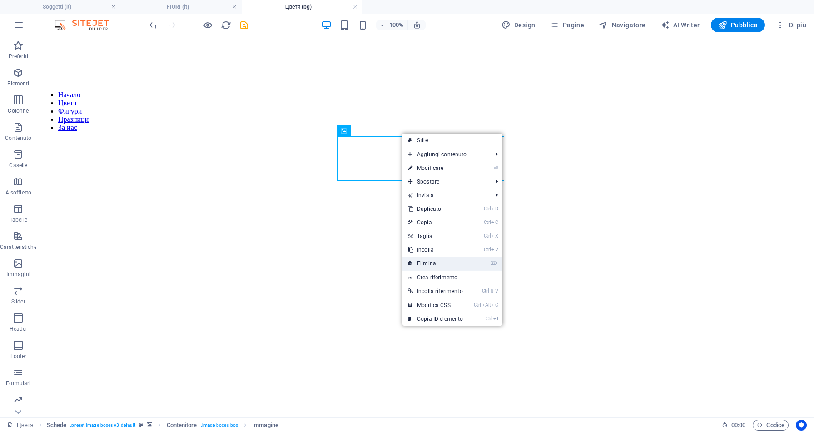
click at [448, 266] on link "⌦ Elimina" at bounding box center [435, 264] width 66 height 14
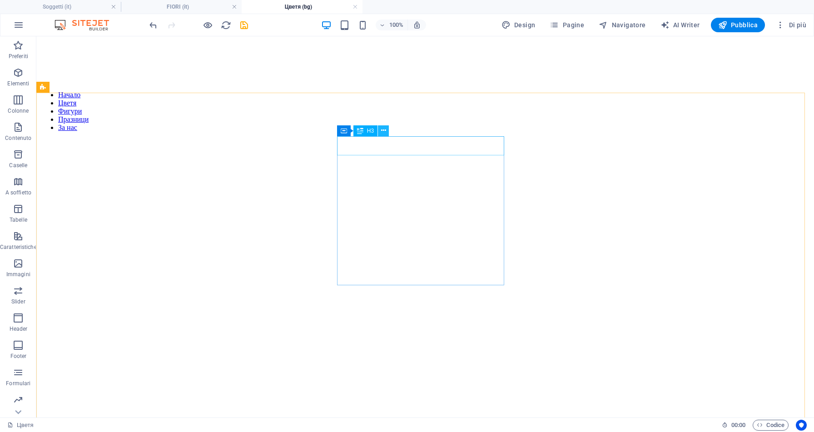
click at [384, 130] on icon at bounding box center [383, 131] width 5 height 10
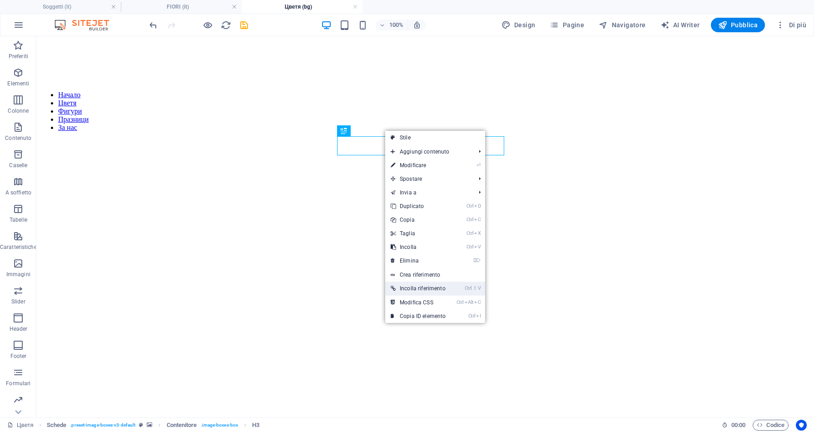
click at [425, 286] on link "Ctrl ⇧ V Incolla riferimento" at bounding box center [418, 288] width 66 height 14
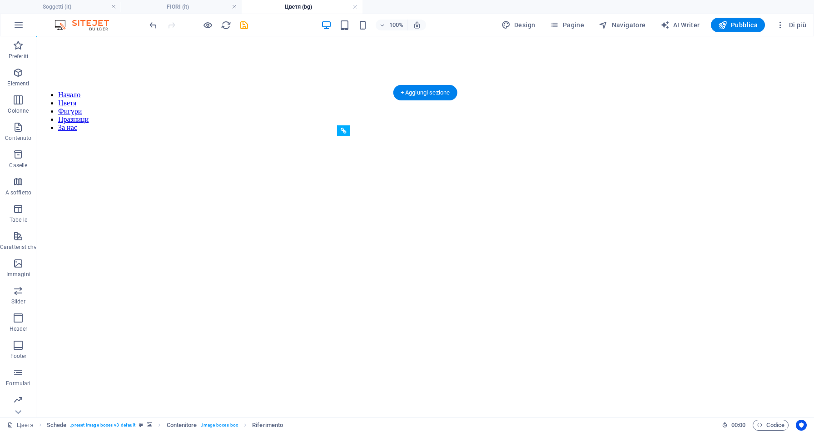
drag, startPoint x: 419, startPoint y: 174, endPoint x: 419, endPoint y: 144, distance: 29.5
click at [305, 139] on figure at bounding box center [425, 139] width 770 height 0
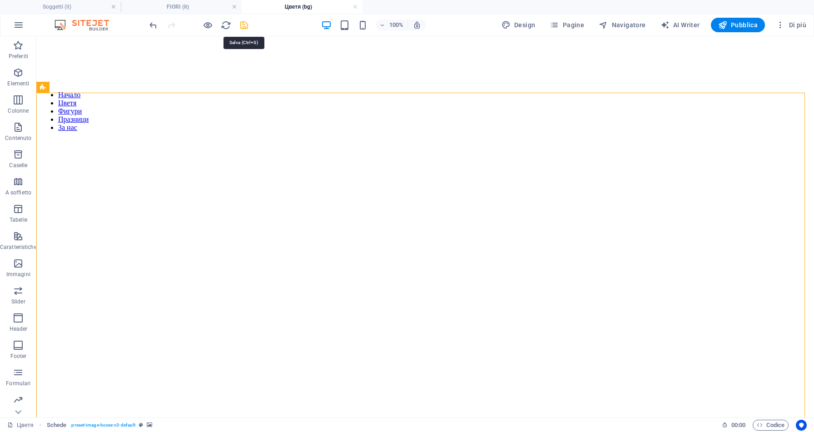
click at [242, 22] on icon "save" at bounding box center [244, 25] width 10 height 10
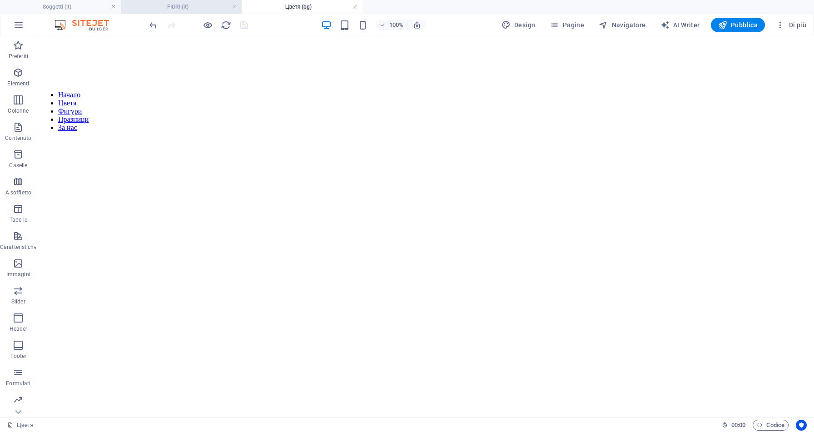
click at [190, 10] on h4 "FIORI (it)" at bounding box center [181, 7] width 121 height 10
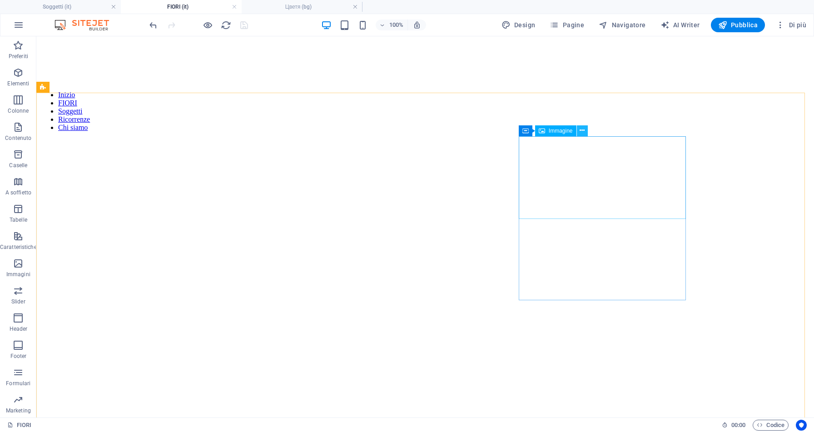
click at [582, 130] on icon at bounding box center [581, 131] width 5 height 10
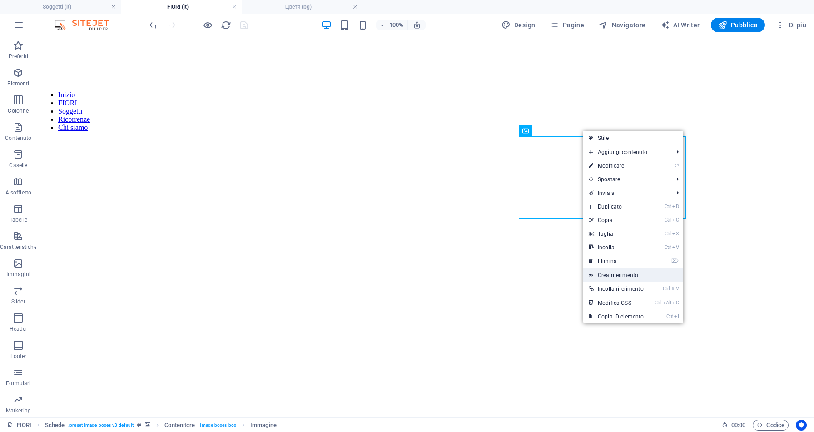
click at [621, 277] on link "Crea riferimento" at bounding box center [633, 275] width 100 height 14
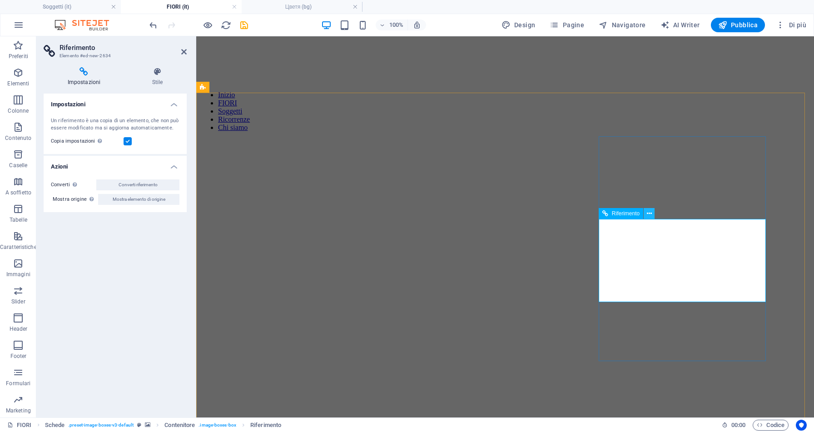
click at [649, 215] on icon at bounding box center [649, 214] width 5 height 10
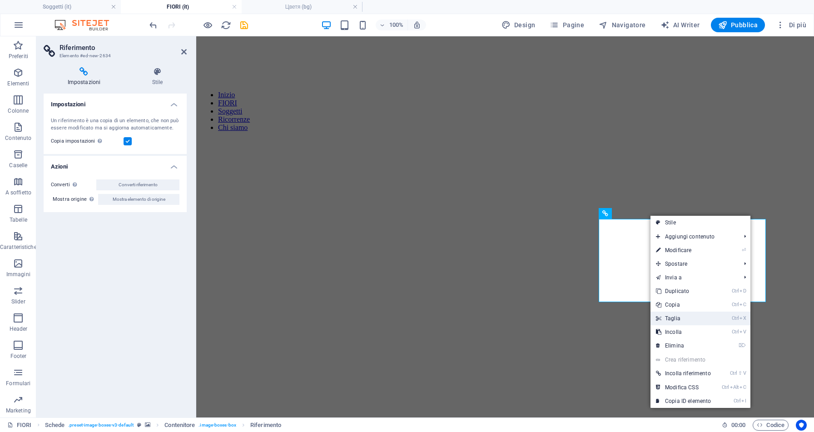
click at [680, 318] on link "Ctrl X Taglia" at bounding box center [683, 318] width 66 height 14
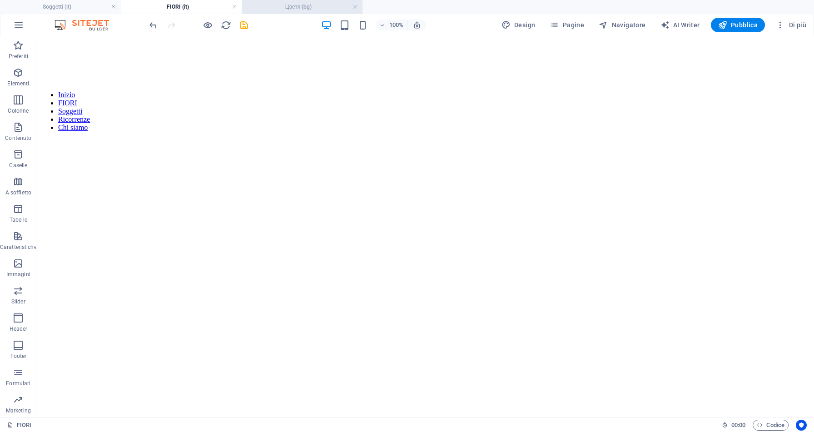
click at [286, 7] on h4 "Цветя (bg)" at bounding box center [302, 7] width 121 height 10
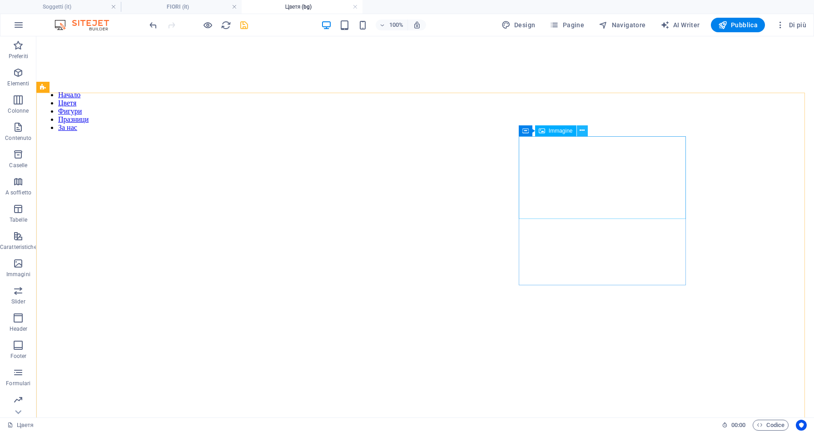
click at [582, 132] on icon at bounding box center [581, 131] width 5 height 10
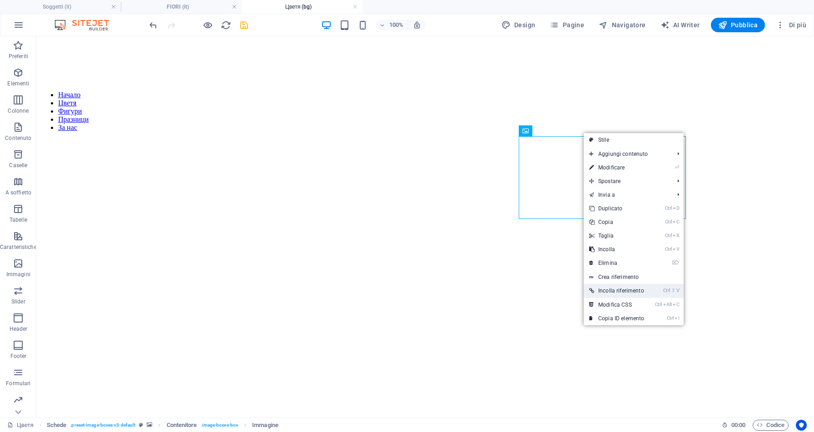
click at [631, 290] on link "Ctrl ⇧ V Incolla riferimento" at bounding box center [616, 291] width 66 height 14
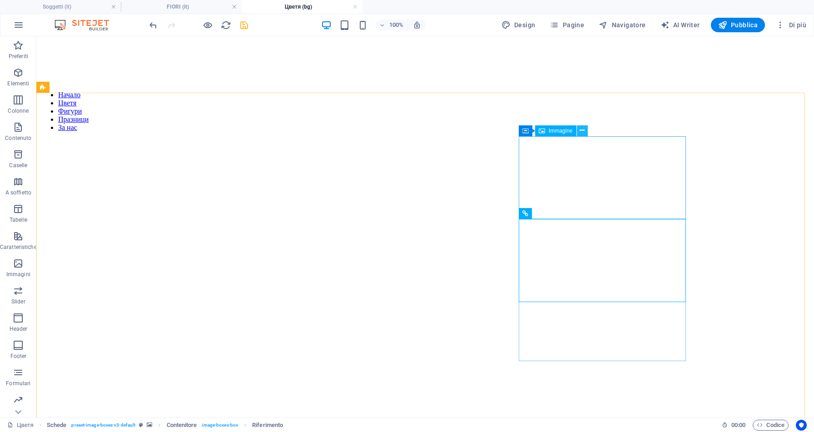
click at [581, 131] on icon at bounding box center [581, 131] width 5 height 10
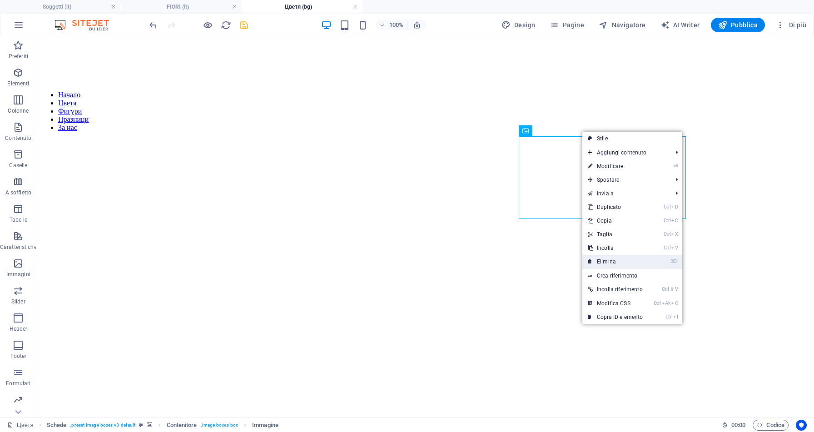
click at [615, 265] on link "⌦ Elimina" at bounding box center [615, 262] width 66 height 14
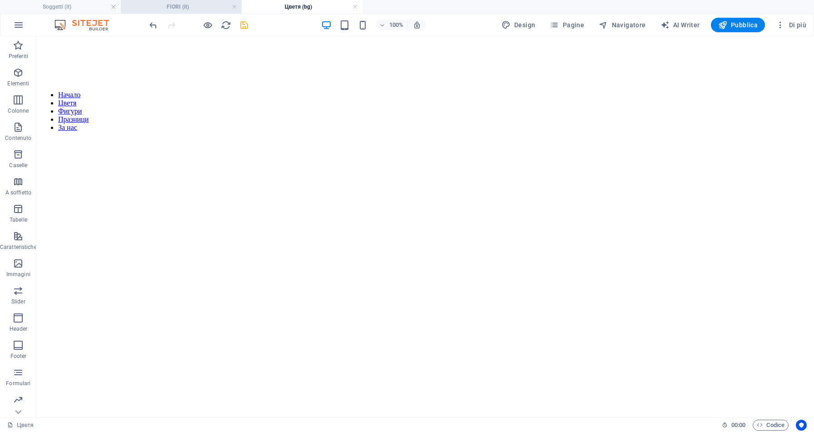
click at [191, 5] on h4 "FIORI (it)" at bounding box center [181, 7] width 121 height 10
click at [279, 8] on h4 "Цветя (bg)" at bounding box center [302, 7] width 121 height 10
click at [205, 9] on h4 "FIORI (it)" at bounding box center [181, 7] width 121 height 10
click at [266, 8] on h4 "Цветя (bg)" at bounding box center [302, 7] width 121 height 10
click at [207, 9] on h4 "FIORI (it)" at bounding box center [181, 7] width 121 height 10
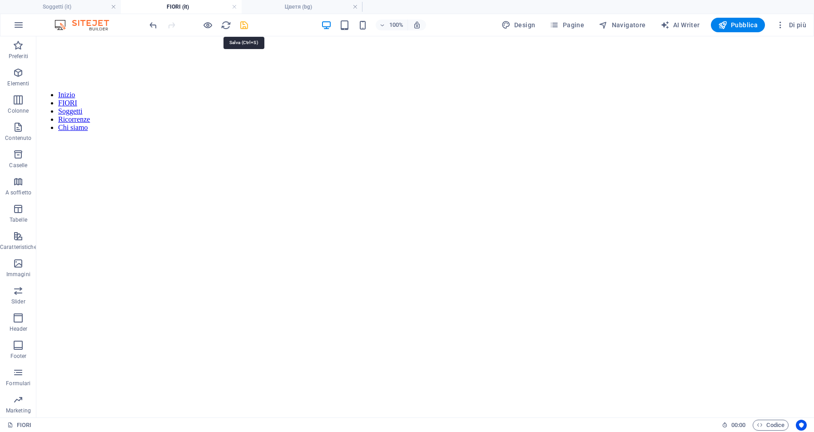
click at [247, 25] on icon "save" at bounding box center [244, 25] width 10 height 10
click at [291, 6] on h4 "Цветя (bg)" at bounding box center [302, 7] width 121 height 10
click at [206, 13] on li "FIORI (it)" at bounding box center [181, 7] width 121 height 14
click at [295, 11] on h4 "Цветя (bg)" at bounding box center [302, 7] width 121 height 10
click at [191, 10] on h4 "FIORI (it)" at bounding box center [181, 7] width 121 height 10
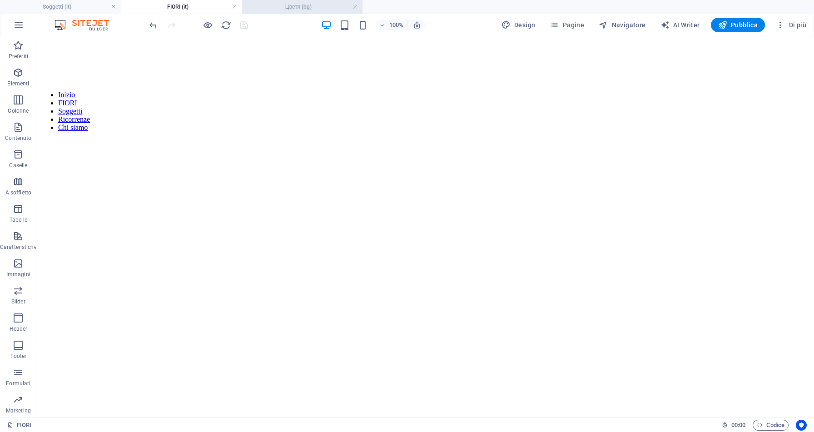
click at [281, 8] on h4 "Цветя (bg)" at bounding box center [302, 7] width 121 height 10
click at [205, 9] on h4 "FIORI (it)" at bounding box center [181, 7] width 121 height 10
click at [309, 6] on h4 "Цветя (bg)" at bounding box center [302, 7] width 121 height 10
click at [202, 7] on h4 "FIORI (it)" at bounding box center [181, 7] width 121 height 10
click at [284, 10] on h4 "Цветя (bg)" at bounding box center [302, 7] width 121 height 10
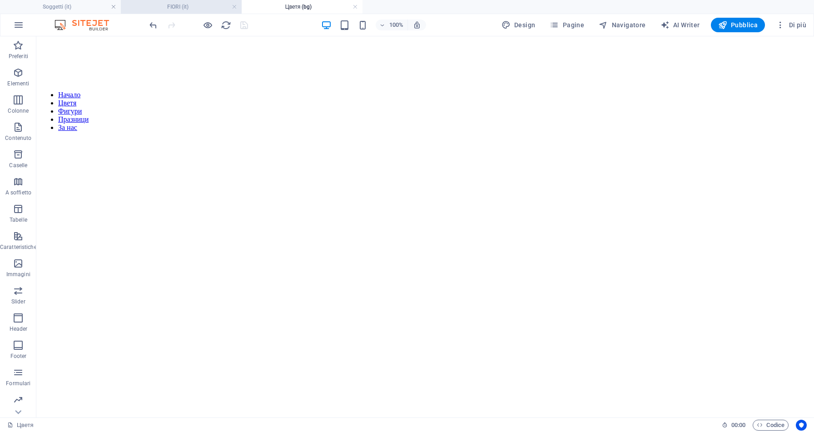
click at [205, 7] on h4 "FIORI (it)" at bounding box center [181, 7] width 121 height 10
click at [299, 6] on h4 "Цветя (bg)" at bounding box center [302, 7] width 121 height 10
click at [201, 10] on h4 "FIORI (it)" at bounding box center [181, 7] width 121 height 10
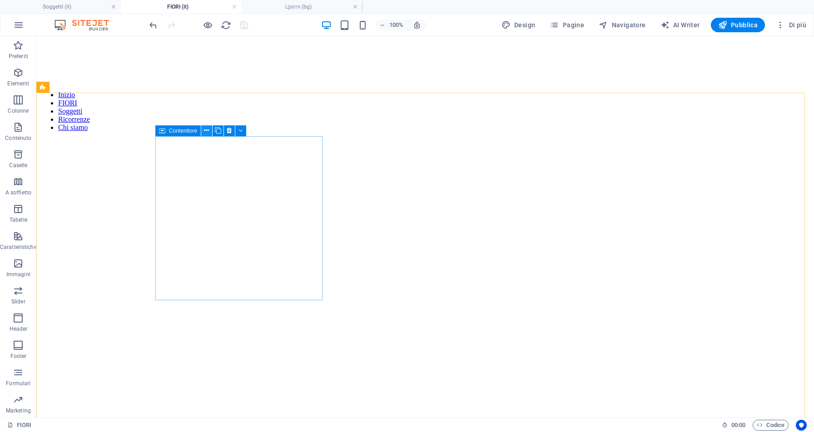
click at [207, 132] on icon at bounding box center [206, 131] width 5 height 10
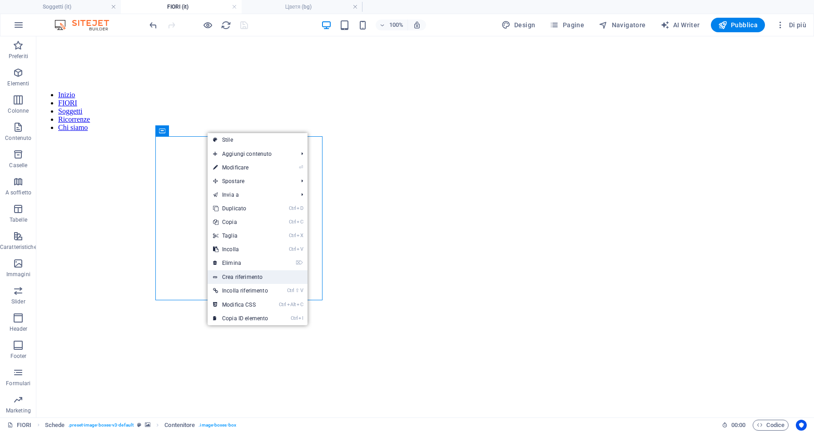
click at [266, 276] on link "Crea riferimento" at bounding box center [257, 277] width 100 height 14
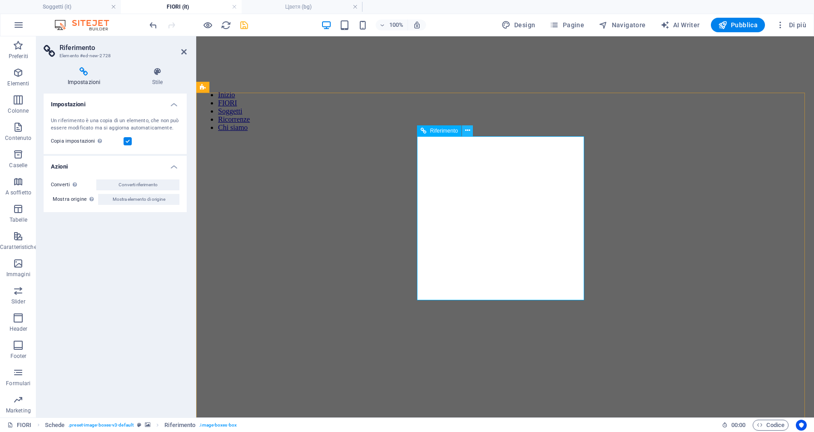
click at [469, 130] on icon at bounding box center [467, 131] width 5 height 10
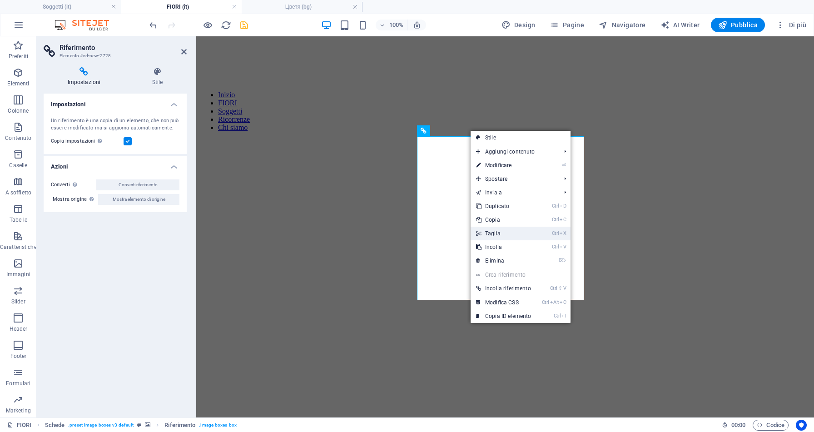
click at [511, 234] on link "Ctrl X Taglia" at bounding box center [503, 234] width 66 height 14
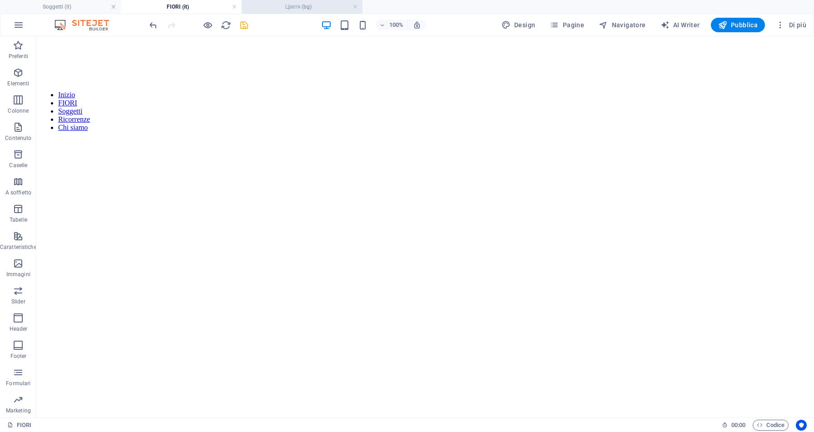
click at [307, 4] on h4 "Цветя (bg)" at bounding box center [302, 7] width 121 height 10
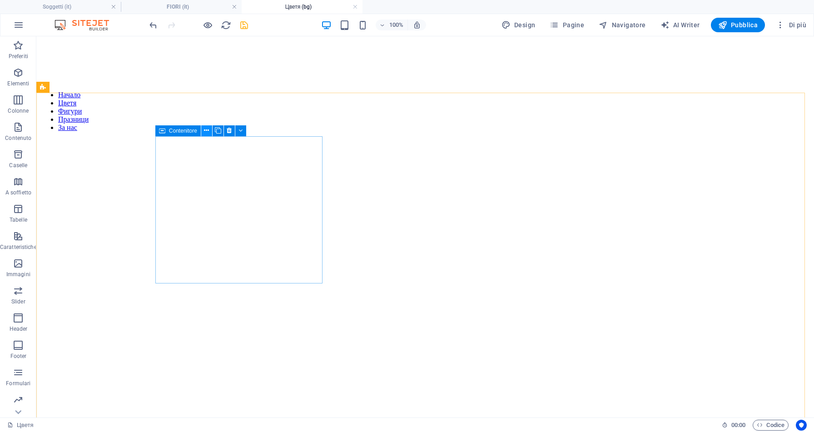
click at [207, 131] on icon at bounding box center [206, 131] width 5 height 10
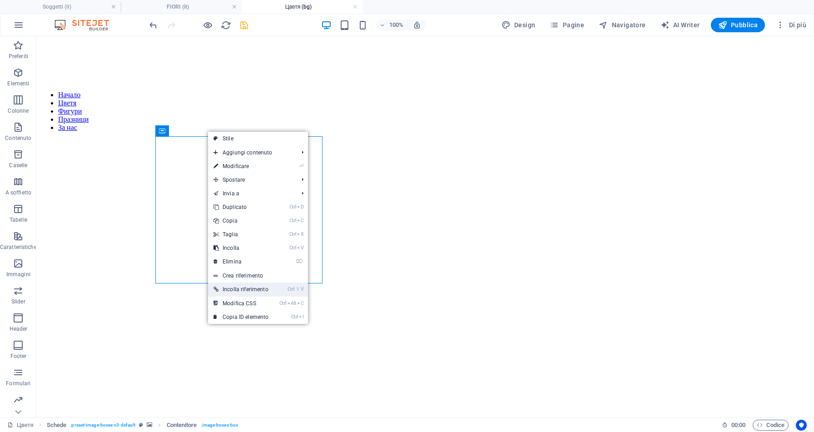
click at [240, 287] on link "Ctrl ⇧ V Incolla riferimento" at bounding box center [241, 289] width 66 height 14
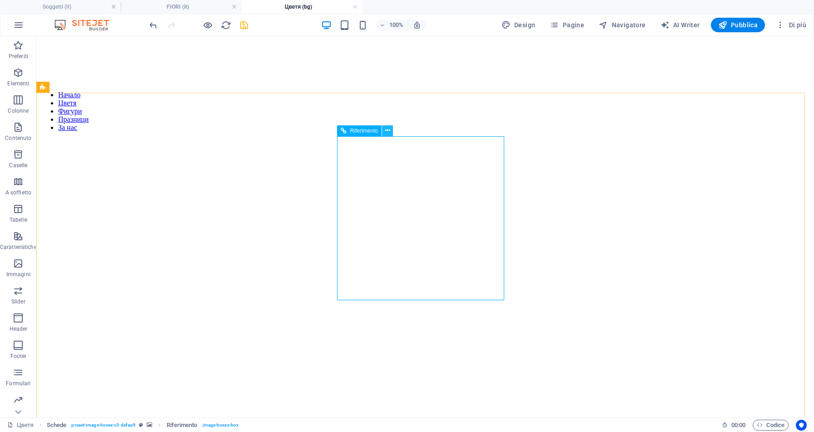
click at [387, 132] on icon at bounding box center [387, 131] width 5 height 10
click at [385, 129] on icon at bounding box center [387, 131] width 5 height 10
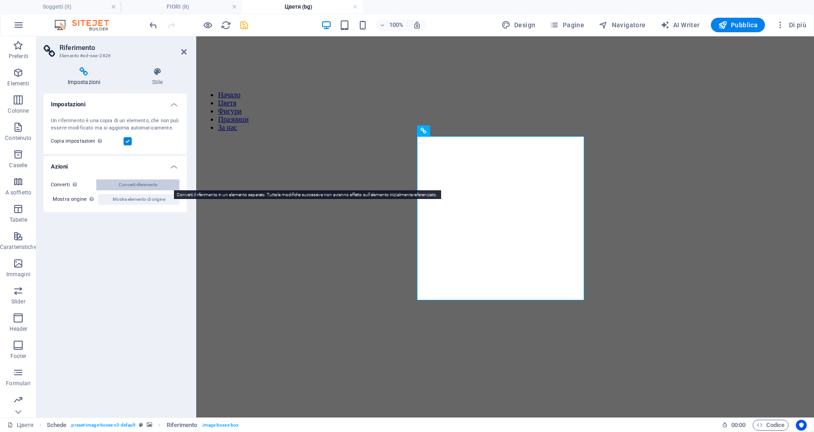
drag, startPoint x: 165, startPoint y: 185, endPoint x: 17, endPoint y: 159, distance: 150.3
click at [165, 185] on button "Converti riferimento" at bounding box center [137, 184] width 83 height 11
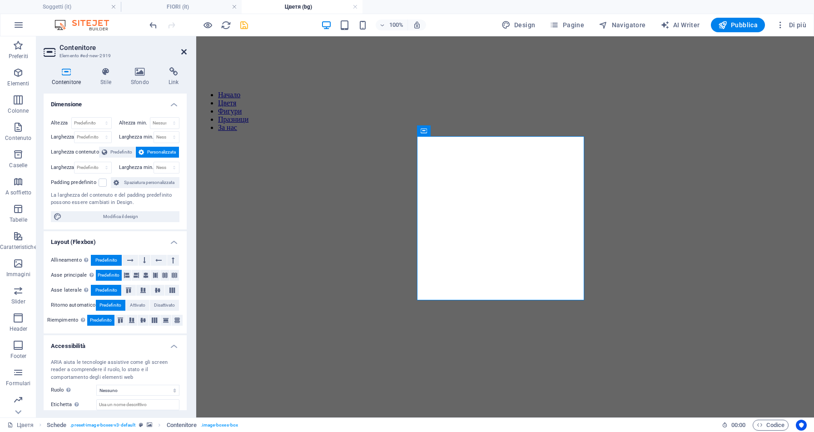
click at [186, 54] on icon at bounding box center [183, 51] width 5 height 7
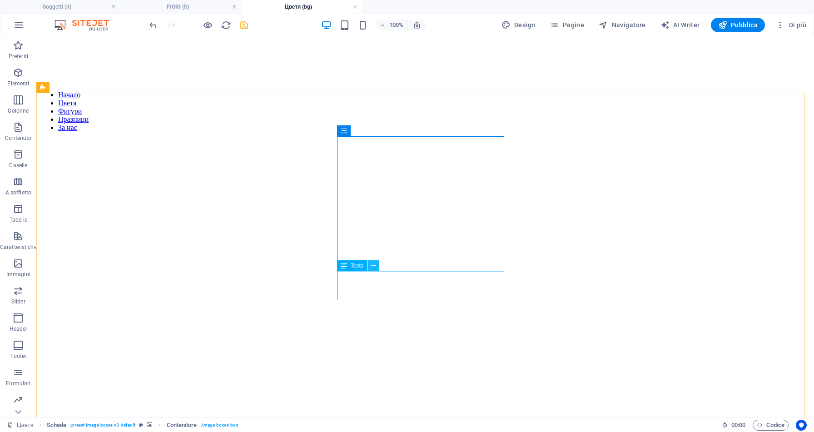
click at [372, 267] on icon at bounding box center [372, 266] width 5 height 10
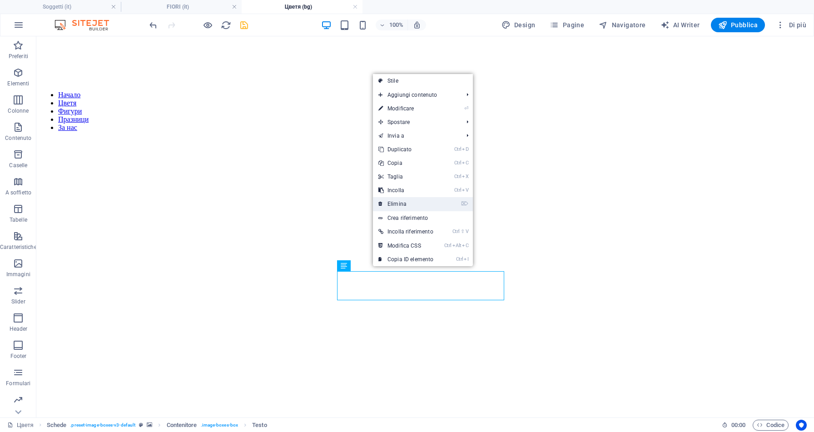
drag, startPoint x: 408, startPoint y: 206, endPoint x: 359, endPoint y: 177, distance: 57.0
click at [408, 206] on link "⌦ Elimina" at bounding box center [406, 204] width 66 height 14
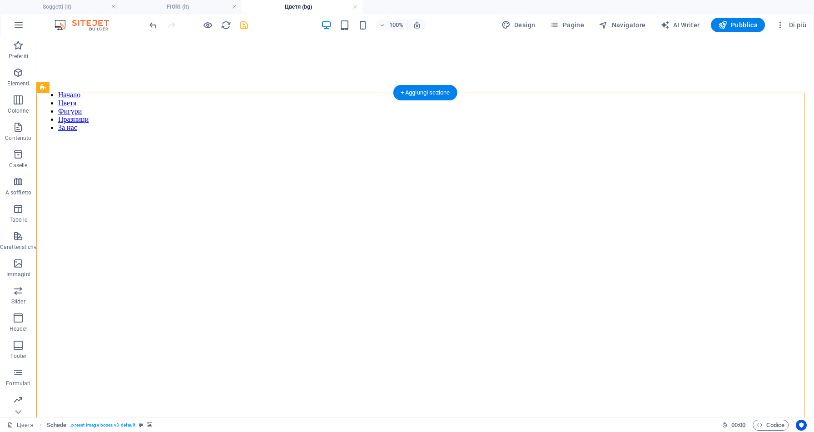
drag, startPoint x: 238, startPoint y: 249, endPoint x: 200, endPoint y: 262, distance: 40.3
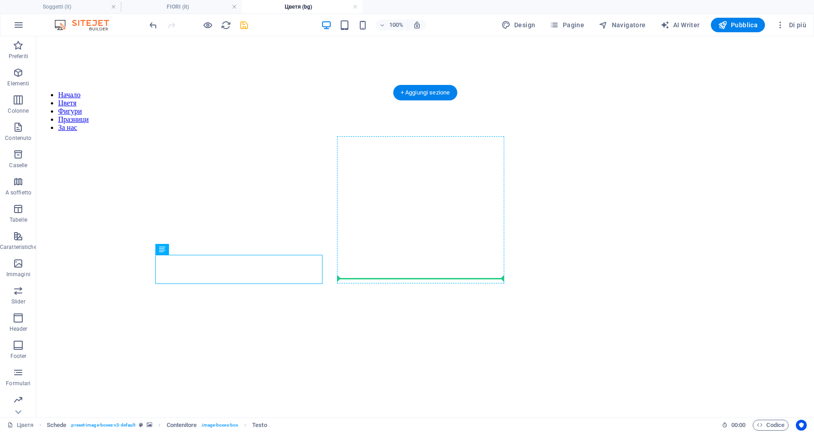
drag, startPoint x: 204, startPoint y: 286, endPoint x: 380, endPoint y: 268, distance: 177.1
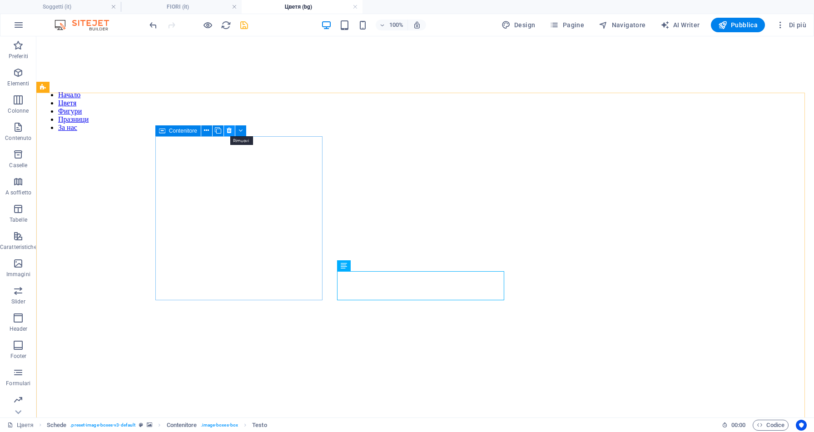
click at [227, 130] on icon at bounding box center [229, 131] width 5 height 10
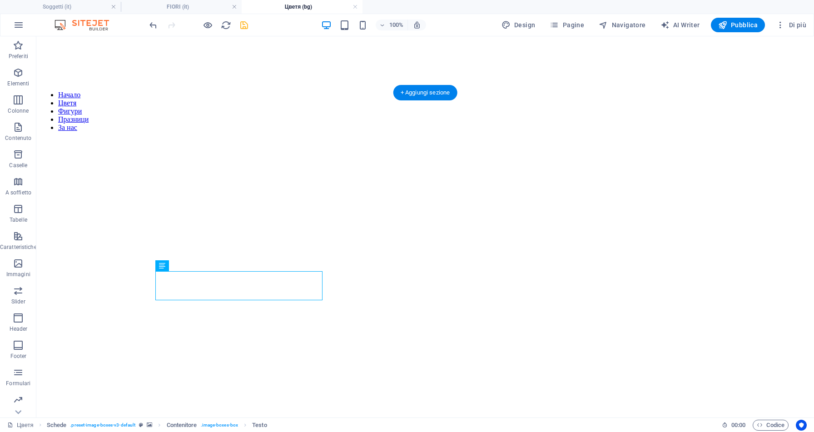
click at [118, 139] on figure at bounding box center [425, 139] width 770 height 0
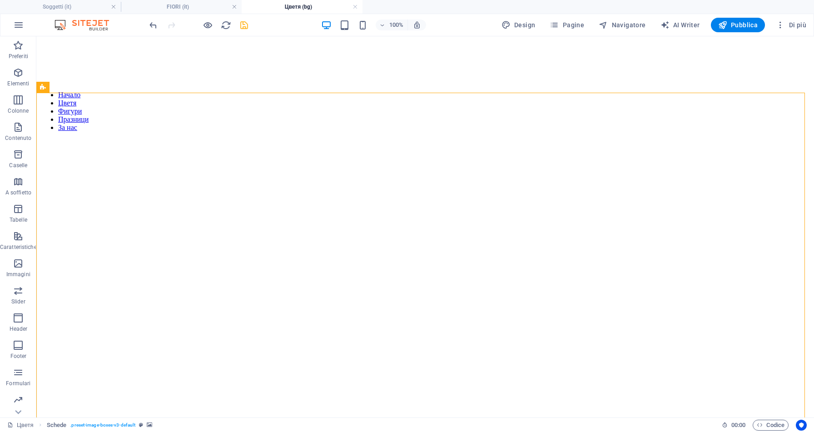
click at [246, 26] on icon "save" at bounding box center [244, 25] width 10 height 10
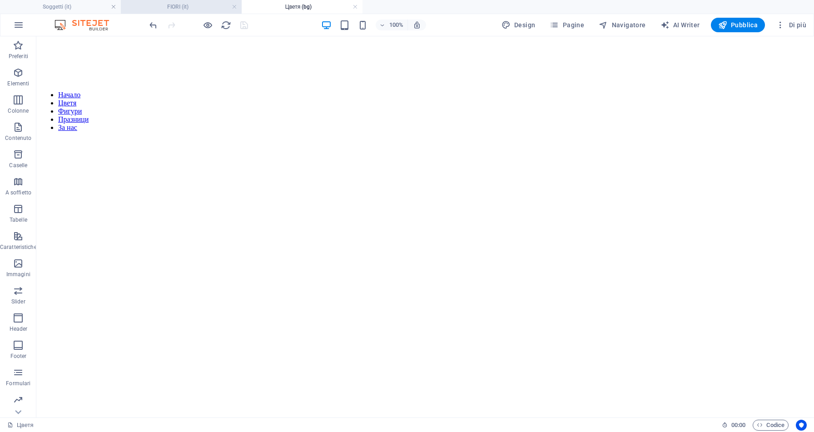
click at [176, 9] on h4 "FIORI (it)" at bounding box center [181, 7] width 121 height 10
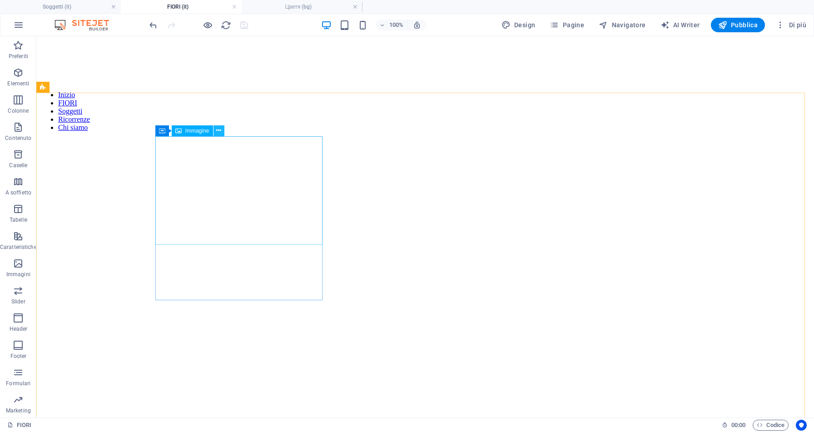
click at [217, 131] on icon at bounding box center [218, 131] width 5 height 10
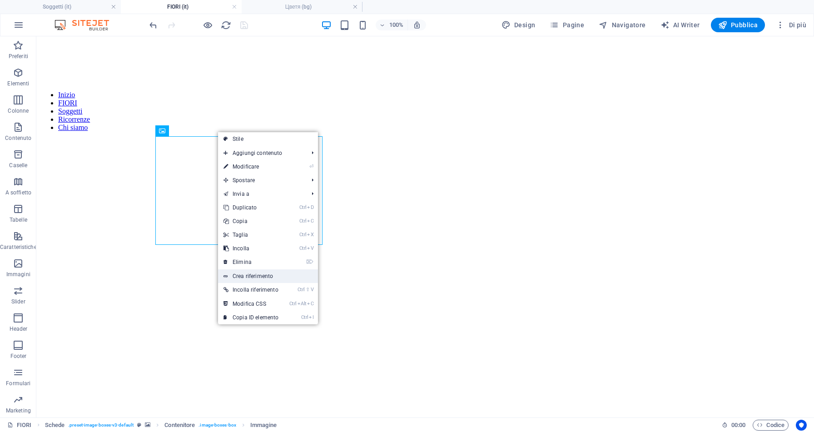
click at [281, 274] on link "Crea riferimento" at bounding box center [268, 276] width 100 height 14
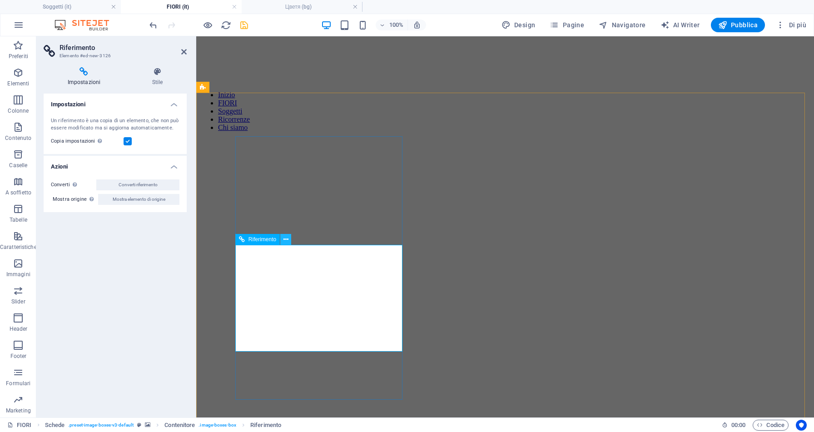
click at [287, 241] on icon at bounding box center [285, 240] width 5 height 10
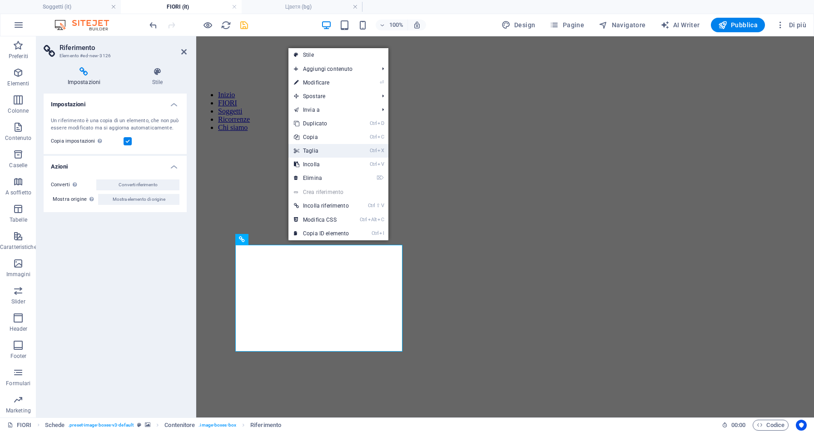
click at [331, 149] on link "Ctrl X Taglia" at bounding box center [321, 151] width 66 height 14
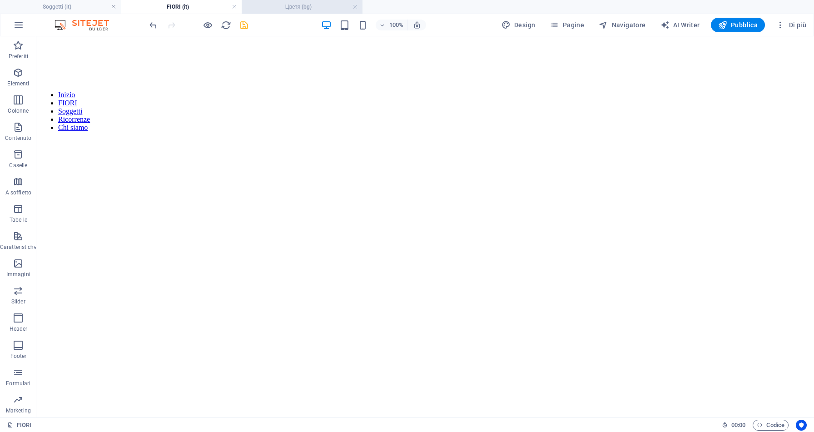
click at [295, 5] on h4 "Цветя (bg)" at bounding box center [302, 7] width 121 height 10
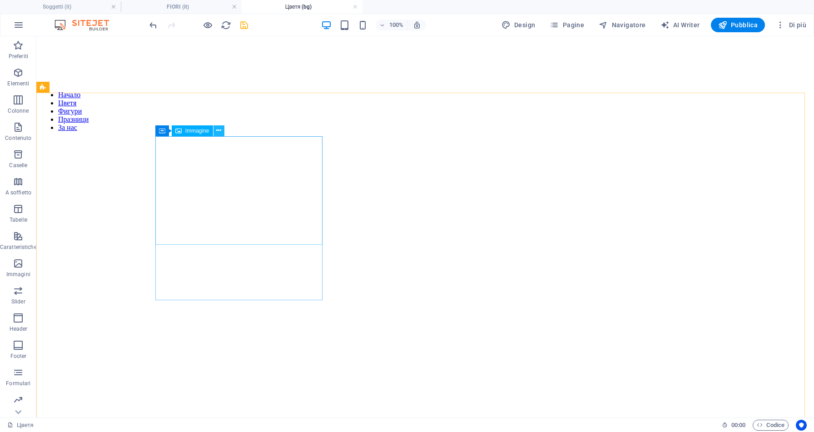
click at [220, 130] on icon at bounding box center [218, 131] width 5 height 10
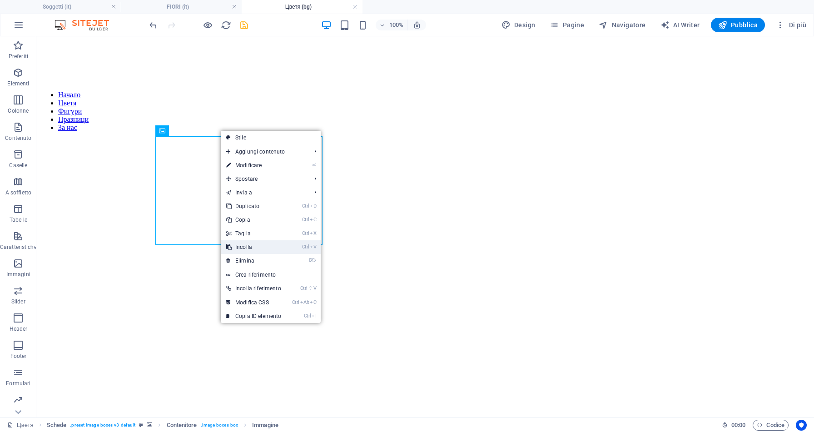
click at [247, 246] on link "Ctrl V Incolla" at bounding box center [254, 247] width 66 height 14
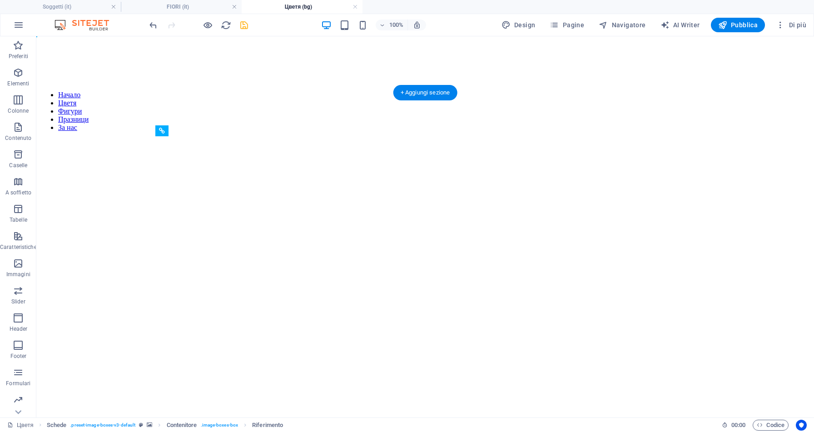
drag, startPoint x: 214, startPoint y: 277, endPoint x: 197, endPoint y: 167, distance: 111.7
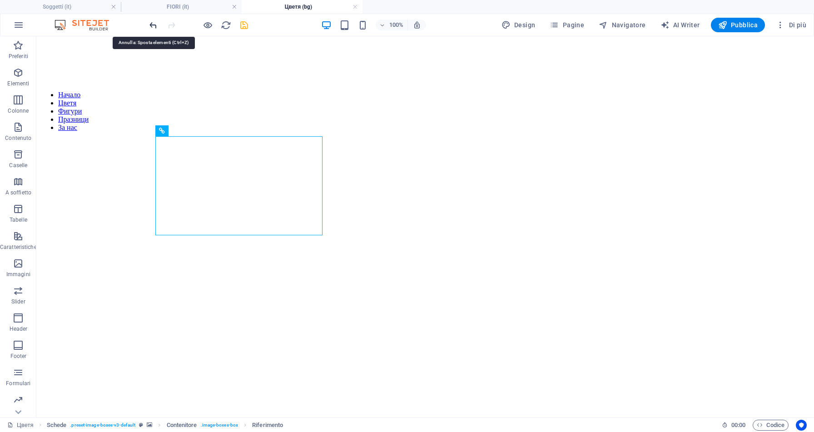
click at [154, 26] on icon "undo" at bounding box center [153, 25] width 10 height 10
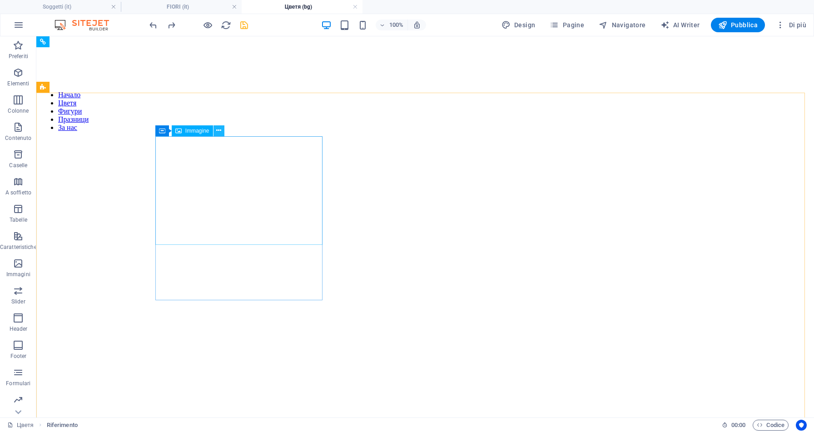
click at [216, 134] on icon at bounding box center [218, 131] width 5 height 10
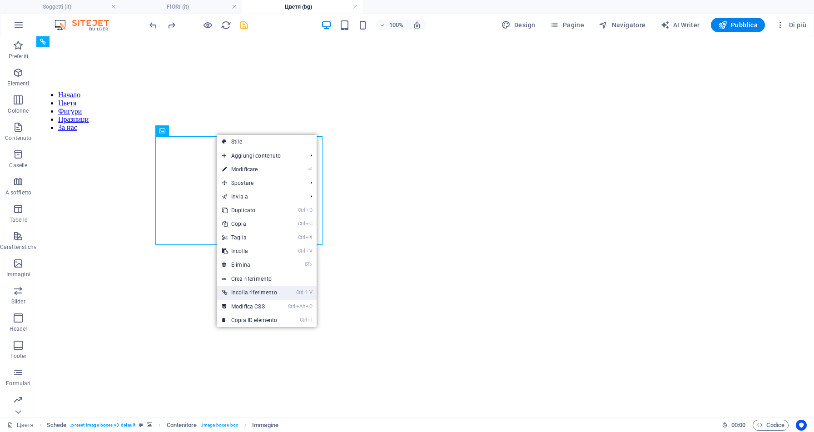
click at [251, 293] on link "Ctrl ⇧ V Incolla riferimento" at bounding box center [250, 293] width 66 height 14
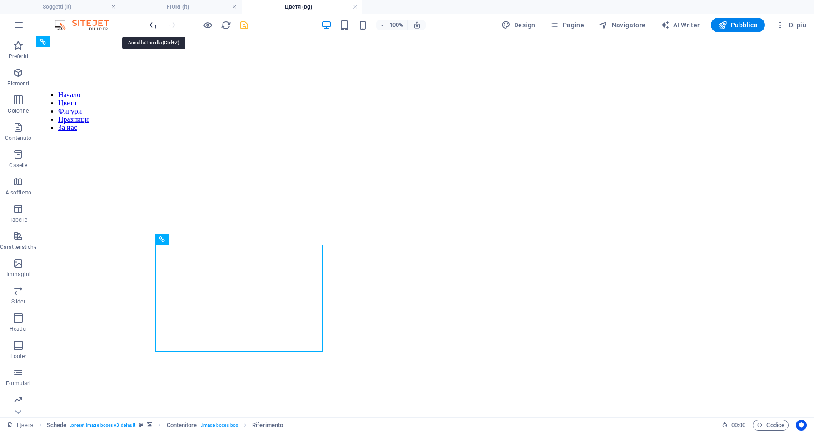
click at [153, 25] on icon "undo" at bounding box center [153, 25] width 10 height 10
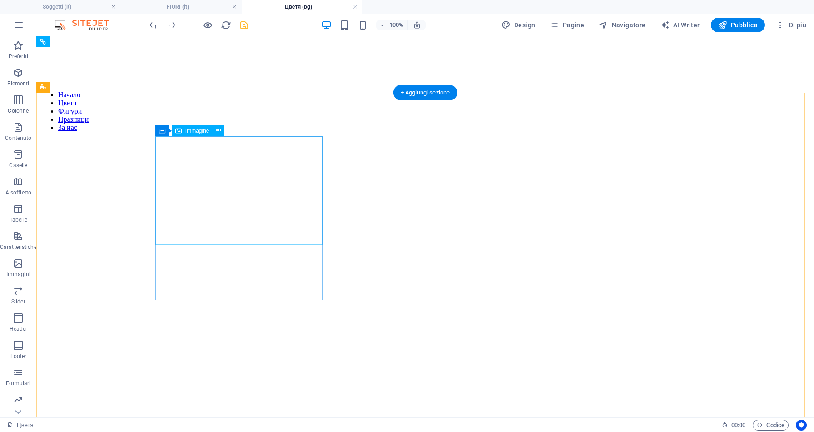
scroll to position [242, 0]
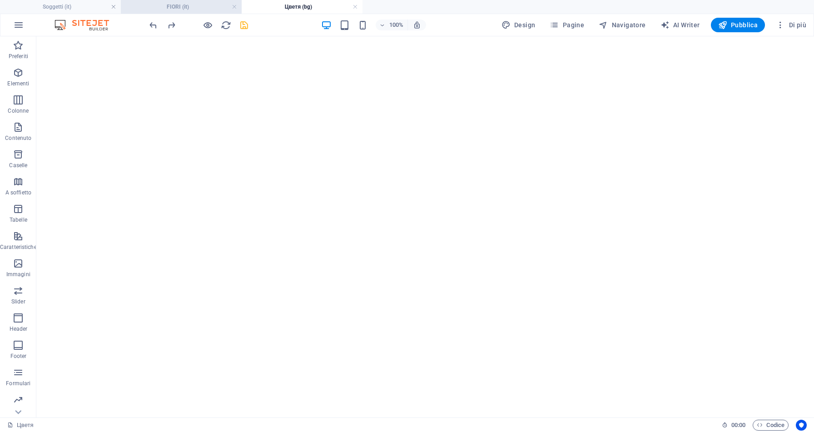
click at [202, 6] on h4 "FIORI (it)" at bounding box center [181, 7] width 121 height 10
click at [295, 10] on h4 "Цветя (bg)" at bounding box center [302, 7] width 121 height 10
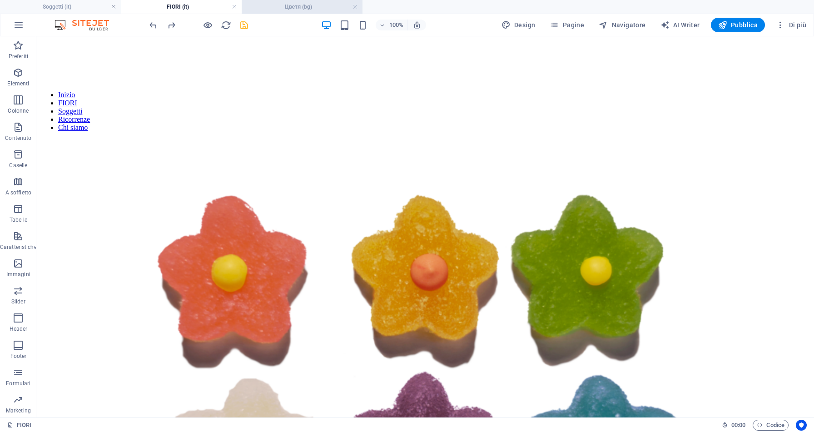
scroll to position [242, 0]
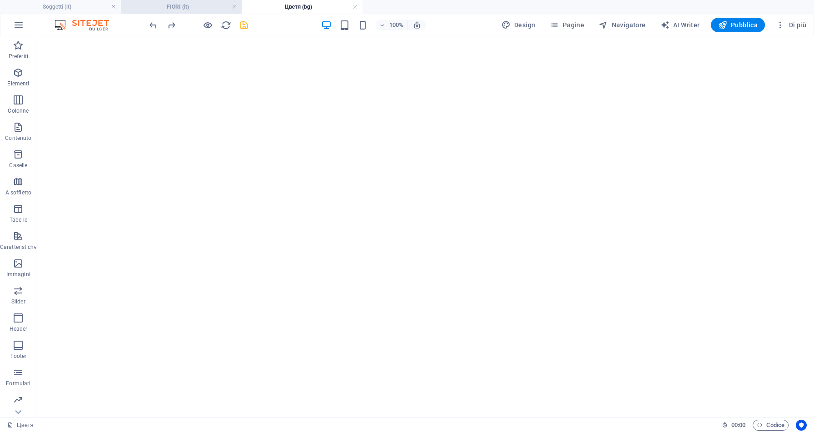
click at [189, 8] on h4 "FIORI (it)" at bounding box center [181, 7] width 121 height 10
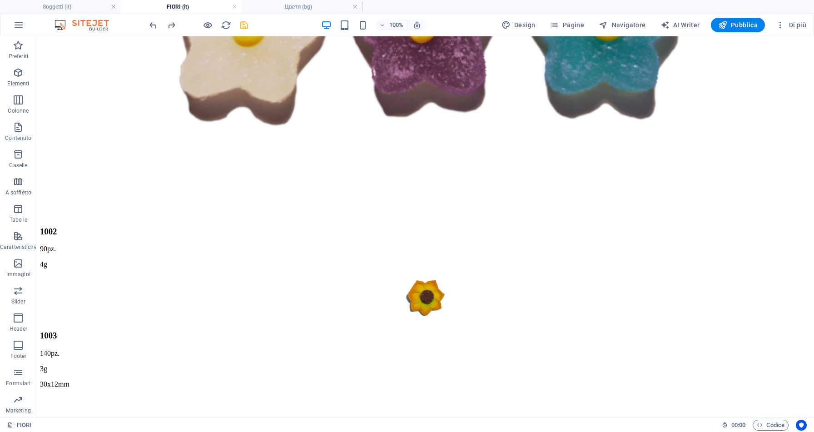
scroll to position [0, 0]
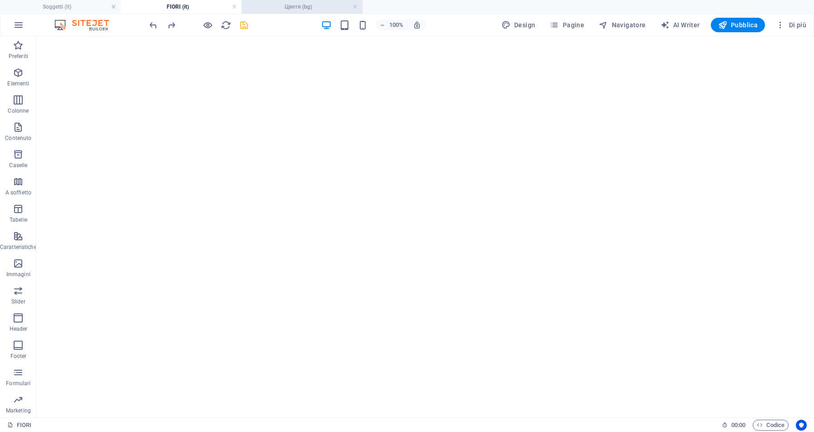
click at [287, 3] on h4 "Цветя (bg)" at bounding box center [302, 7] width 121 height 10
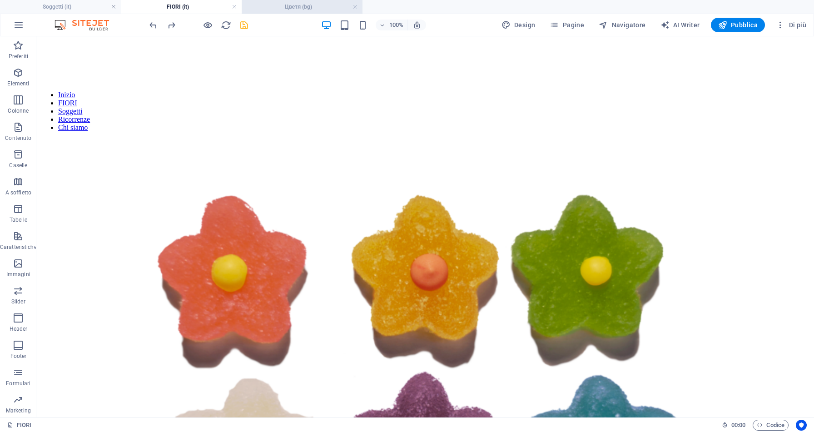
scroll to position [242, 0]
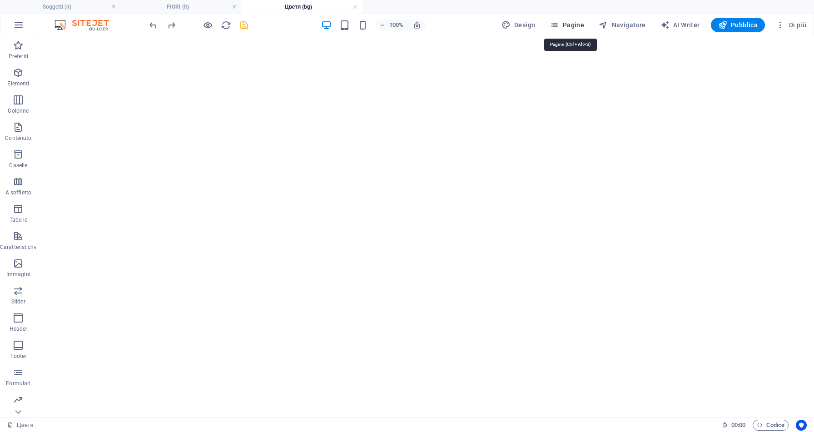
click at [581, 27] on span "Pagine" at bounding box center [566, 24] width 35 height 9
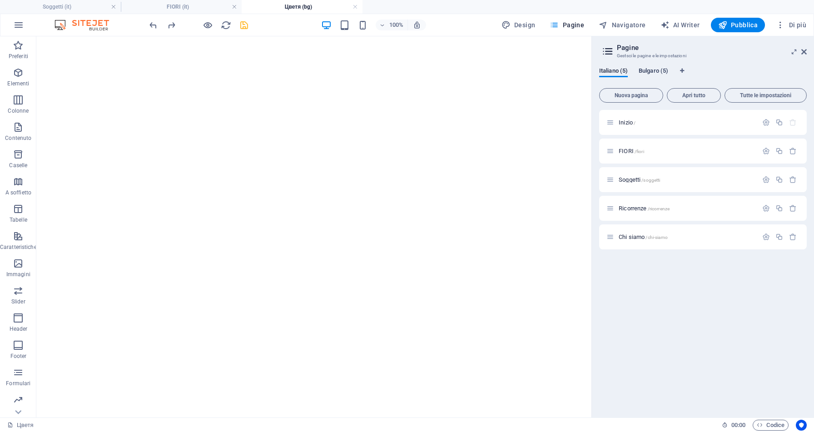
click at [654, 71] on span "Bulgaro (5)" at bounding box center [653, 71] width 30 height 13
click at [767, 152] on icon "button" at bounding box center [766, 151] width 8 height 8
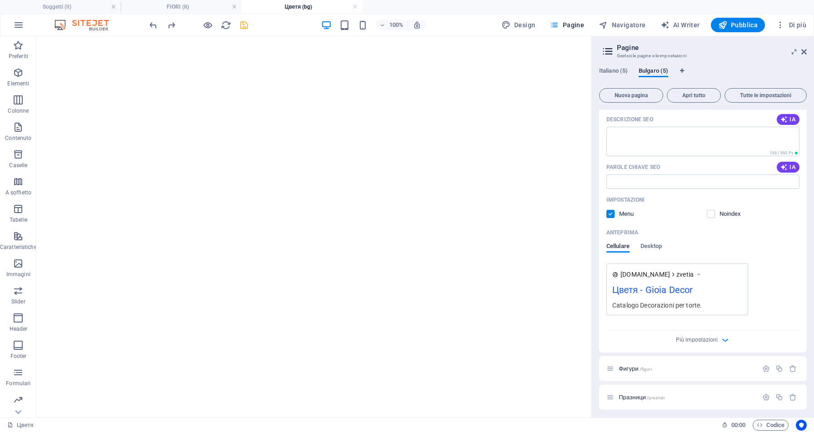
scroll to position [181, 0]
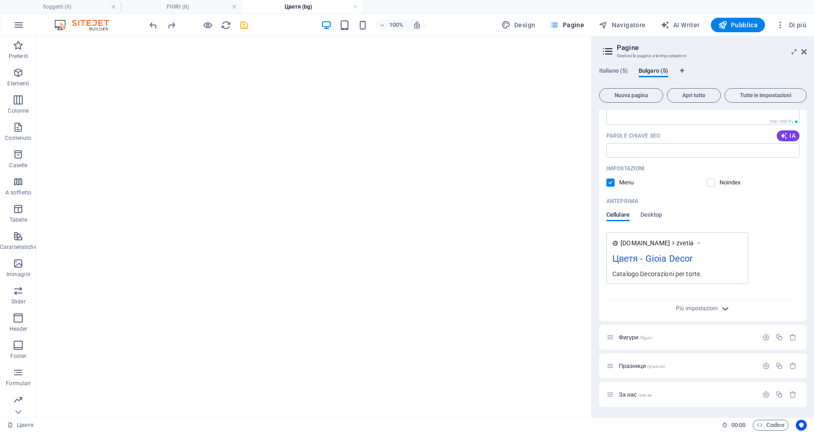
click at [720, 309] on icon "button" at bounding box center [725, 308] width 10 height 10
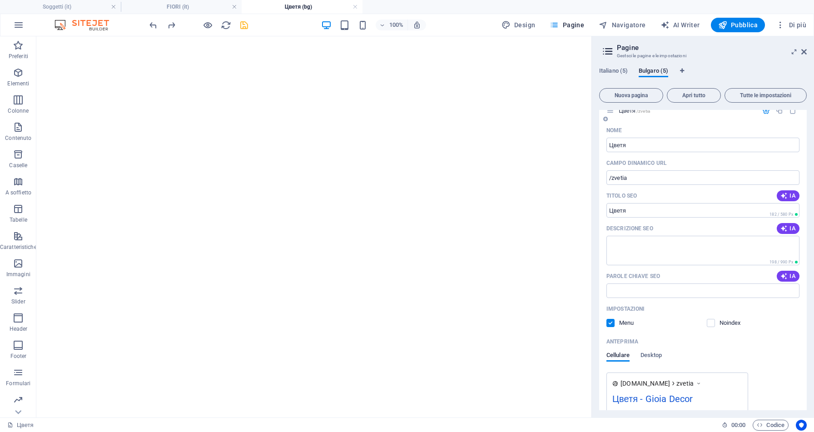
scroll to position [0, 0]
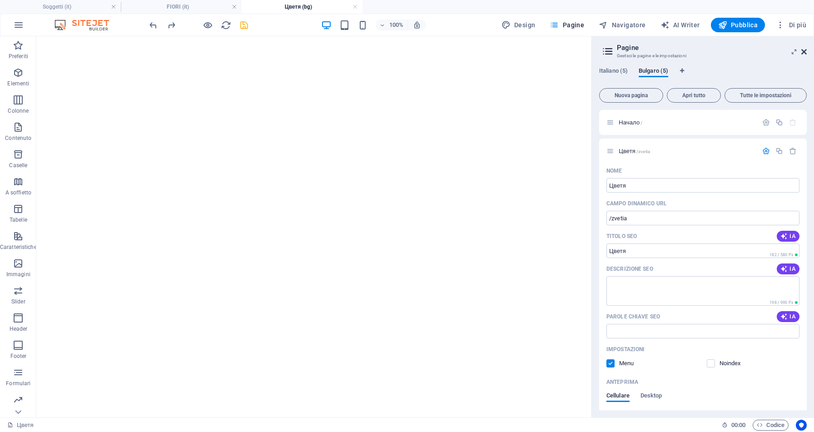
click at [805, 51] on icon at bounding box center [803, 51] width 5 height 7
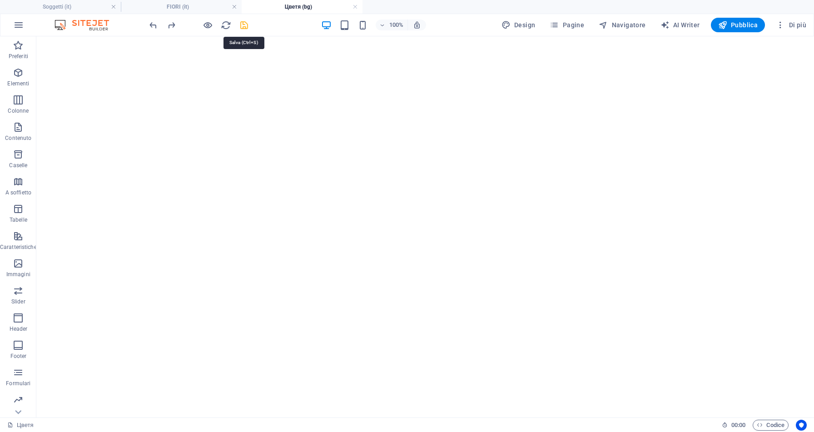
click at [243, 25] on icon "save" at bounding box center [244, 25] width 10 height 10
click at [20, 26] on icon "button" at bounding box center [18, 25] width 11 height 11
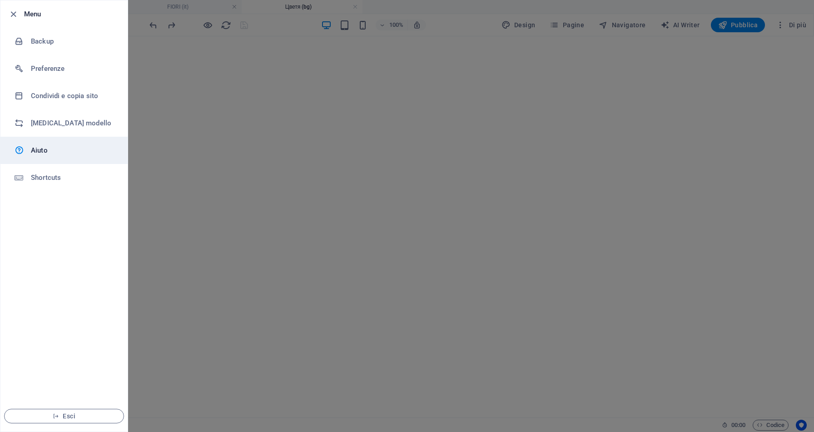
click at [64, 153] on h6 "Aiuto" at bounding box center [73, 150] width 84 height 11
click at [352, 258] on div at bounding box center [407, 216] width 814 height 432
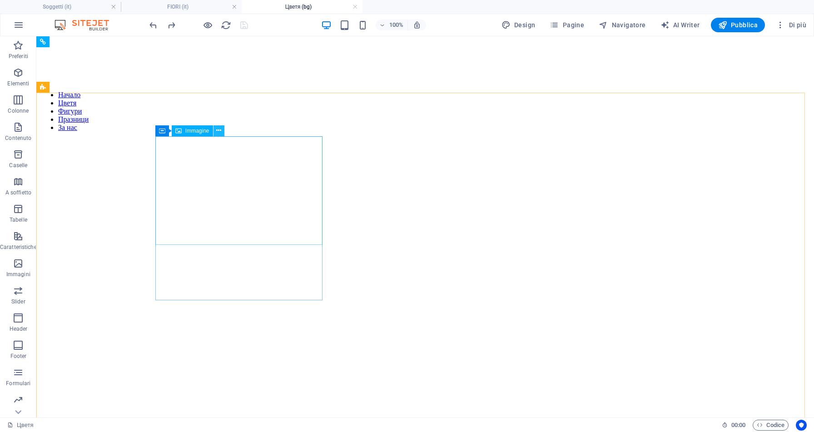
click at [222, 131] on button at bounding box center [218, 130] width 11 height 11
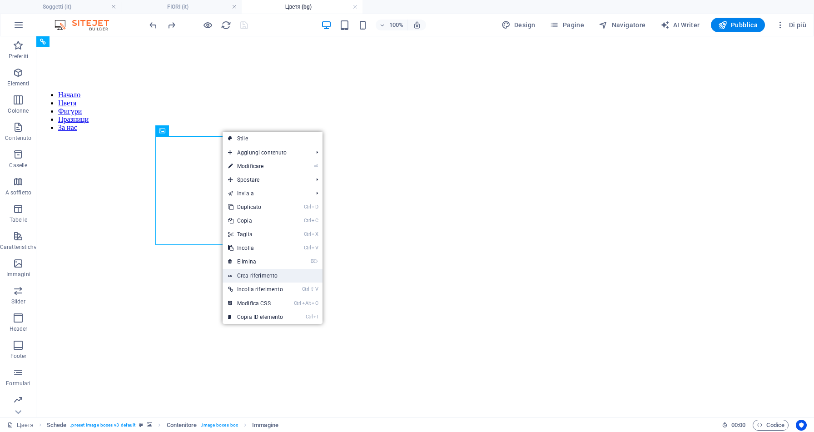
click at [282, 277] on link "Crea riferimento" at bounding box center [272, 276] width 100 height 14
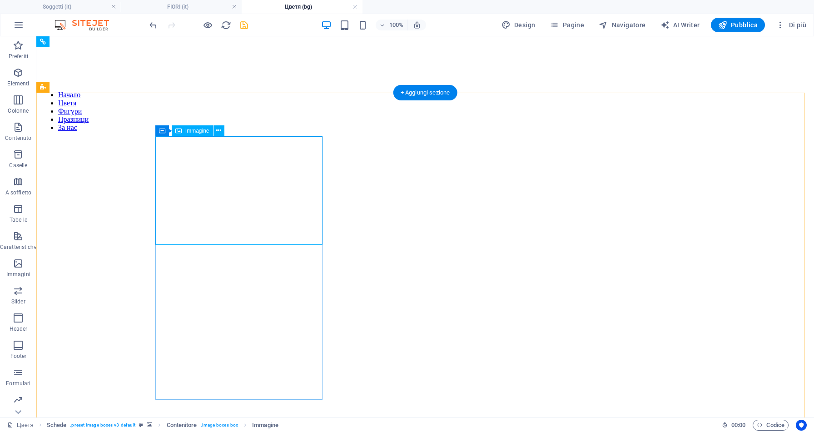
select select "%"
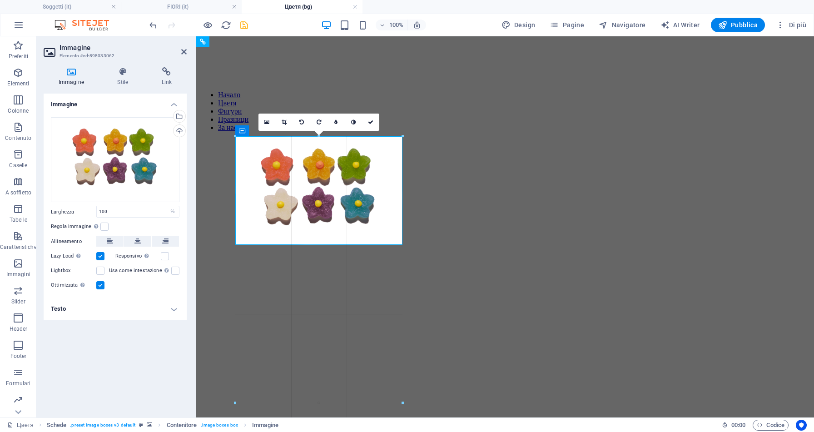
drag, startPoint x: 448, startPoint y: 282, endPoint x: 456, endPoint y: 287, distance: 9.8
click at [456, 287] on div "Trascina qui per sostituire il contenuto esistente. Premi “Ctrl” se vuoi creare…" at bounding box center [504, 226] width 617 height 381
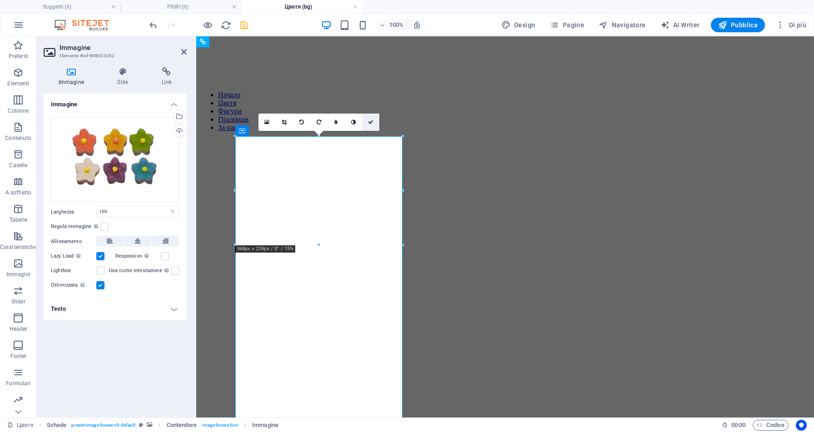
click at [370, 122] on icon at bounding box center [370, 121] width 5 height 5
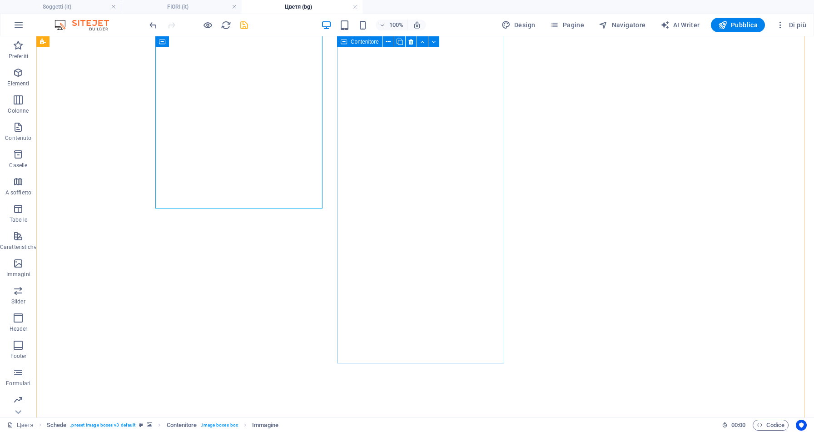
scroll to position [1210, 0]
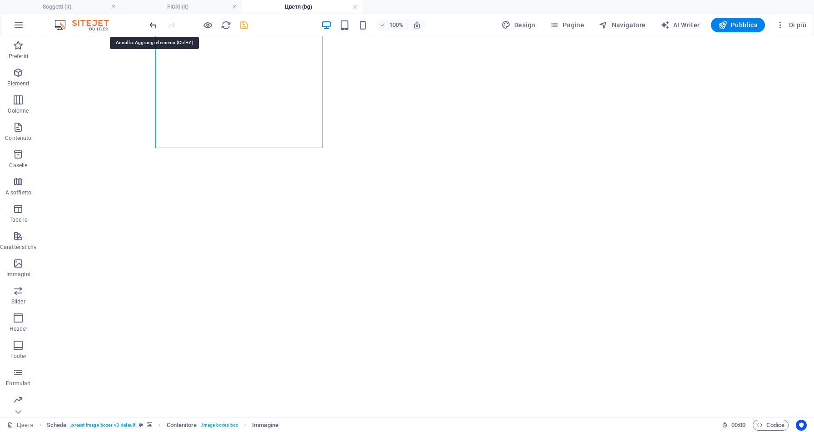
click at [149, 28] on icon "undo" at bounding box center [153, 25] width 10 height 10
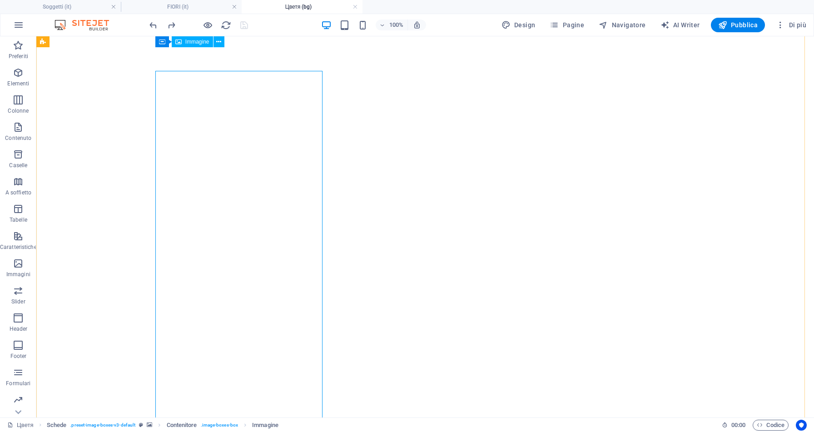
scroll to position [0, 0]
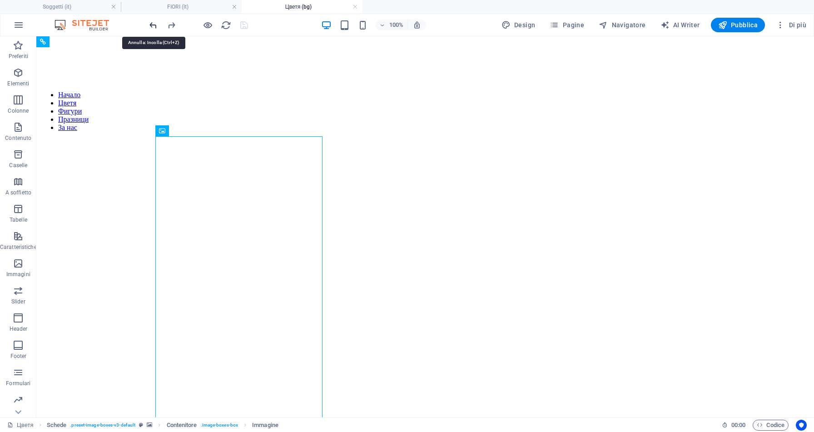
click at [156, 23] on icon "undo" at bounding box center [153, 25] width 10 height 10
click at [152, 24] on icon "undo" at bounding box center [153, 25] width 10 height 10
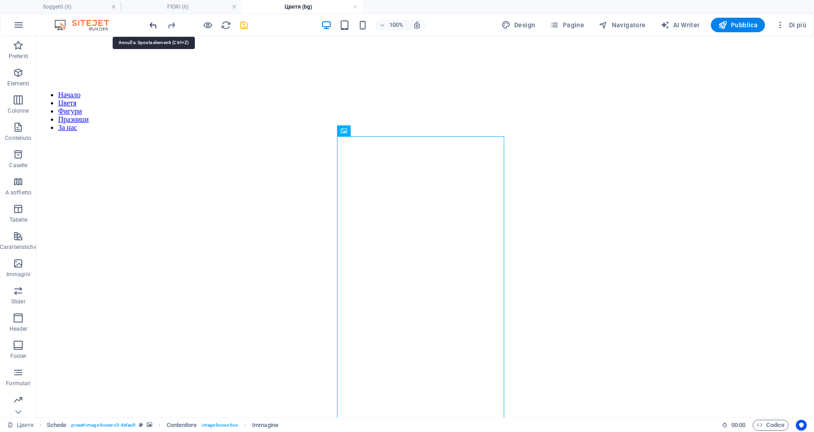
click at [154, 25] on icon "undo" at bounding box center [153, 25] width 10 height 10
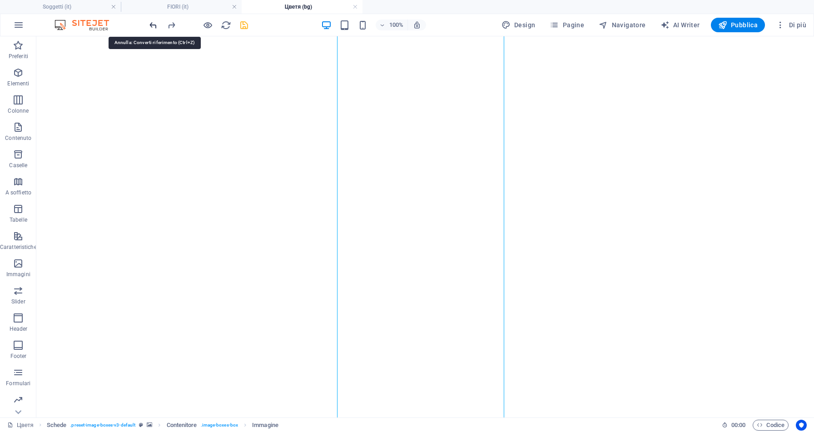
scroll to position [1173, 0]
click at [154, 25] on icon "undo" at bounding box center [153, 25] width 10 height 10
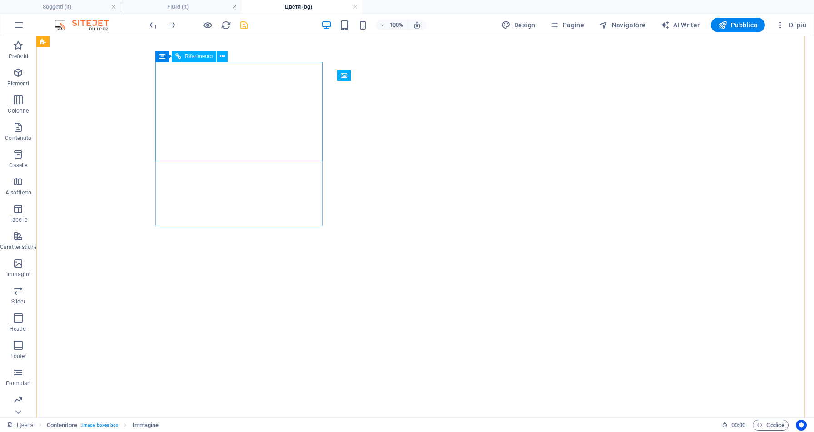
scroll to position [0, 0]
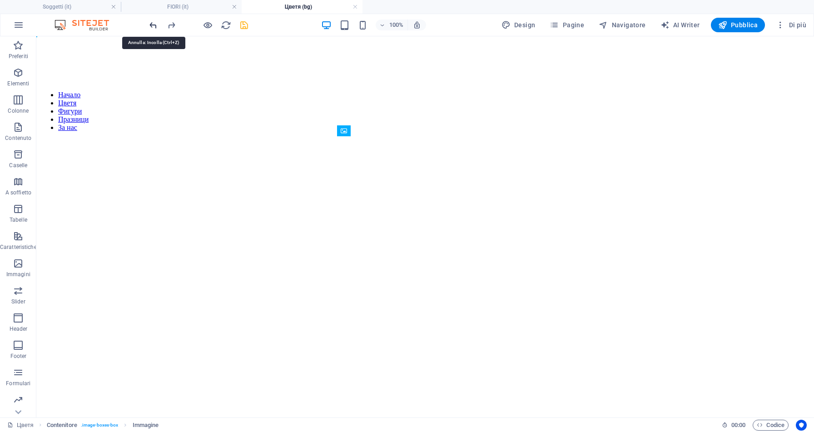
click at [152, 27] on icon "undo" at bounding box center [153, 25] width 10 height 10
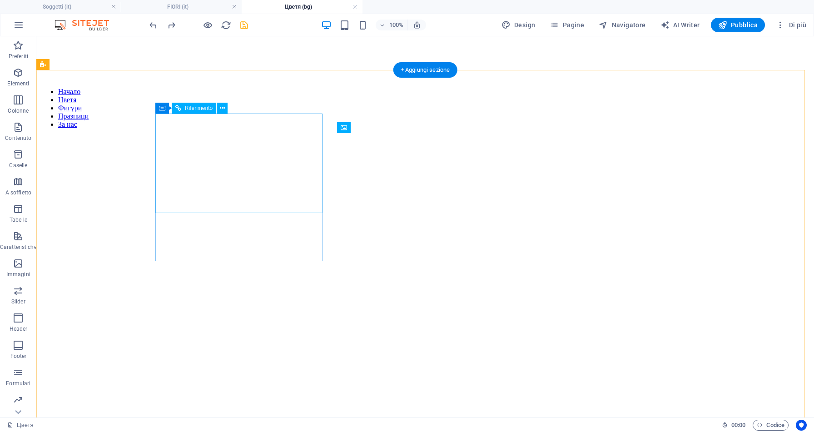
scroll to position [1, 0]
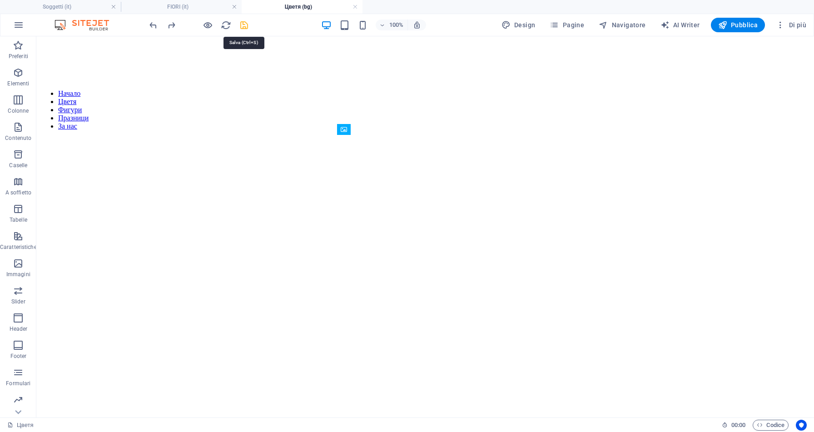
click at [243, 25] on icon "save" at bounding box center [244, 25] width 10 height 10
click at [21, 79] on span "Elementi" at bounding box center [18, 78] width 37 height 22
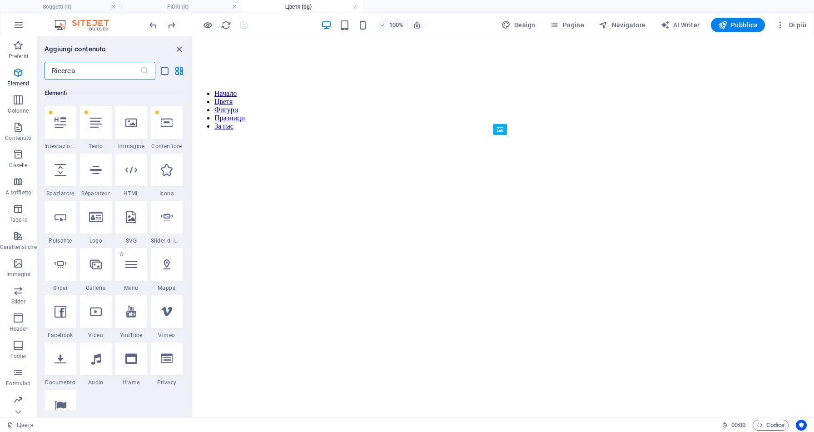
scroll to position [245, 0]
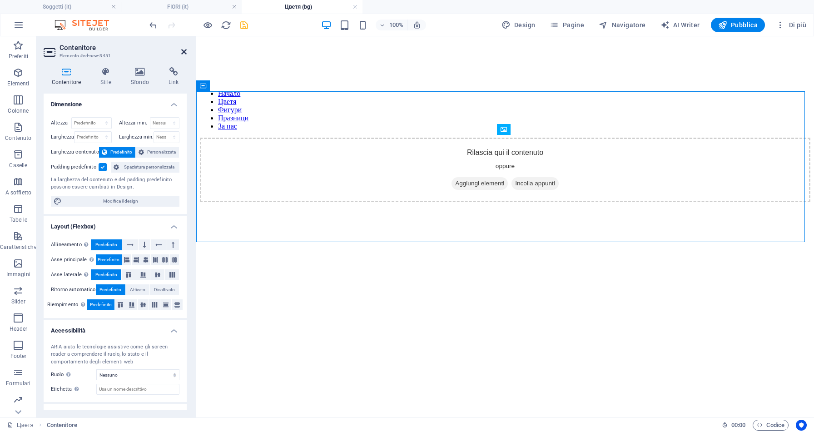
drag, startPoint x: 183, startPoint y: 54, endPoint x: 100, endPoint y: 45, distance: 83.5
click at [183, 54] on icon at bounding box center [183, 51] width 5 height 7
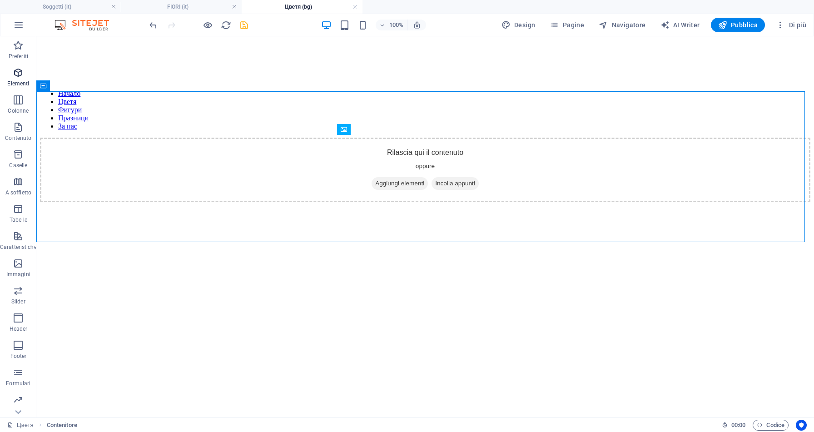
click at [20, 74] on icon "button" at bounding box center [18, 72] width 11 height 11
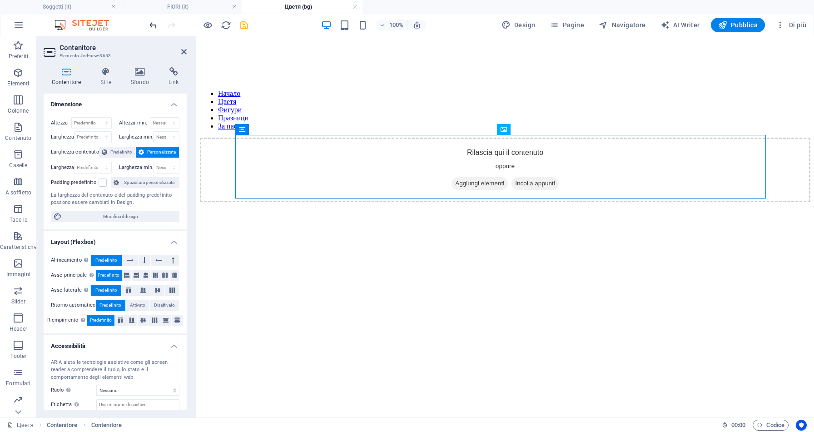
click at [151, 26] on icon "undo" at bounding box center [153, 25] width 10 height 10
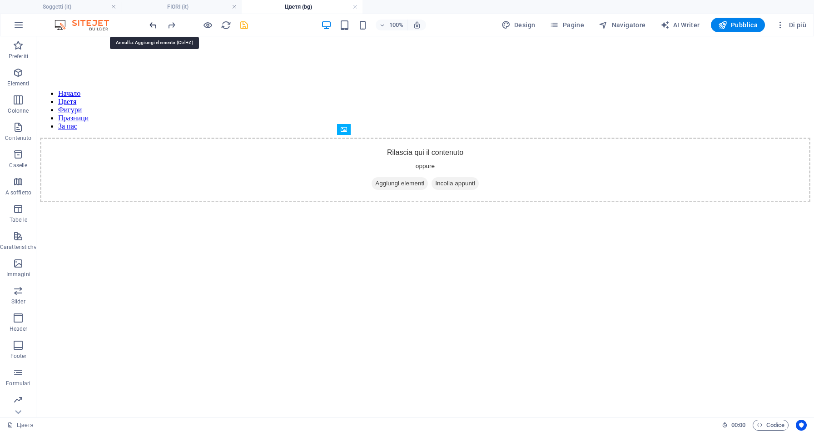
click at [151, 26] on icon "undo" at bounding box center [153, 25] width 10 height 10
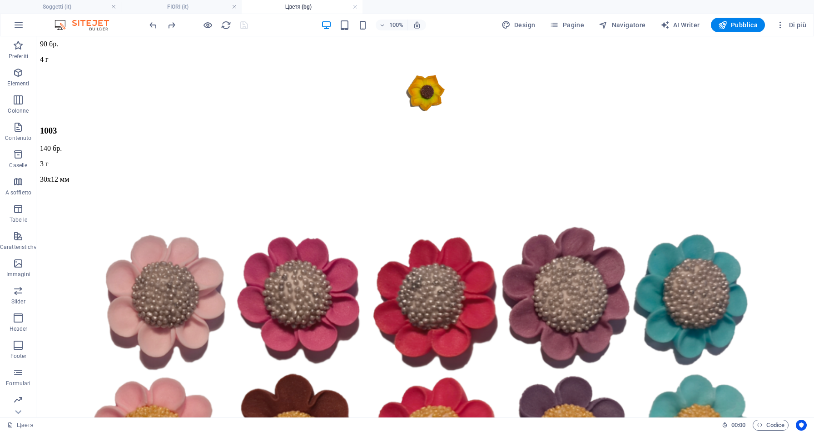
scroll to position [1805, 0]
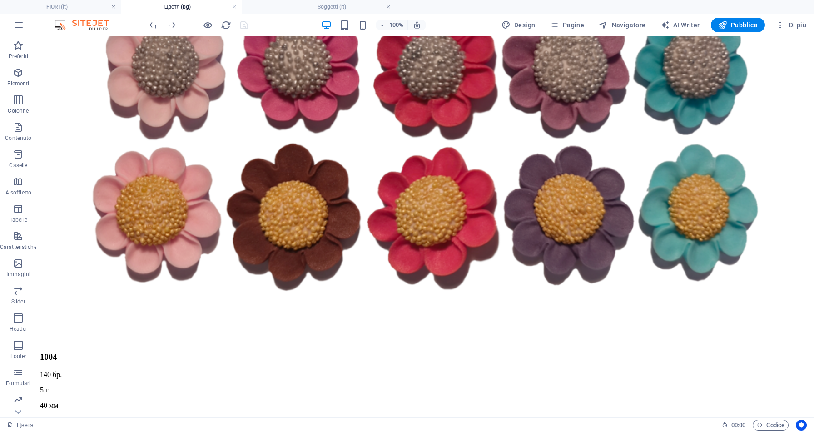
drag, startPoint x: 80, startPoint y: 7, endPoint x: 355, endPoint y: 16, distance: 274.8
click at [327, 10] on h4 "Soggetti (it)" at bounding box center [302, 7] width 121 height 10
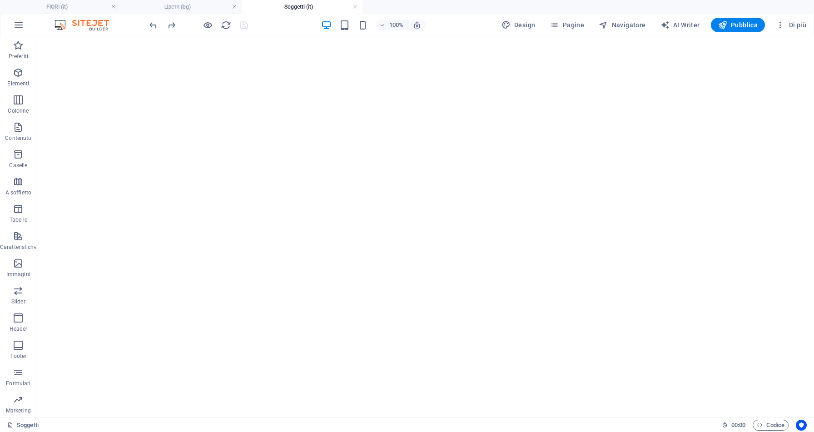
scroll to position [242, 0]
click at [222, 168] on button at bounding box center [218, 167] width 11 height 11
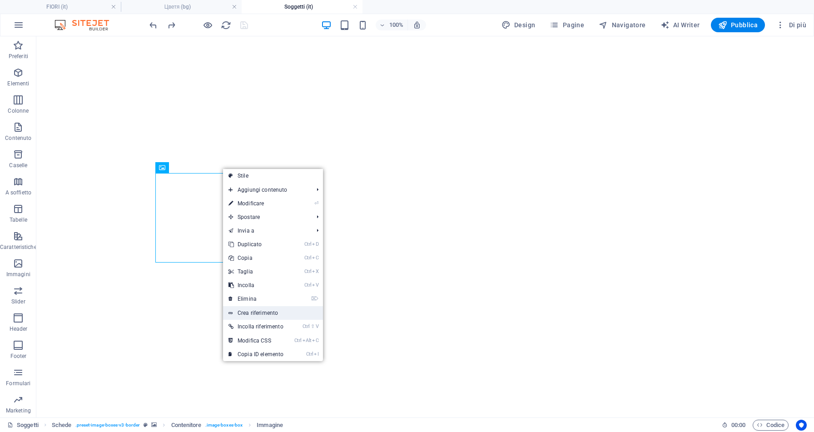
click at [265, 315] on link "Crea riferimento" at bounding box center [273, 313] width 100 height 14
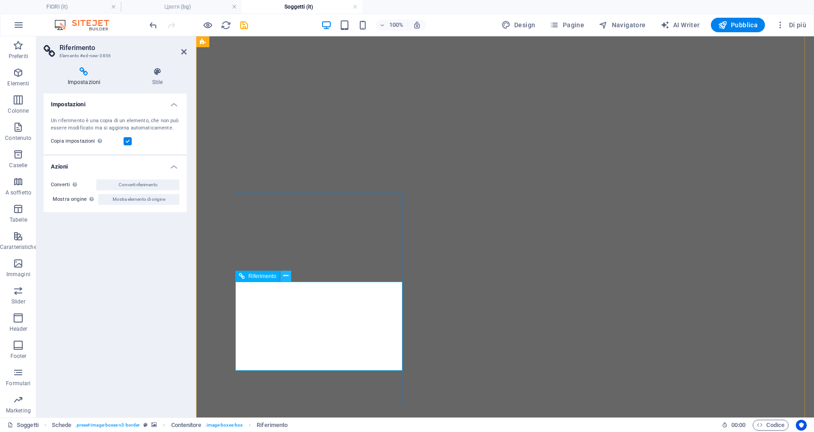
click at [287, 276] on icon at bounding box center [285, 276] width 5 height 10
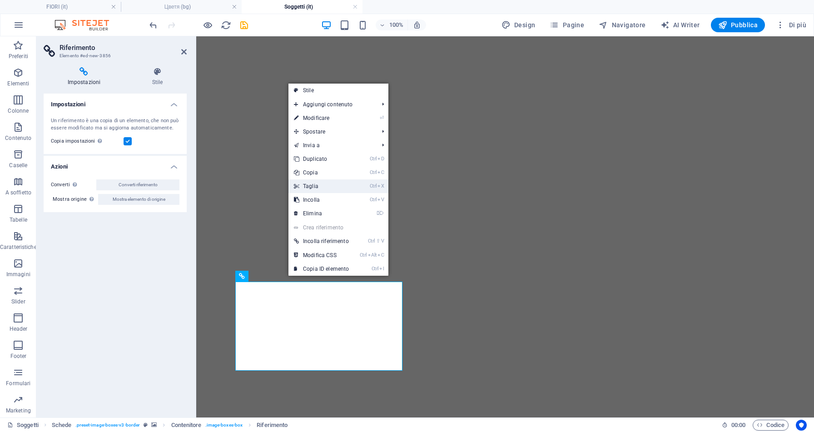
drag, startPoint x: 328, startPoint y: 183, endPoint x: 285, endPoint y: 153, distance: 53.4
click at [328, 183] on link "Ctrl X Taglia" at bounding box center [321, 186] width 66 height 14
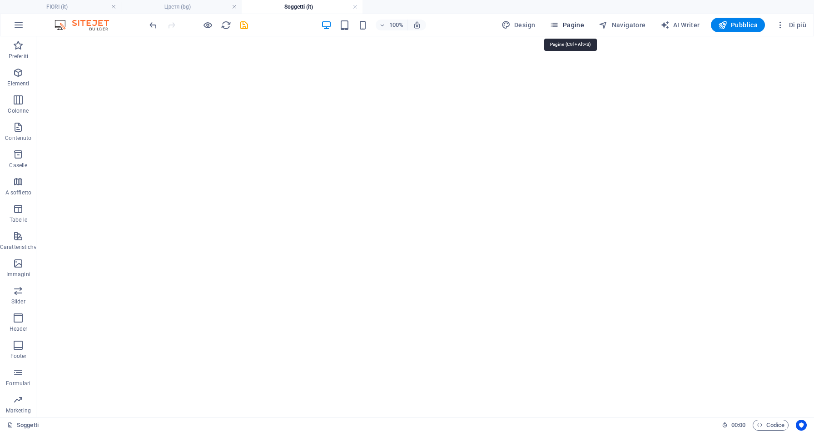
click at [570, 25] on span "Pagine" at bounding box center [566, 24] width 35 height 9
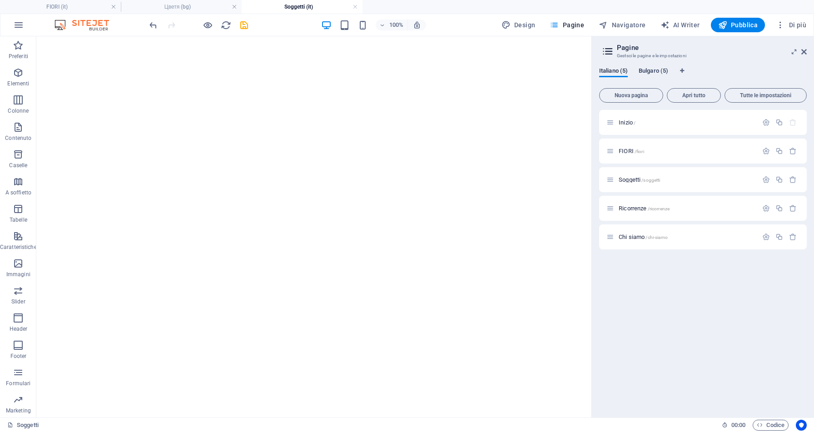
click at [651, 69] on span "Bulgaro (5)" at bounding box center [653, 71] width 30 height 13
click at [638, 180] on span "Фигури /figuri" at bounding box center [634, 179] width 33 height 7
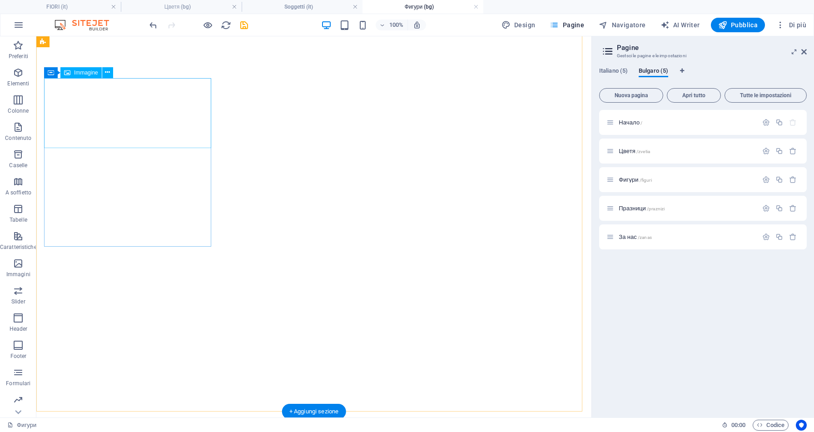
scroll to position [302, 0]
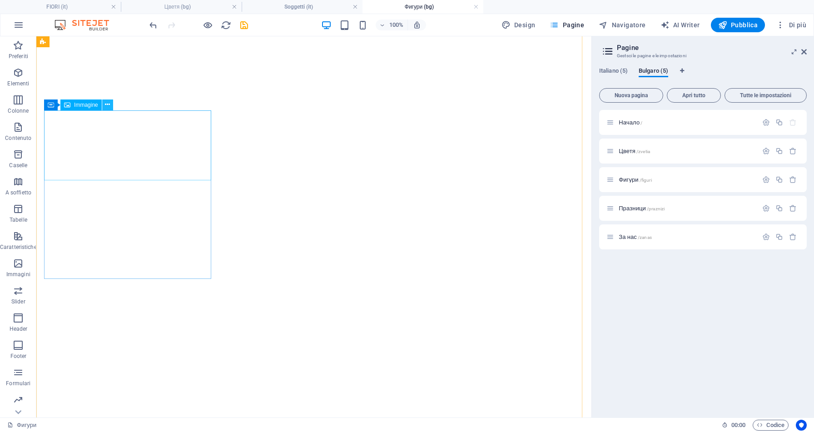
click at [105, 104] on icon at bounding box center [107, 105] width 5 height 10
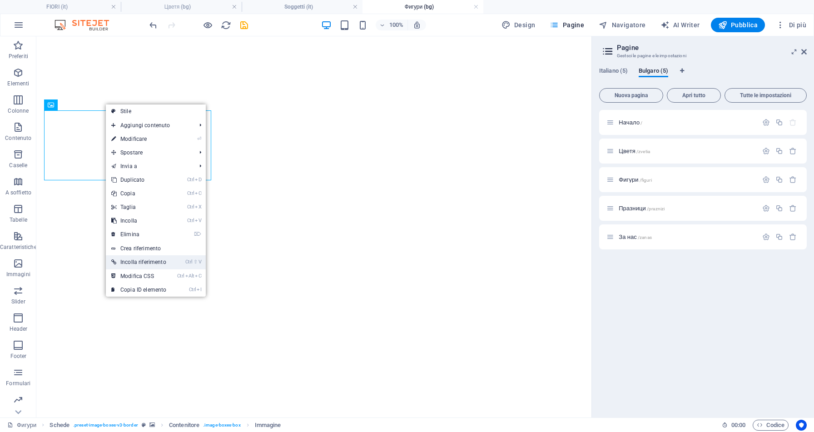
click at [141, 262] on link "Ctrl ⇧ V Incolla riferimento" at bounding box center [139, 262] width 66 height 14
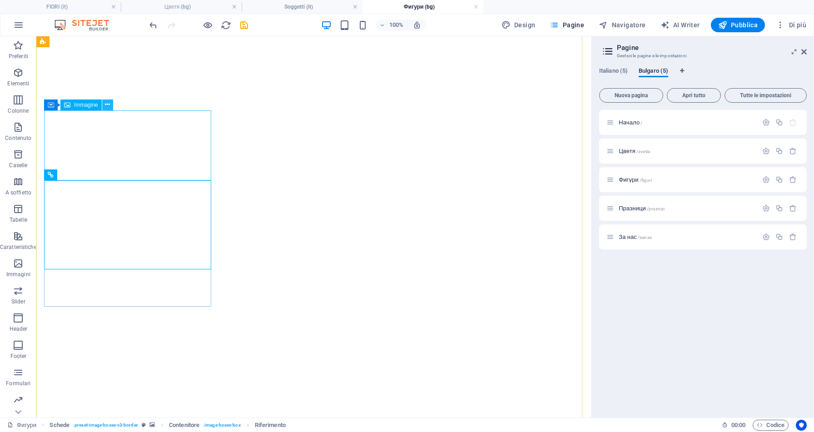
click at [109, 105] on icon at bounding box center [107, 105] width 5 height 10
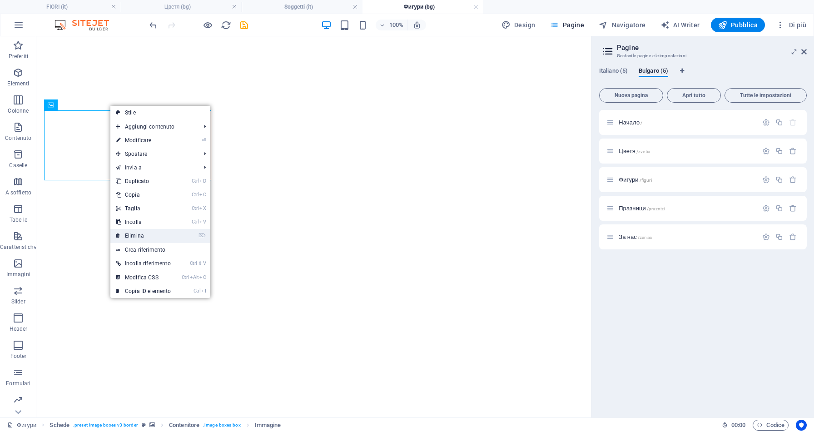
click at [146, 235] on link "⌦ Elimina" at bounding box center [143, 236] width 66 height 14
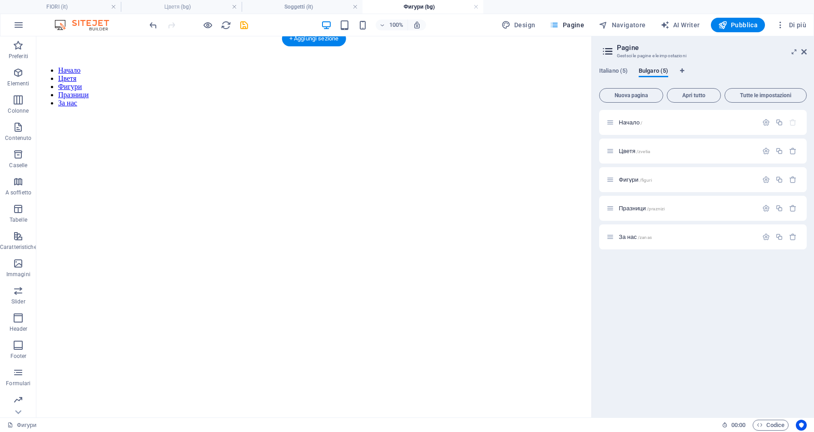
scroll to position [0, 0]
click at [806, 50] on aside "Pagine Gestsci le pagine e le impostazioni Italiano (5) Bulgaro (5) Nuova pagin…" at bounding box center [702, 226] width 222 height 381
click at [802, 54] on icon at bounding box center [803, 51] width 5 height 7
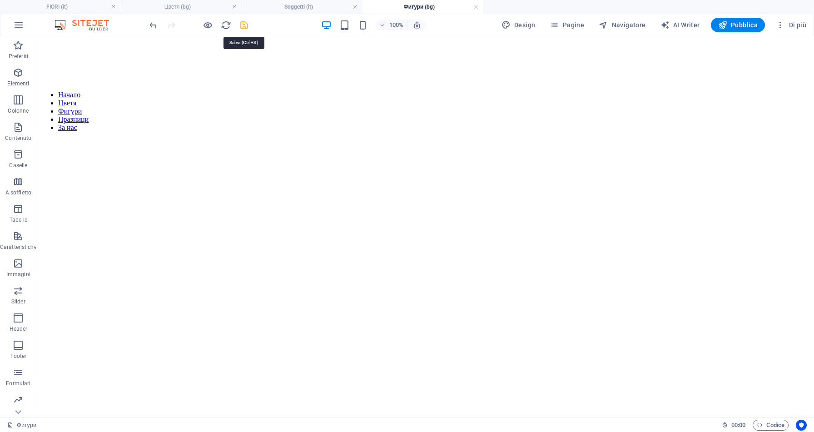
click at [245, 24] on icon "save" at bounding box center [244, 25] width 10 height 10
click at [201, 7] on h4 "Цветя (bg)" at bounding box center [181, 7] width 121 height 10
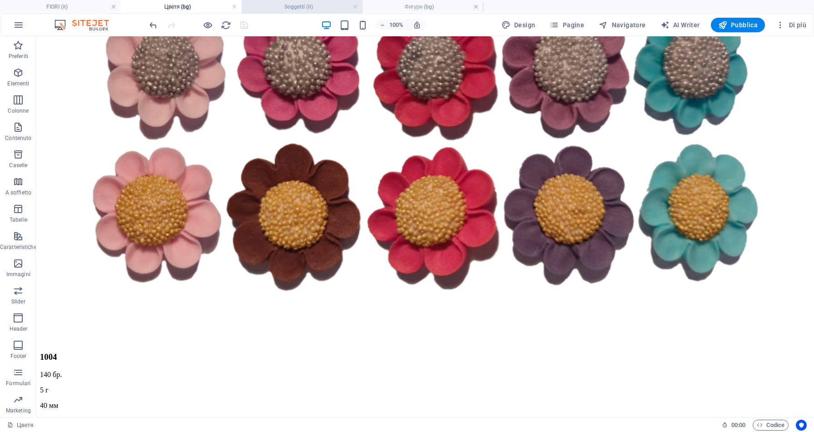
click at [296, 8] on h4 "Soggetti (it)" at bounding box center [302, 7] width 121 height 10
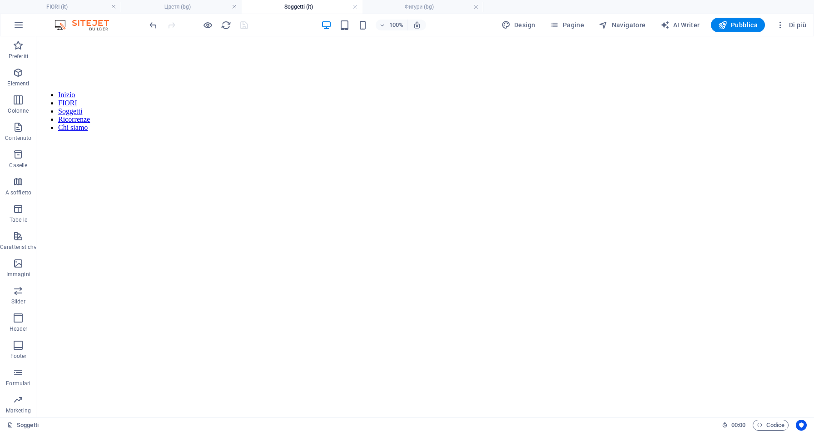
scroll to position [242, 0]
click at [87, 9] on h4 "FIORI (it)" at bounding box center [60, 7] width 121 height 10
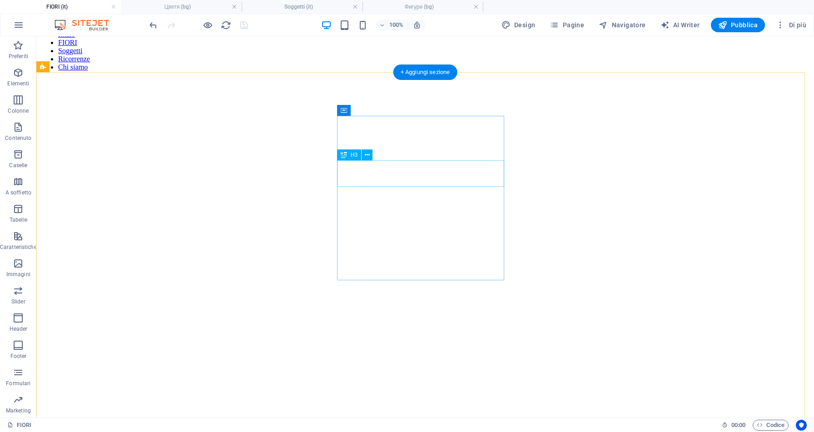
scroll to position [0, 0]
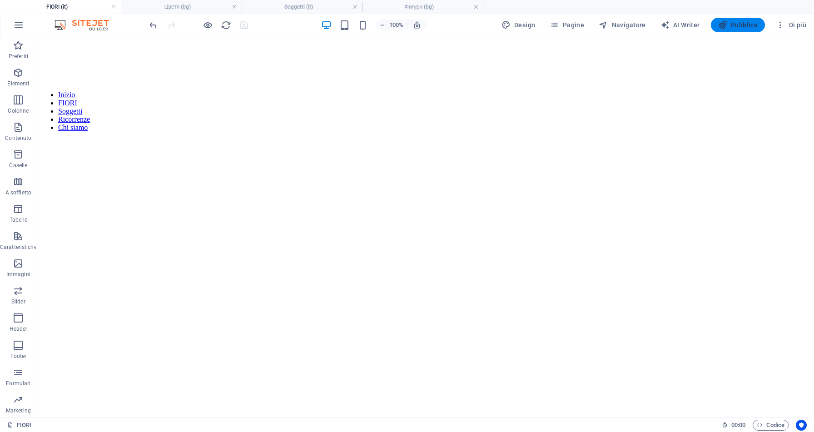
click at [750, 28] on span "Pubblica" at bounding box center [738, 24] width 40 height 9
click at [734, 24] on span "Pubblica" at bounding box center [738, 24] width 40 height 9
